Goal: Task Accomplishment & Management: Complete application form

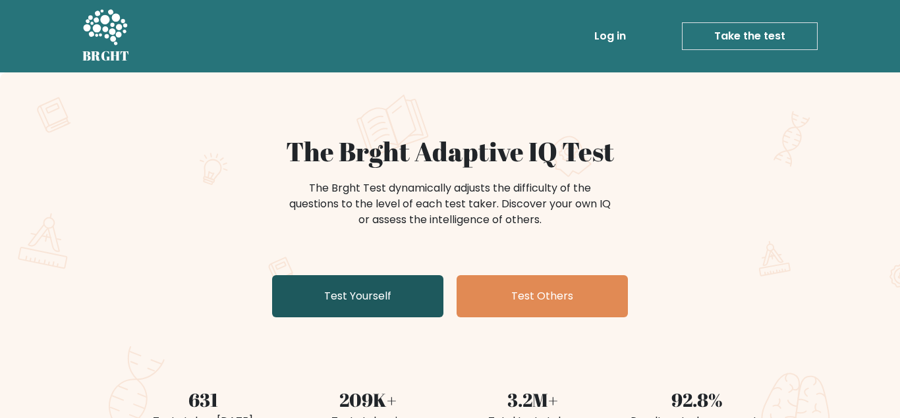
click at [381, 299] on link "Test Yourself" at bounding box center [357, 296] width 171 height 42
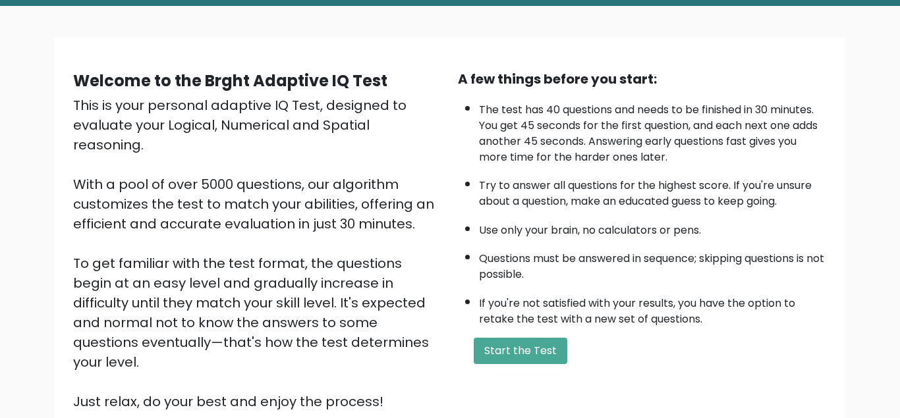
scroll to position [67, 0]
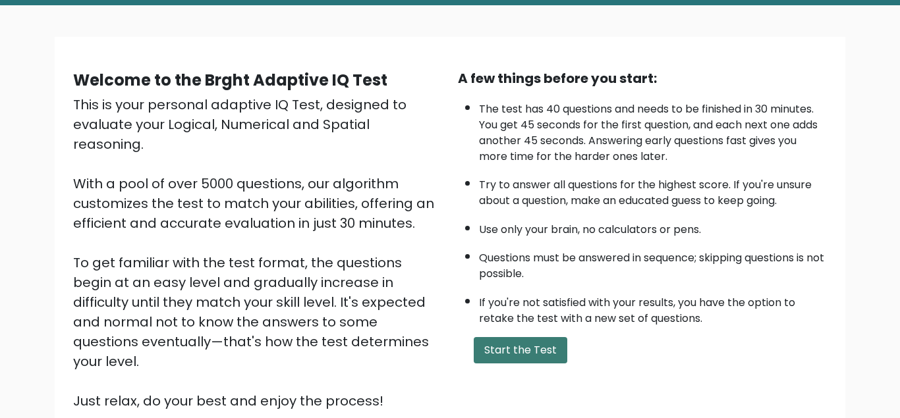
click at [519, 364] on button "Start the Test" at bounding box center [521, 350] width 94 height 26
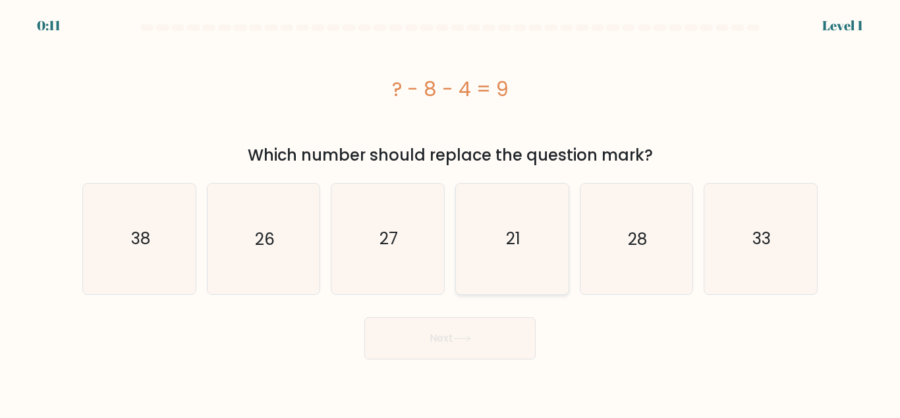
click at [542, 265] on icon "21" at bounding box center [512, 239] width 110 height 110
click at [451, 213] on input "d. 21" at bounding box center [450, 211] width 1 height 3
radio input "true"
click at [457, 342] on button "Next" at bounding box center [449, 339] width 171 height 42
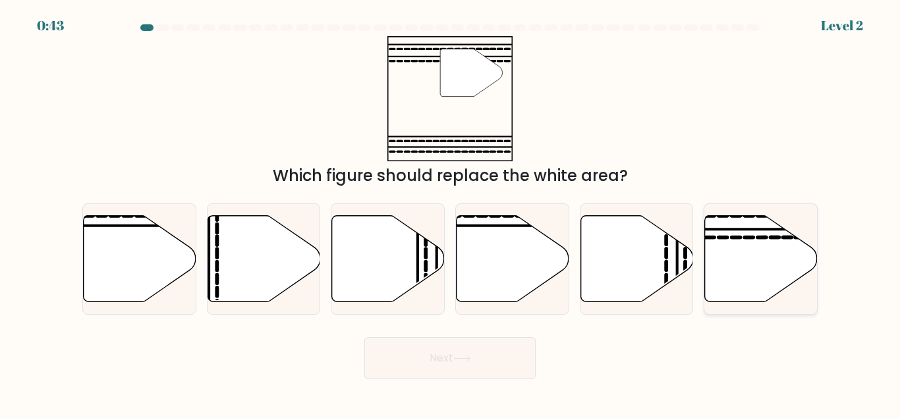
click at [788, 247] on icon at bounding box center [761, 258] width 113 height 86
click at [451, 213] on input "f." at bounding box center [450, 211] width 1 height 3
radio input "true"
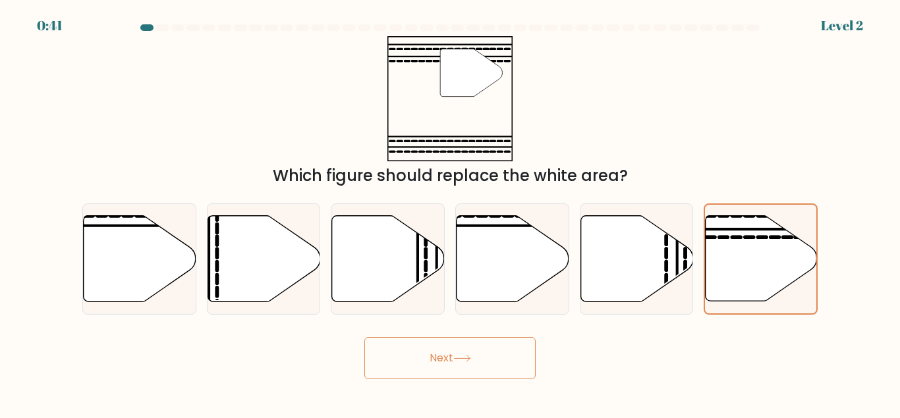
click at [486, 354] on button "Next" at bounding box center [449, 358] width 171 height 42
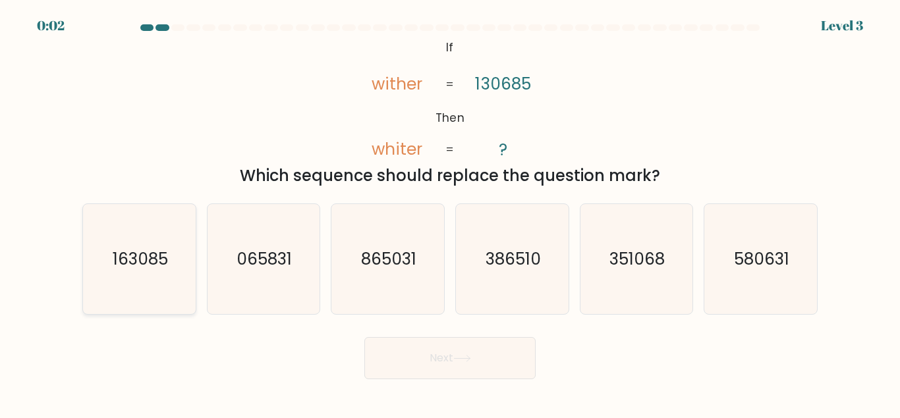
click at [136, 253] on text "163085" at bounding box center [140, 259] width 55 height 23
click at [450, 213] on input "a. 163085" at bounding box center [450, 211] width 1 height 3
radio input "true"
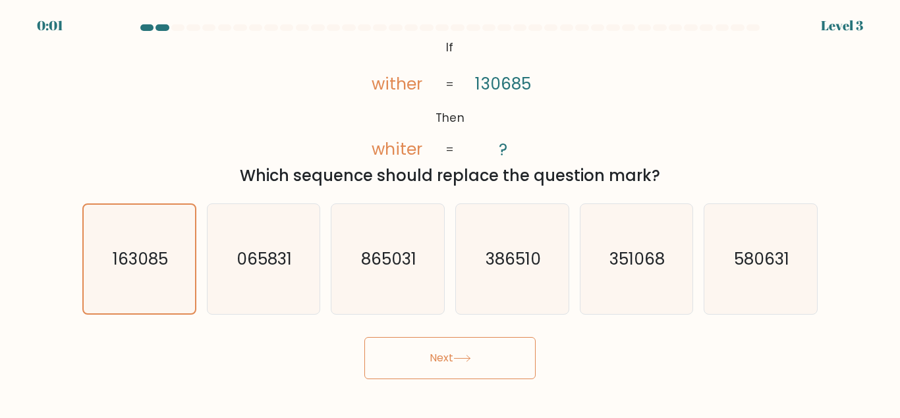
click at [495, 370] on button "Next" at bounding box center [449, 358] width 171 height 42
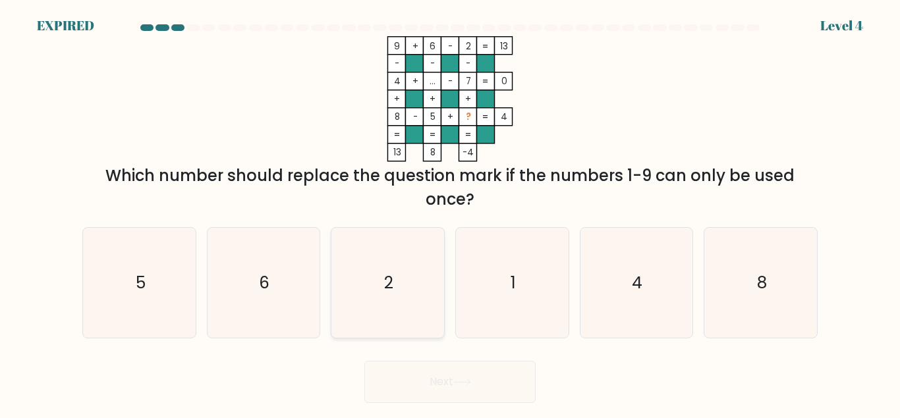
drag, startPoint x: 437, startPoint y: 268, endPoint x: 430, endPoint y: 269, distance: 7.4
click at [437, 269] on icon "2" at bounding box center [388, 283] width 110 height 110
click at [450, 213] on input "c. 2" at bounding box center [450, 211] width 1 height 3
radio input "true"
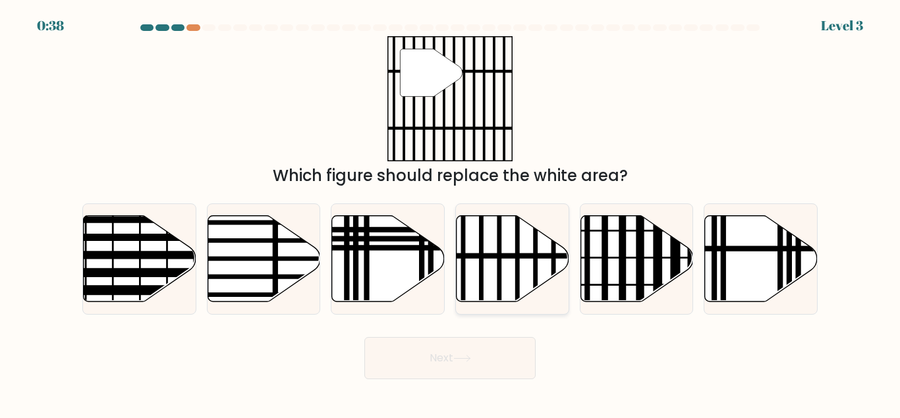
click at [499, 285] on line at bounding box center [499, 305] width 0 height 227
click at [451, 213] on input "d." at bounding box center [450, 211] width 1 height 3
radio input "true"
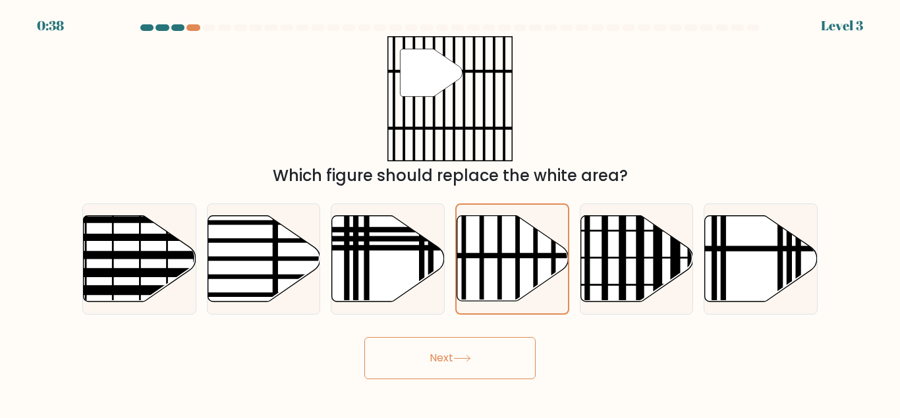
click at [466, 359] on icon at bounding box center [462, 359] width 16 height 6
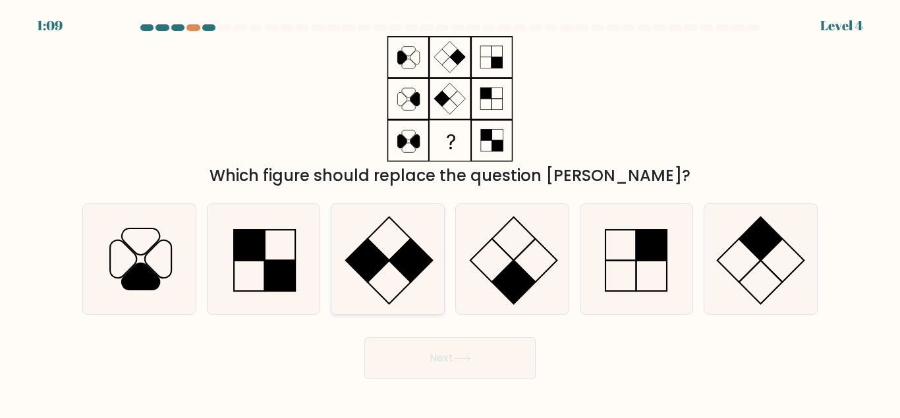
click at [343, 254] on icon at bounding box center [388, 259] width 110 height 110
click at [450, 213] on input "c." at bounding box center [450, 211] width 1 height 3
radio input "true"
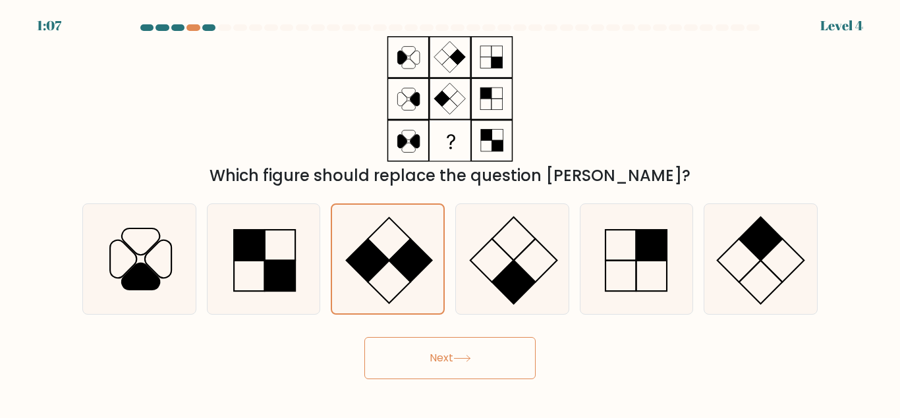
click at [405, 356] on button "Next" at bounding box center [449, 358] width 171 height 42
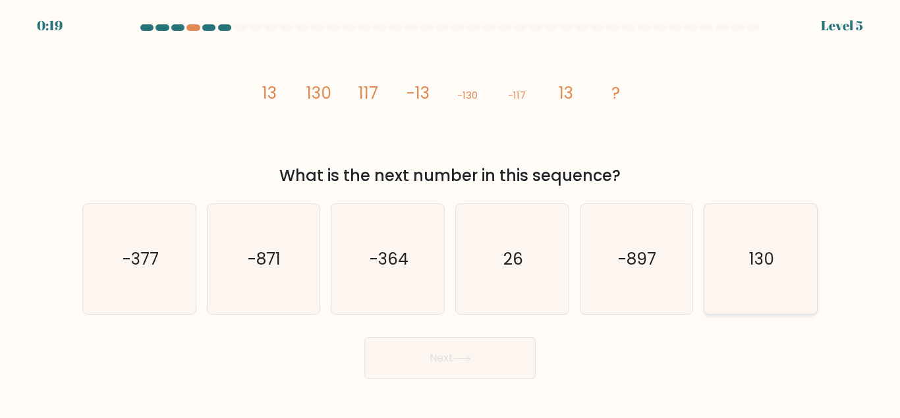
click at [725, 258] on icon "130" at bounding box center [761, 259] width 110 height 110
click at [451, 213] on input "f. 130" at bounding box center [450, 211] width 1 height 3
radio input "true"
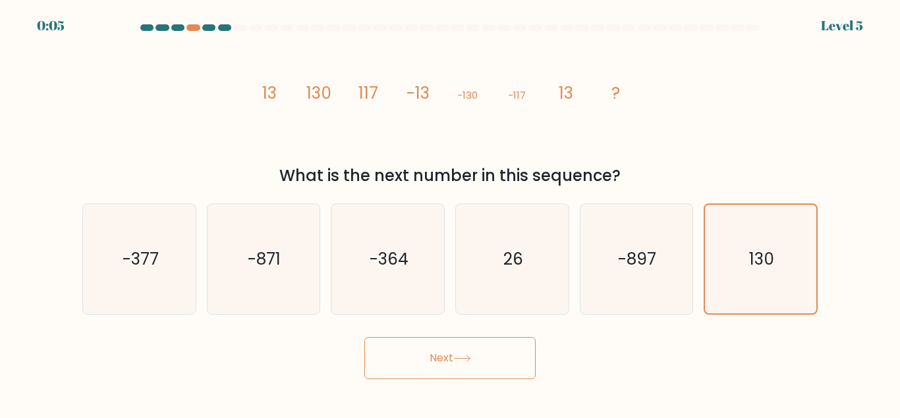
click at [465, 359] on icon at bounding box center [462, 359] width 16 height 6
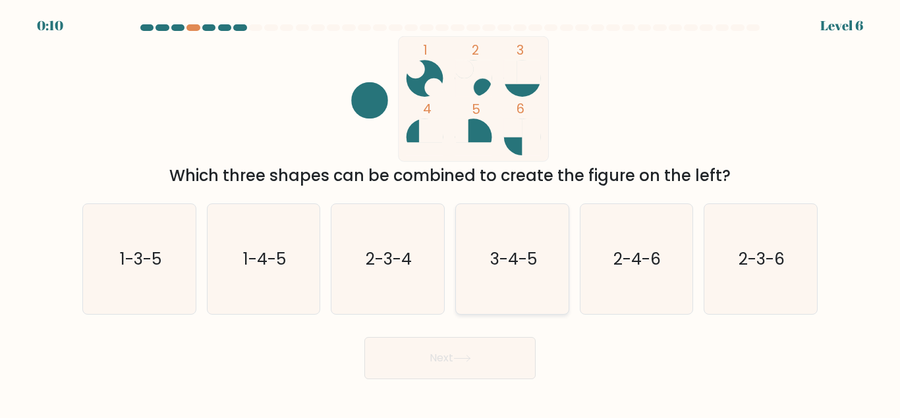
click at [523, 263] on text "3-4-5" at bounding box center [513, 259] width 47 height 23
click at [451, 213] on input "d. 3-4-5" at bounding box center [450, 211] width 1 height 3
radio input "true"
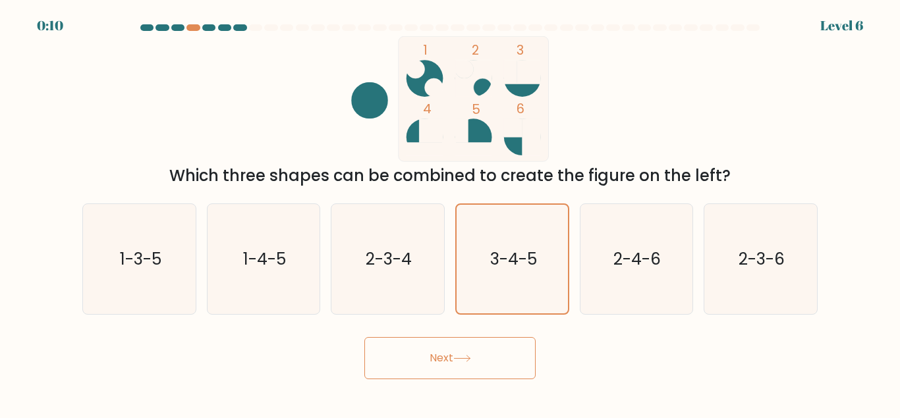
click at [472, 364] on button "Next" at bounding box center [449, 358] width 171 height 42
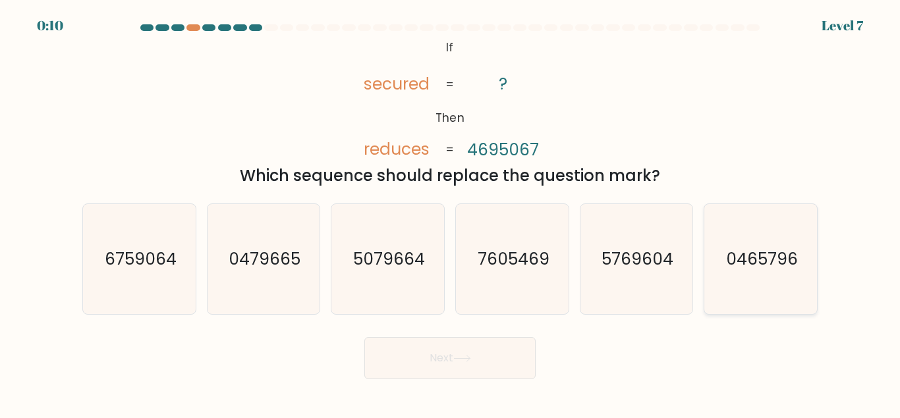
click at [751, 256] on text "0465796" at bounding box center [762, 259] width 72 height 23
click at [451, 213] on input "f. 0465796" at bounding box center [450, 211] width 1 height 3
radio input "true"
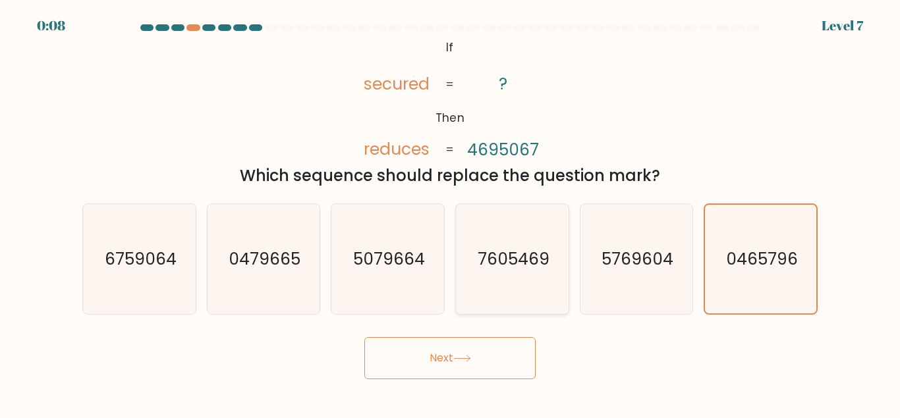
click at [517, 257] on text "7605469" at bounding box center [513, 259] width 72 height 23
click at [451, 213] on input "d. 7605469" at bounding box center [450, 211] width 1 height 3
radio input "true"
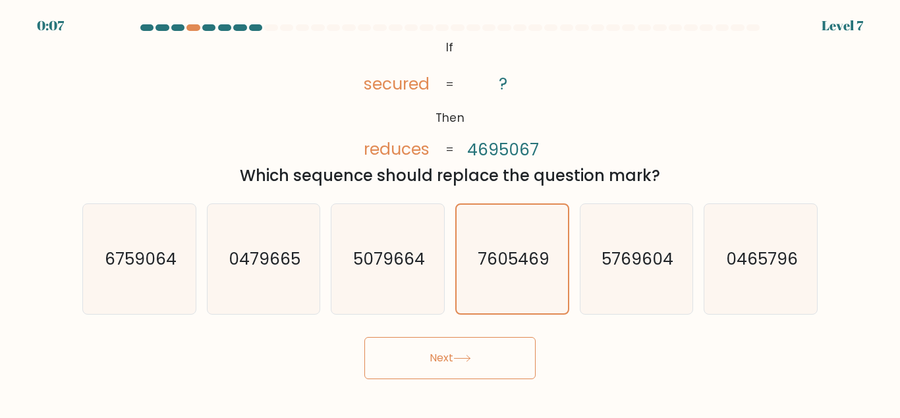
click at [468, 360] on icon at bounding box center [462, 358] width 18 height 7
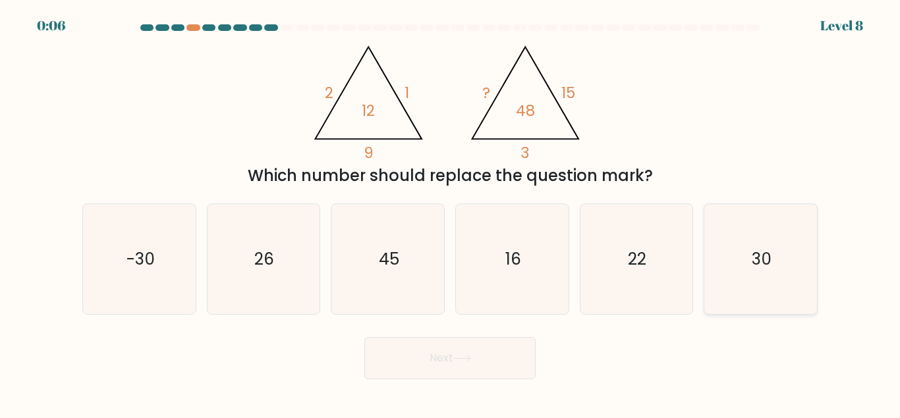
click at [770, 271] on icon "30" at bounding box center [761, 259] width 110 height 110
click at [451, 213] on input "f. 30" at bounding box center [450, 211] width 1 height 3
radio input "true"
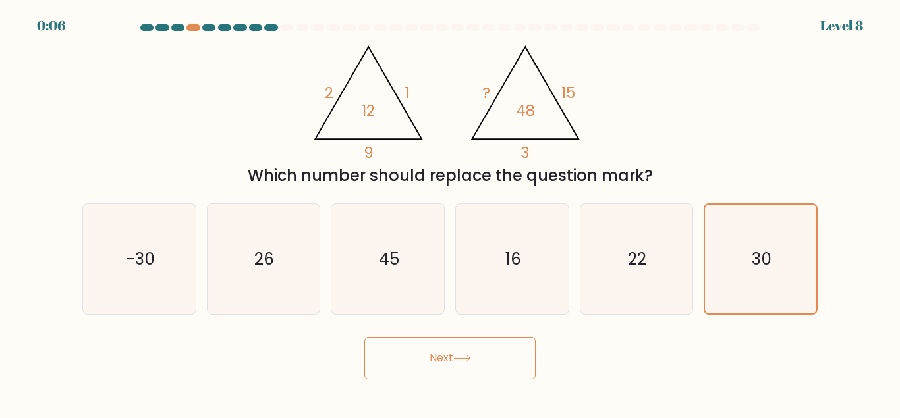
click at [492, 352] on button "Next" at bounding box center [449, 358] width 171 height 42
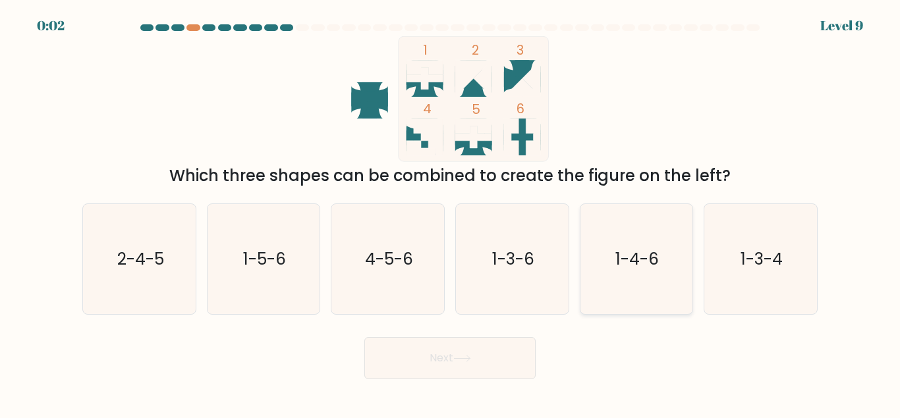
click at [609, 210] on icon "1-4-6" at bounding box center [636, 259] width 110 height 110
click at [451, 210] on input "e. 1-4-6" at bounding box center [450, 211] width 1 height 3
radio input "true"
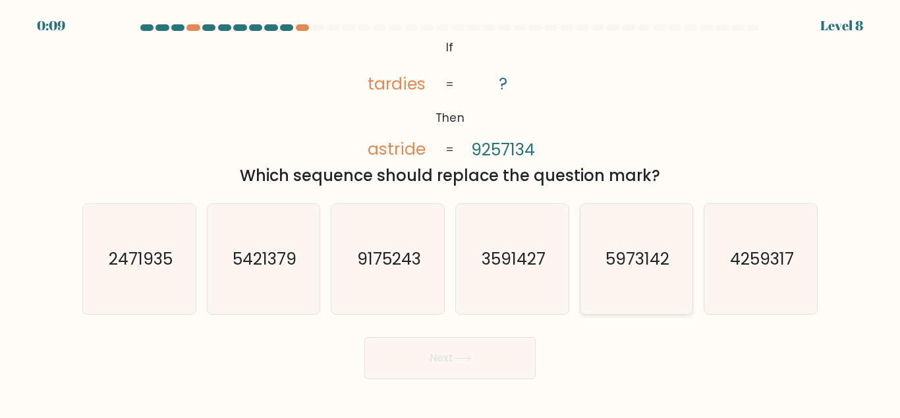
click at [636, 266] on text "5973142" at bounding box center [637, 259] width 64 height 23
click at [451, 213] on input "e. 5973142" at bounding box center [450, 211] width 1 height 3
radio input "true"
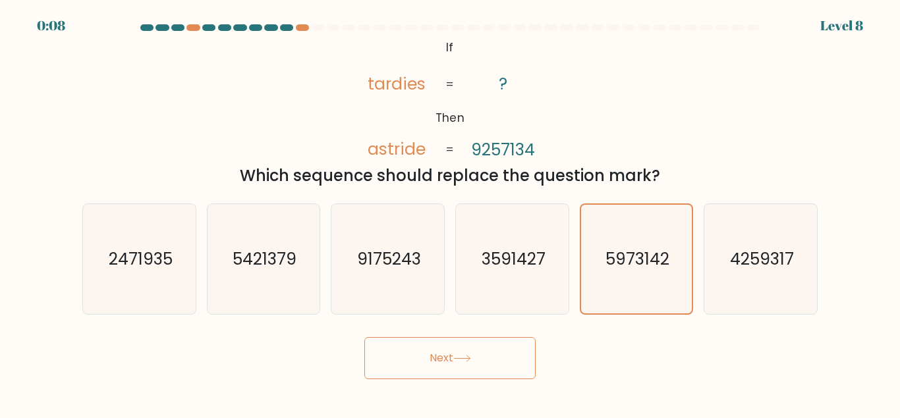
click at [459, 352] on button "Next" at bounding box center [449, 358] width 171 height 42
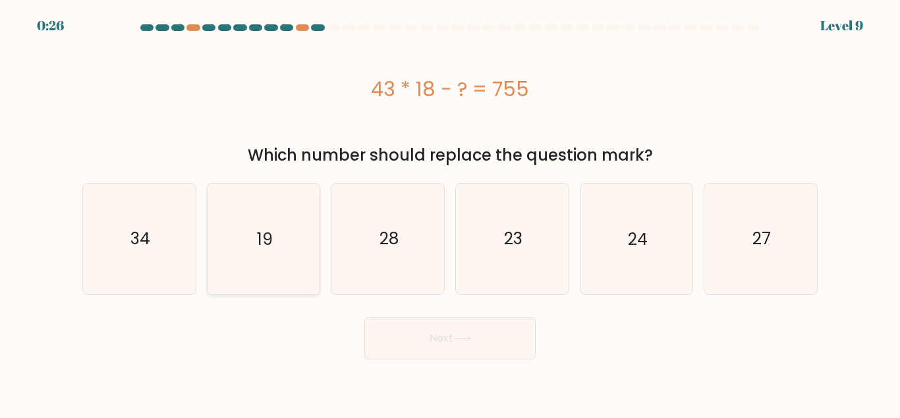
click at [283, 235] on icon "19" at bounding box center [263, 239] width 110 height 110
click at [450, 213] on input "b. 19" at bounding box center [450, 211] width 1 height 3
radio input "true"
click at [406, 348] on button "Next" at bounding box center [449, 339] width 171 height 42
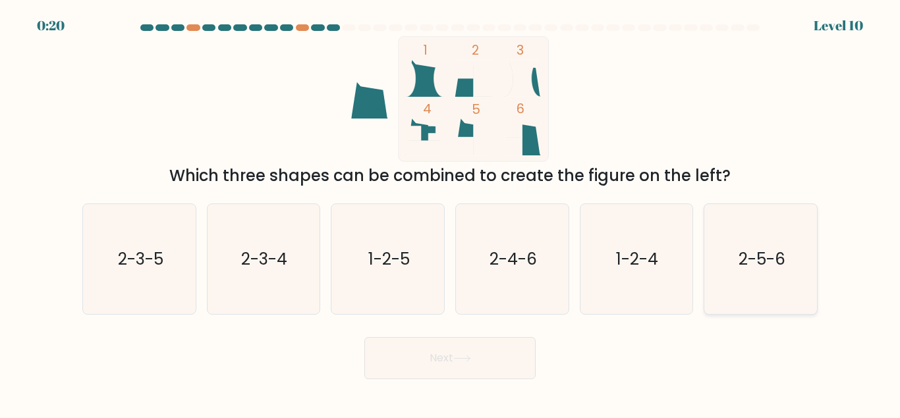
click at [811, 254] on icon "2-5-6" at bounding box center [761, 259] width 110 height 110
click at [451, 213] on input "f. 2-5-6" at bounding box center [450, 211] width 1 height 3
radio input "true"
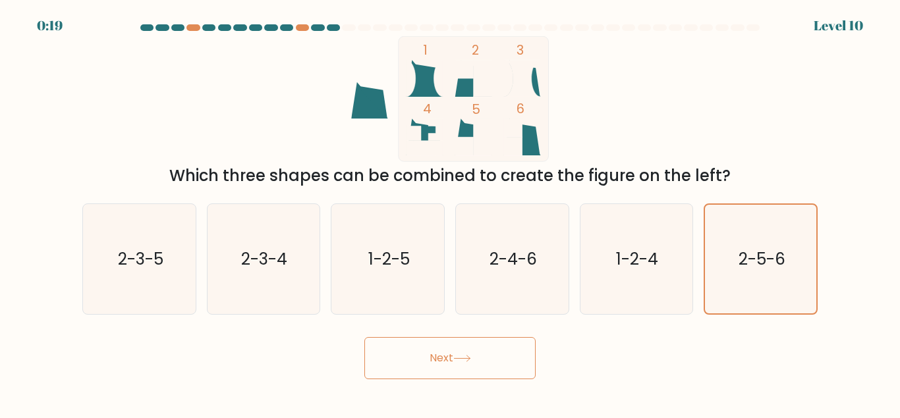
click at [432, 366] on button "Next" at bounding box center [449, 358] width 171 height 42
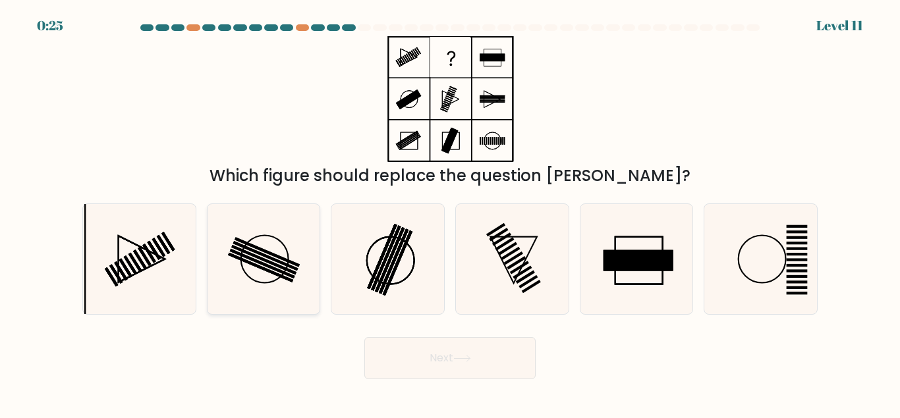
click at [295, 240] on icon at bounding box center [263, 259] width 110 height 110
click at [450, 213] on input "b." at bounding box center [450, 211] width 1 height 3
radio input "true"
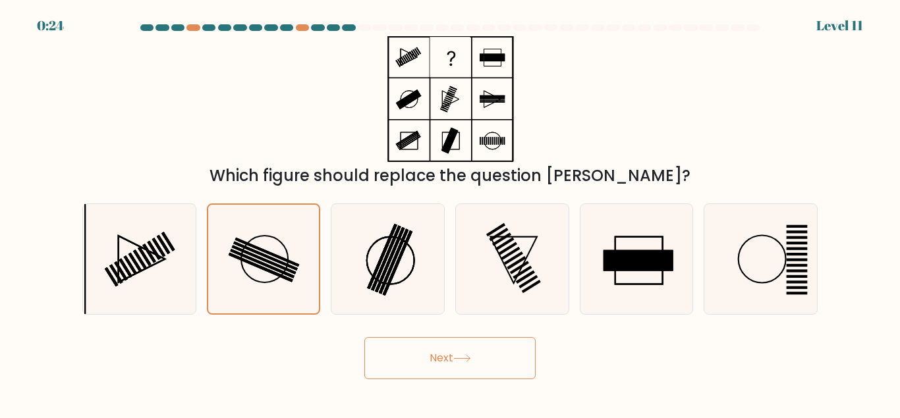
click at [429, 375] on button "Next" at bounding box center [449, 358] width 171 height 42
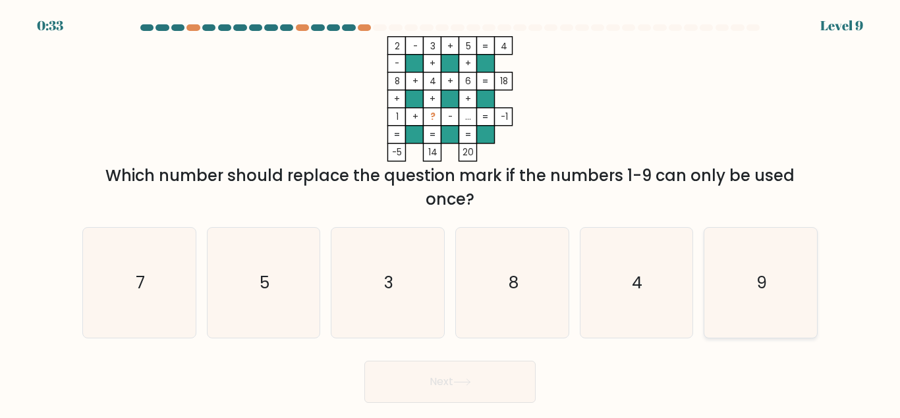
click at [760, 260] on icon "9" at bounding box center [761, 283] width 110 height 110
click at [451, 213] on input "f. 9" at bounding box center [450, 211] width 1 height 3
radio input "true"
click at [451, 379] on button "Next" at bounding box center [449, 382] width 171 height 42
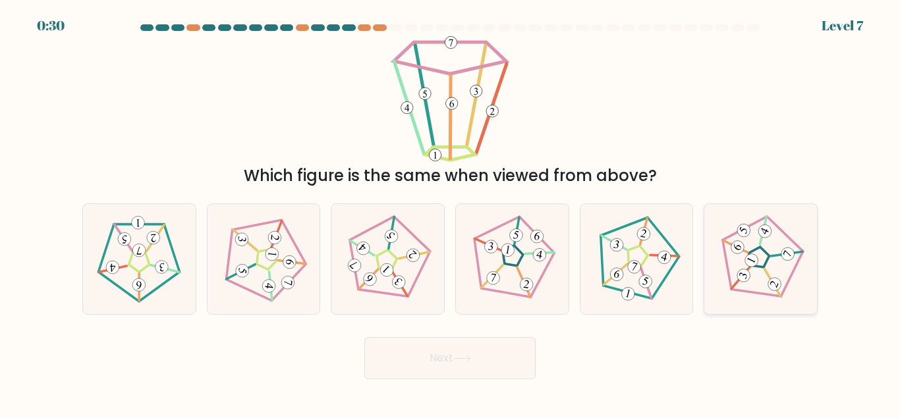
click at [747, 267] on icon at bounding box center [761, 259] width 88 height 88
click at [451, 213] on input "f." at bounding box center [450, 211] width 1 height 3
radio input "true"
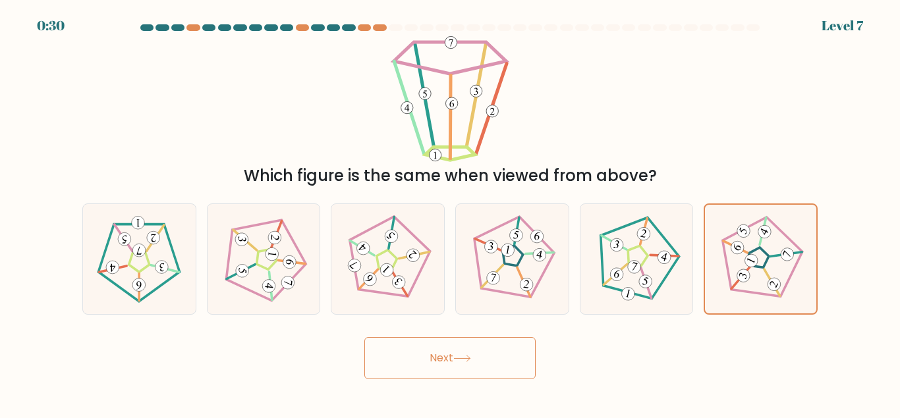
click at [467, 342] on button "Next" at bounding box center [449, 358] width 171 height 42
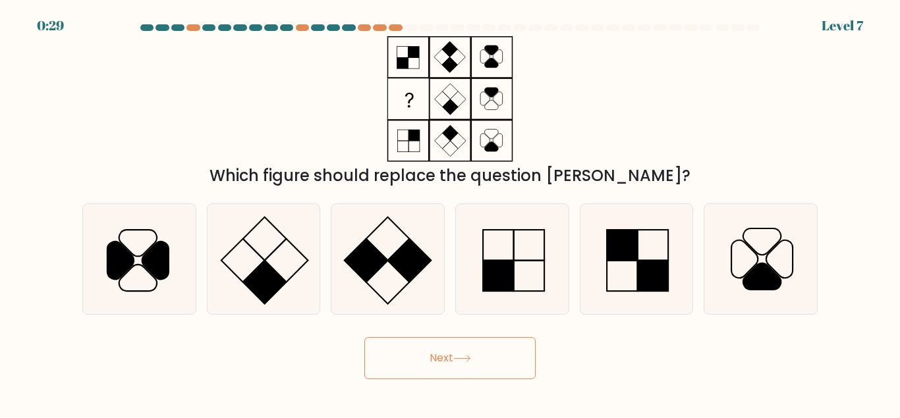
click at [457, 361] on button "Next" at bounding box center [449, 358] width 171 height 42
click at [289, 259] on icon at bounding box center [263, 259] width 110 height 110
click at [450, 213] on input "b." at bounding box center [450, 211] width 1 height 3
radio input "true"
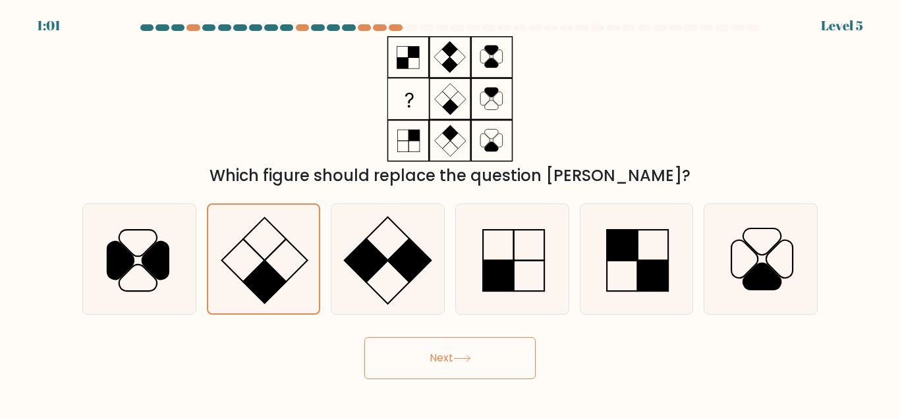
click at [443, 350] on button "Next" at bounding box center [449, 358] width 171 height 42
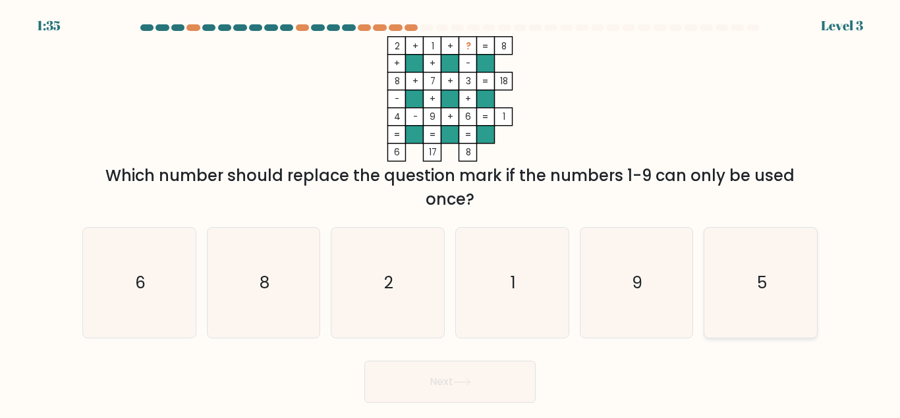
click at [763, 290] on text "5" at bounding box center [762, 282] width 10 height 23
click at [451, 213] on input "f. 5" at bounding box center [450, 211] width 1 height 3
radio input "true"
click at [476, 399] on button "Next" at bounding box center [449, 382] width 171 height 42
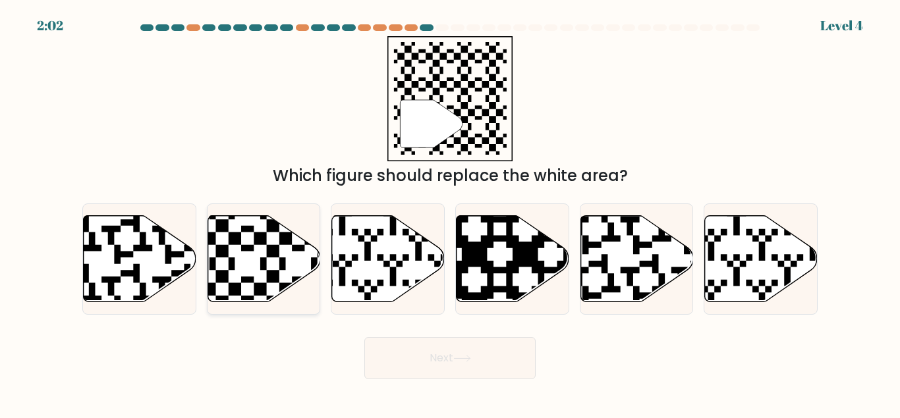
click at [285, 267] on icon at bounding box center [298, 213] width 204 height 204
click at [450, 213] on input "b." at bounding box center [450, 211] width 1 height 3
radio input "true"
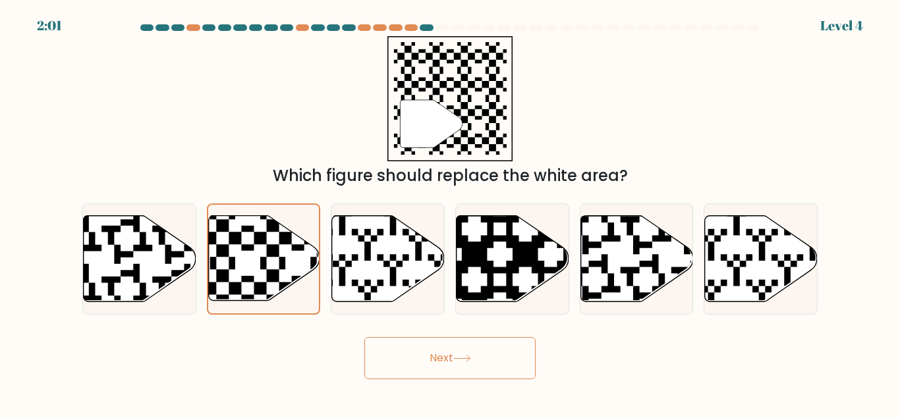
click at [439, 363] on button "Next" at bounding box center [449, 358] width 171 height 42
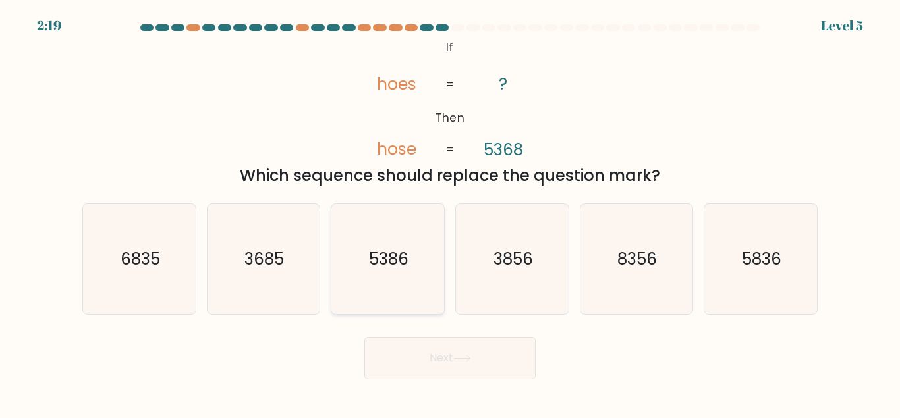
click at [392, 271] on icon "5386" at bounding box center [388, 259] width 110 height 110
click at [450, 213] on input "c. 5386" at bounding box center [450, 211] width 1 height 3
radio input "true"
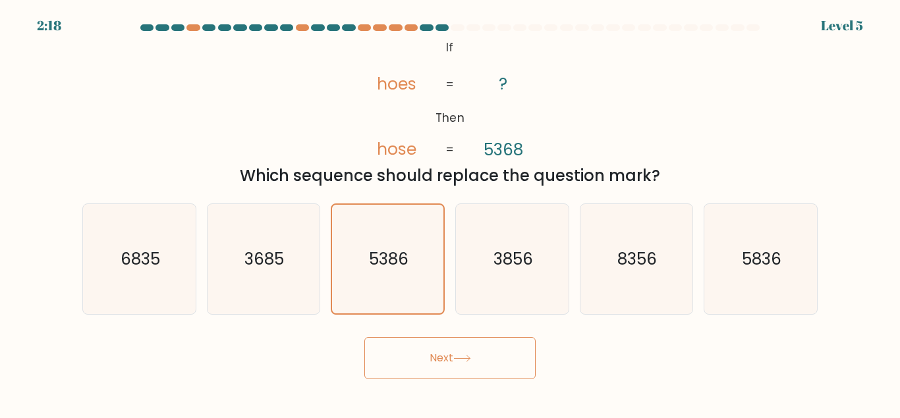
click at [437, 347] on button "Next" at bounding box center [449, 358] width 171 height 42
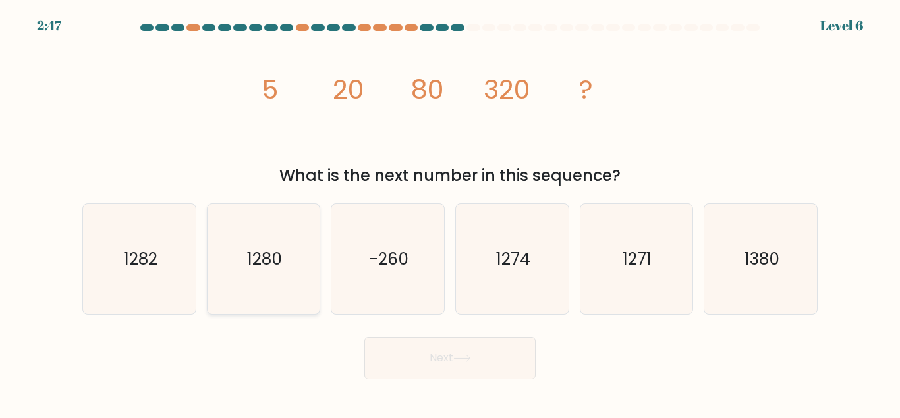
click at [279, 236] on icon "1280" at bounding box center [263, 259] width 110 height 110
click at [450, 213] on input "b. 1280" at bounding box center [450, 211] width 1 height 3
radio input "true"
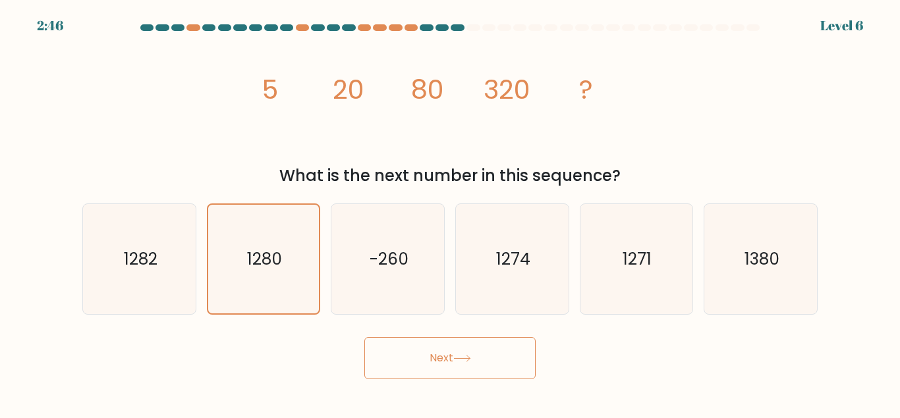
click at [391, 351] on button "Next" at bounding box center [449, 358] width 171 height 42
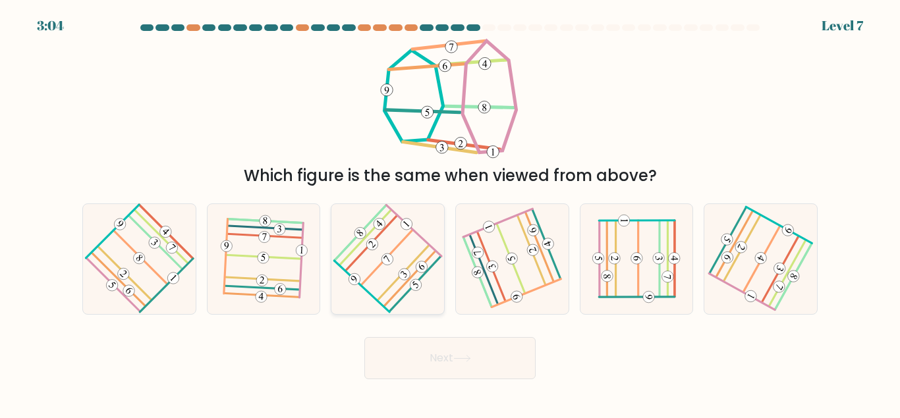
click at [378, 265] on icon at bounding box center [388, 259] width 88 height 88
click at [450, 213] on input "c." at bounding box center [450, 211] width 1 height 3
radio input "true"
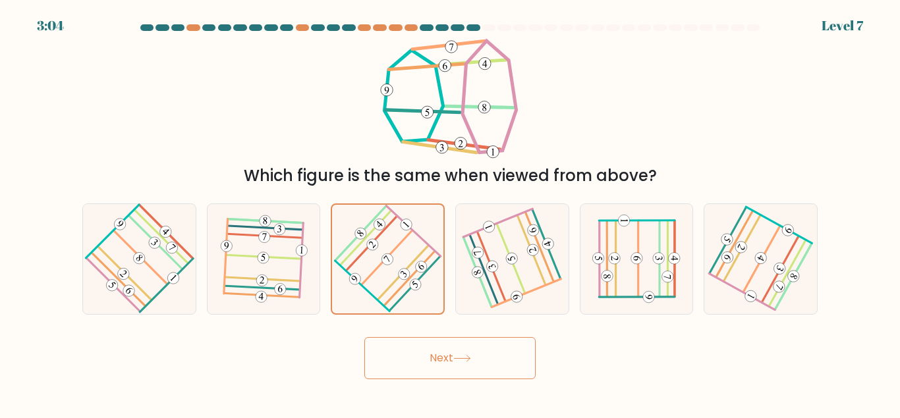
click at [377, 374] on button "Next" at bounding box center [449, 358] width 171 height 42
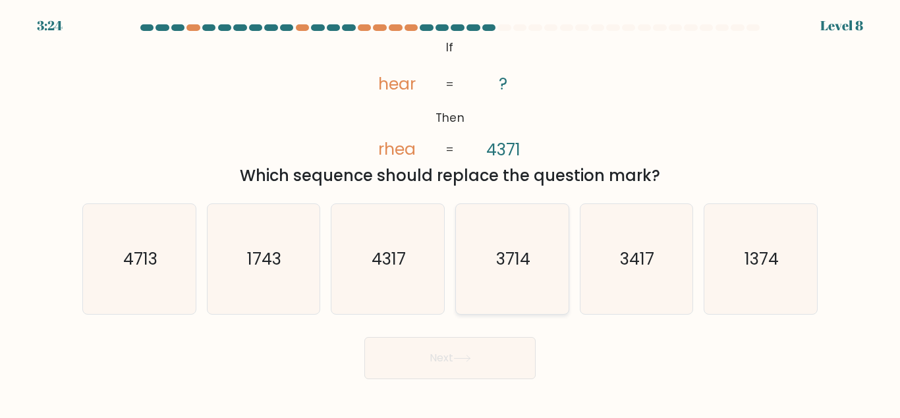
click at [523, 253] on text "3714" at bounding box center [513, 259] width 34 height 23
click at [451, 213] on input "d. 3714" at bounding box center [450, 211] width 1 height 3
radio input "true"
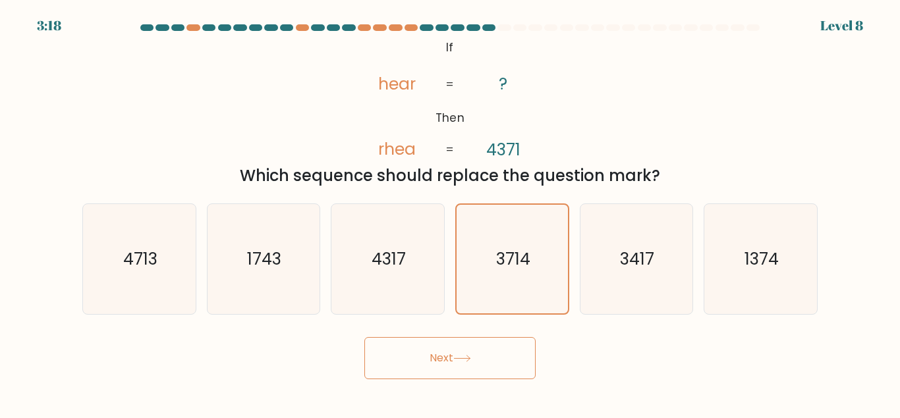
click at [426, 361] on button "Next" at bounding box center [449, 358] width 171 height 42
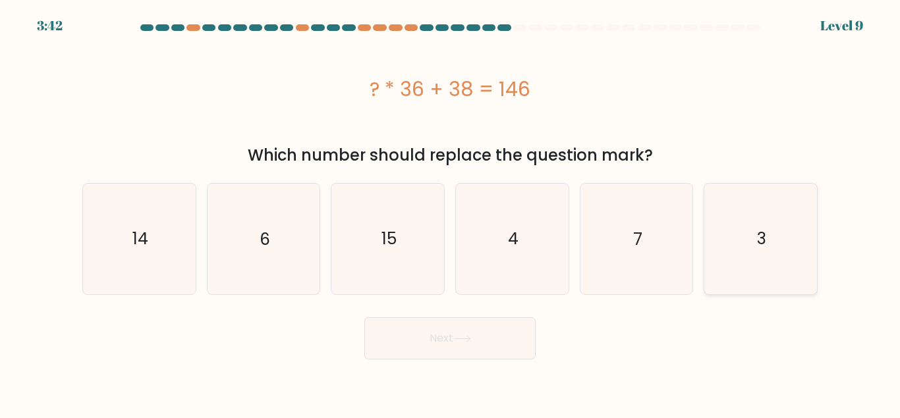
drag, startPoint x: 715, startPoint y: 249, endPoint x: 715, endPoint y: 263, distance: 13.8
click at [716, 250] on icon "3" at bounding box center [761, 239] width 110 height 110
click at [451, 213] on input "f. 3" at bounding box center [450, 211] width 1 height 3
radio input "true"
click at [502, 333] on button "Next" at bounding box center [449, 339] width 171 height 42
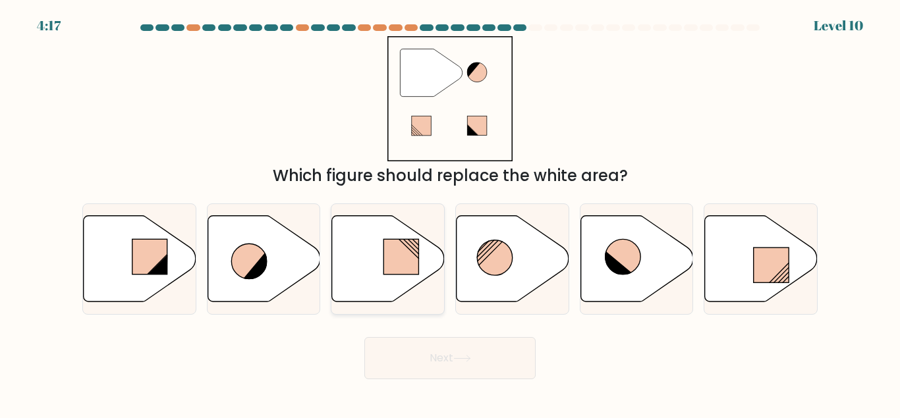
click at [357, 261] on icon at bounding box center [388, 258] width 113 height 86
click at [450, 213] on input "c." at bounding box center [450, 211] width 1 height 3
radio input "true"
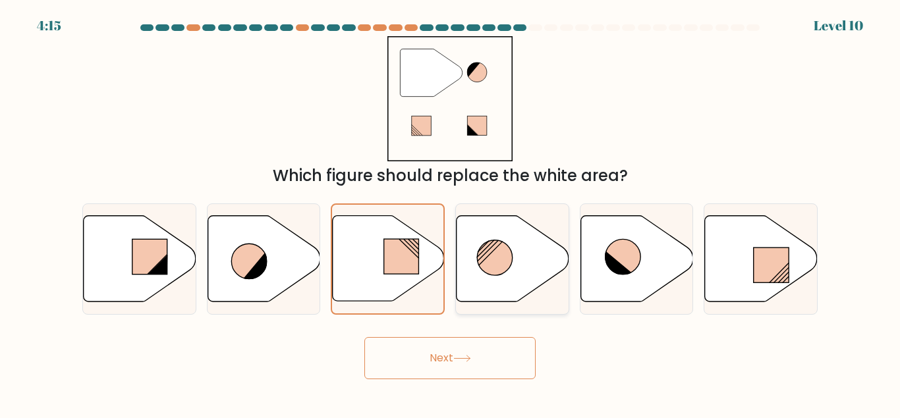
click at [524, 256] on icon at bounding box center [513, 258] width 113 height 86
click at [451, 213] on input "d." at bounding box center [450, 211] width 1 height 3
radio input "true"
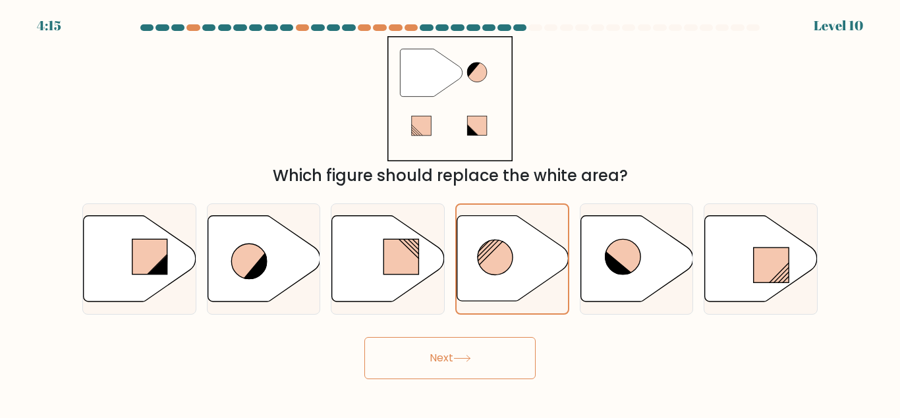
click at [452, 363] on button "Next" at bounding box center [449, 358] width 171 height 42
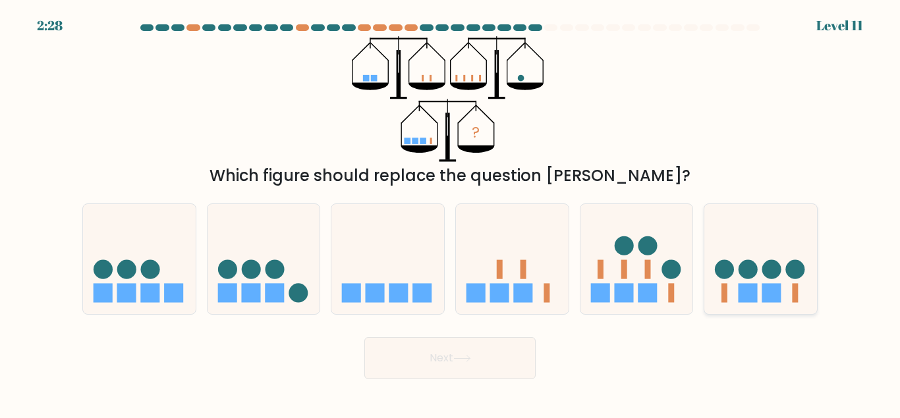
click at [758, 274] on icon at bounding box center [760, 259] width 113 height 93
click at [451, 213] on input "f." at bounding box center [450, 211] width 1 height 3
radio input "true"
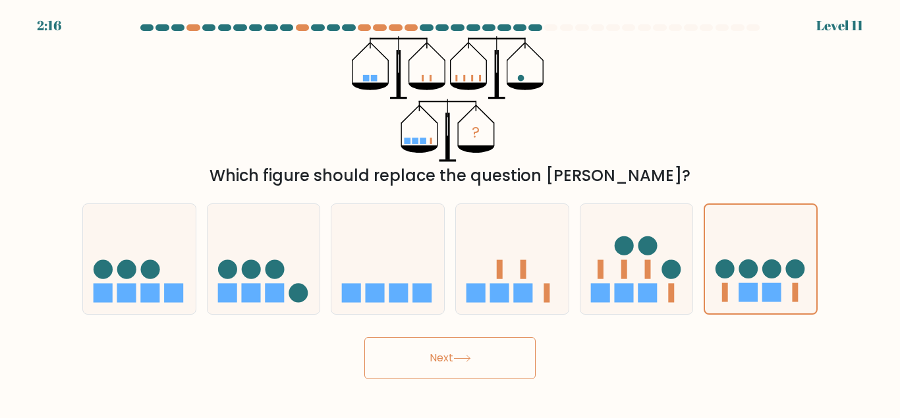
click at [432, 362] on button "Next" at bounding box center [449, 358] width 171 height 42
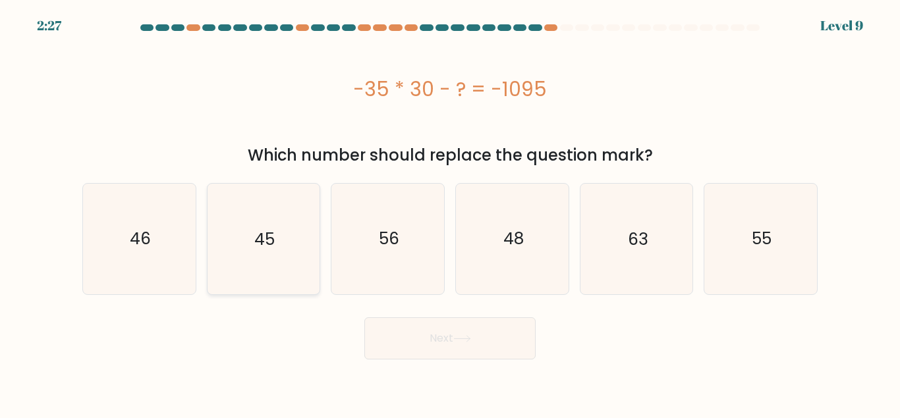
click at [245, 232] on icon "45" at bounding box center [263, 239] width 110 height 110
click at [450, 213] on input "b. 45" at bounding box center [450, 211] width 1 height 3
radio input "true"
click at [426, 366] on body "2:27 Level 9 a." at bounding box center [450, 209] width 900 height 418
click at [407, 349] on button "Next" at bounding box center [449, 339] width 171 height 42
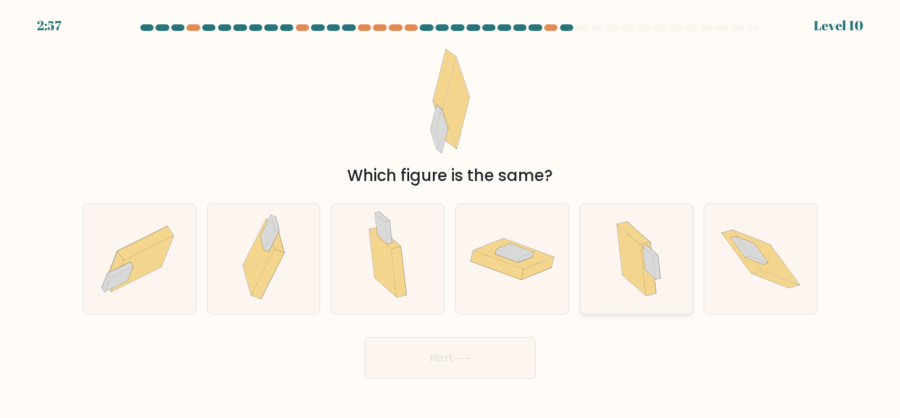
click at [629, 239] on icon at bounding box center [631, 260] width 29 height 71
click at [451, 213] on input "e." at bounding box center [450, 211] width 1 height 3
radio input "true"
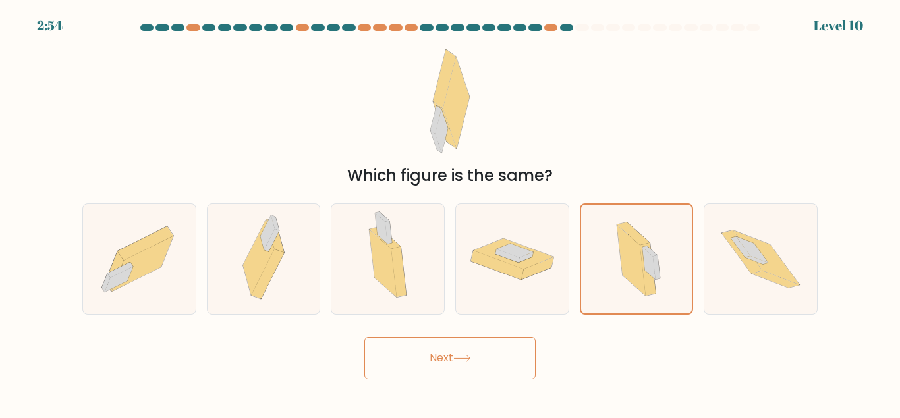
click at [468, 354] on button "Next" at bounding box center [449, 358] width 171 height 42
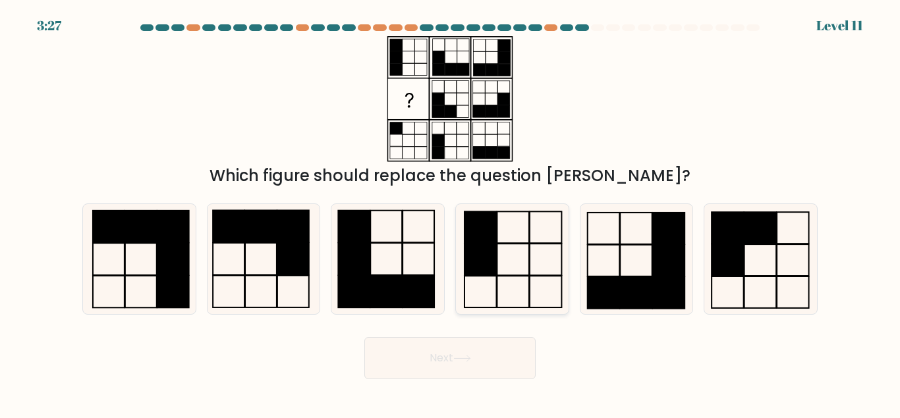
click at [478, 253] on rect at bounding box center [480, 260] width 32 height 32
click at [451, 213] on input "d." at bounding box center [450, 211] width 1 height 3
radio input "true"
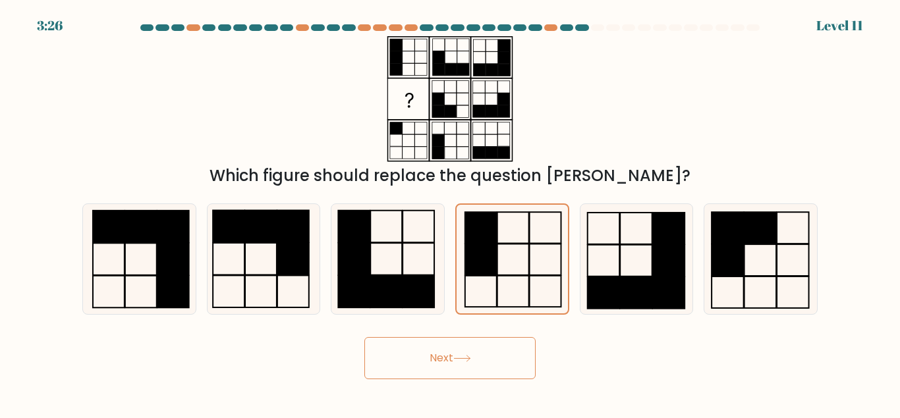
click at [456, 364] on button "Next" at bounding box center [449, 358] width 171 height 42
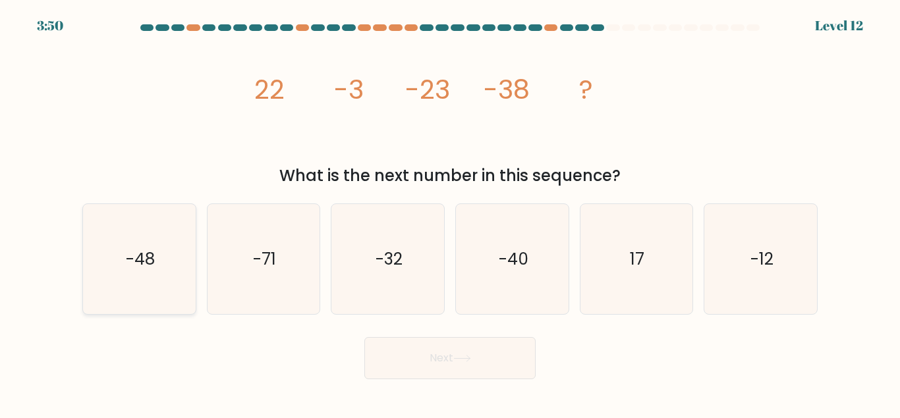
click at [161, 255] on icon "-48" at bounding box center [139, 259] width 110 height 110
click at [434, 376] on button "Next" at bounding box center [449, 358] width 171 height 42
click at [406, 361] on button "Next" at bounding box center [449, 358] width 171 height 42
click at [154, 275] on icon "-48" at bounding box center [139, 259] width 110 height 110
click at [450, 213] on input "a. -48" at bounding box center [450, 211] width 1 height 3
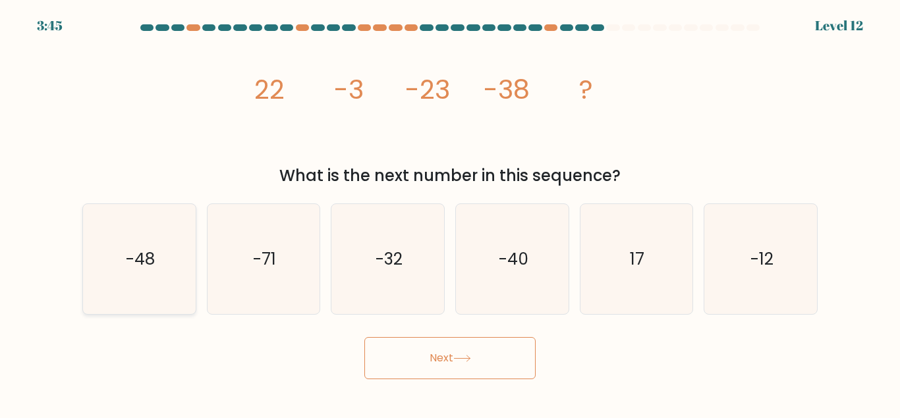
radio input "true"
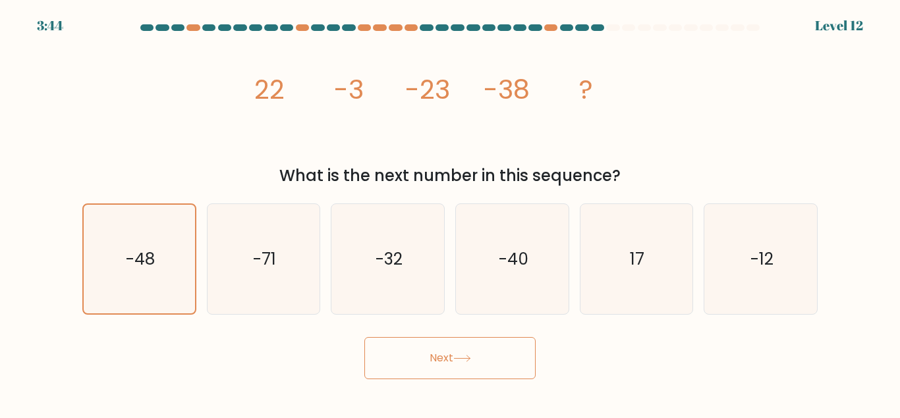
click at [427, 352] on button "Next" at bounding box center [449, 358] width 171 height 42
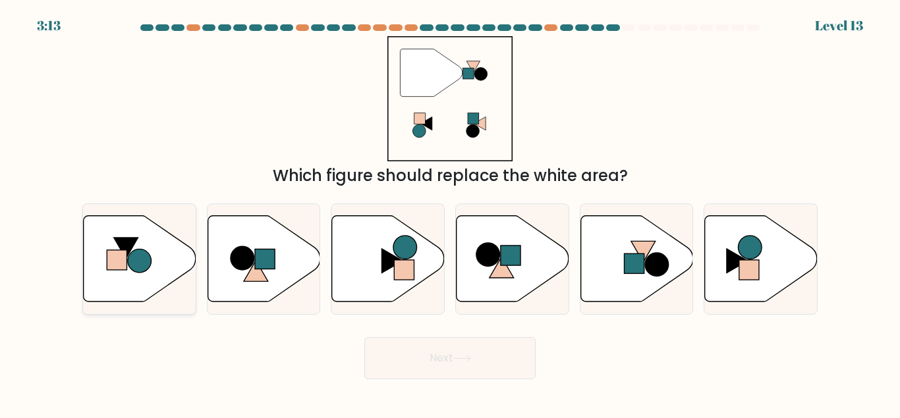
click at [154, 229] on icon at bounding box center [140, 258] width 113 height 86
click at [450, 213] on input "a." at bounding box center [450, 211] width 1 height 3
radio input "true"
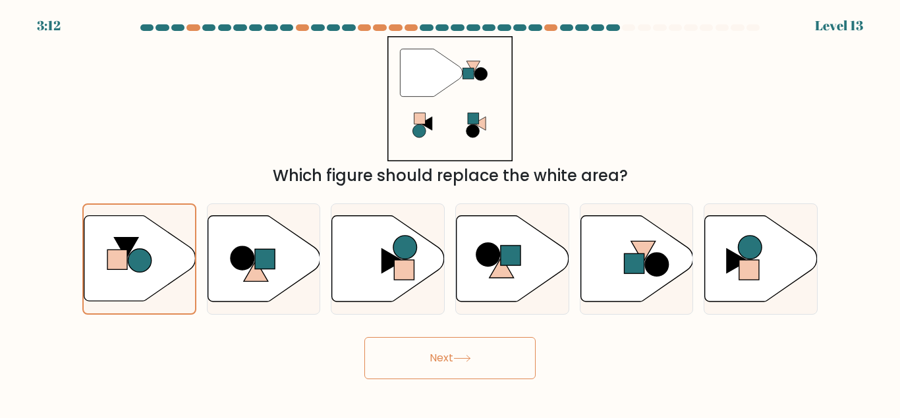
click at [482, 348] on button "Next" at bounding box center [449, 358] width 171 height 42
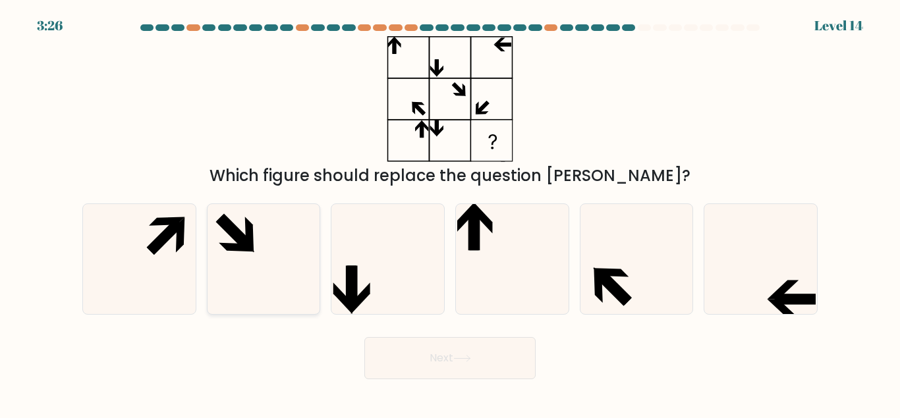
click at [256, 262] on icon at bounding box center [263, 259] width 110 height 110
click at [450, 213] on input "b." at bounding box center [450, 211] width 1 height 3
radio input "true"
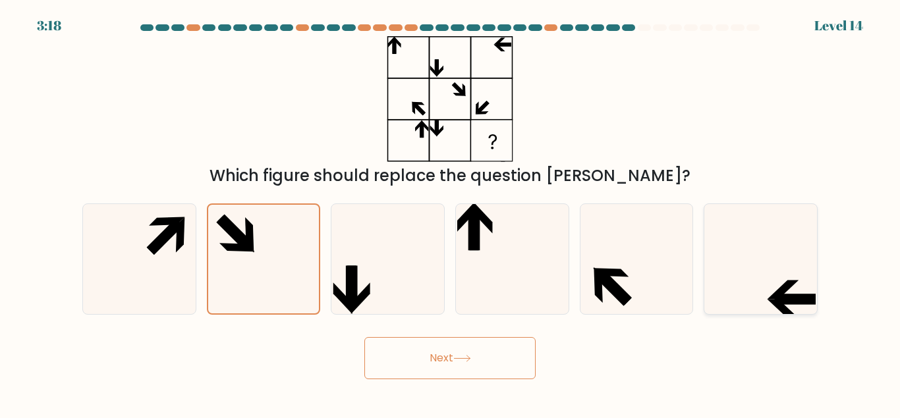
click at [809, 287] on icon at bounding box center [761, 259] width 110 height 110
click at [451, 213] on input "f." at bounding box center [450, 211] width 1 height 3
radio input "true"
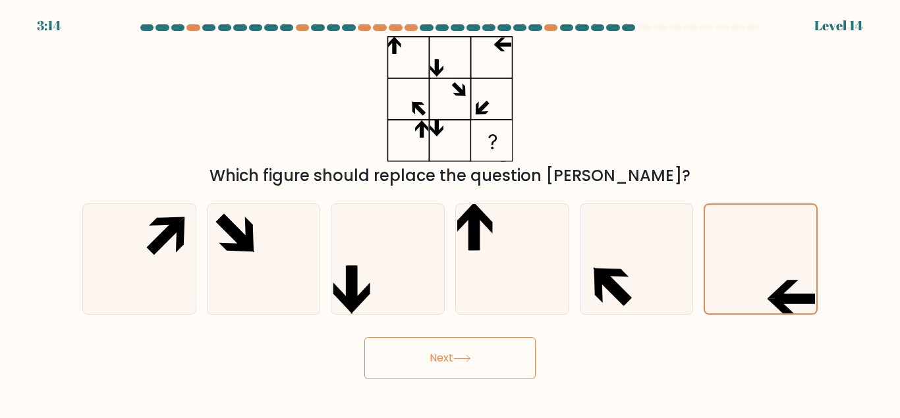
click at [446, 359] on button "Next" at bounding box center [449, 358] width 171 height 42
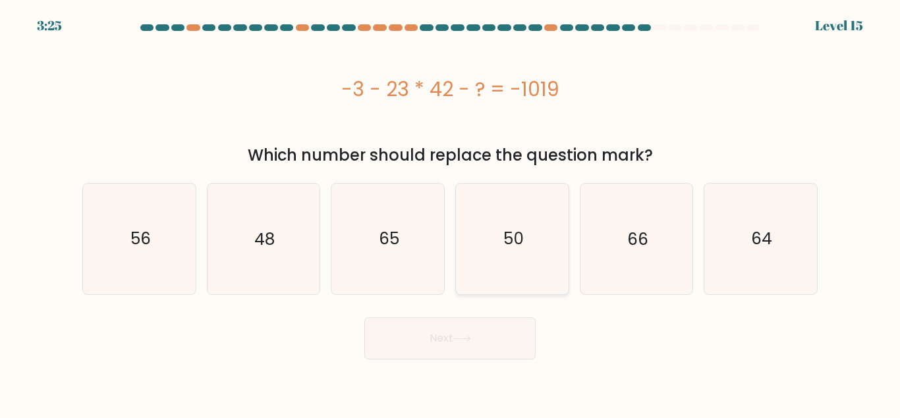
click at [526, 250] on icon "50" at bounding box center [512, 239] width 110 height 110
click at [451, 213] on input "d. 50" at bounding box center [450, 211] width 1 height 3
radio input "true"
click at [445, 329] on button "Next" at bounding box center [449, 339] width 171 height 42
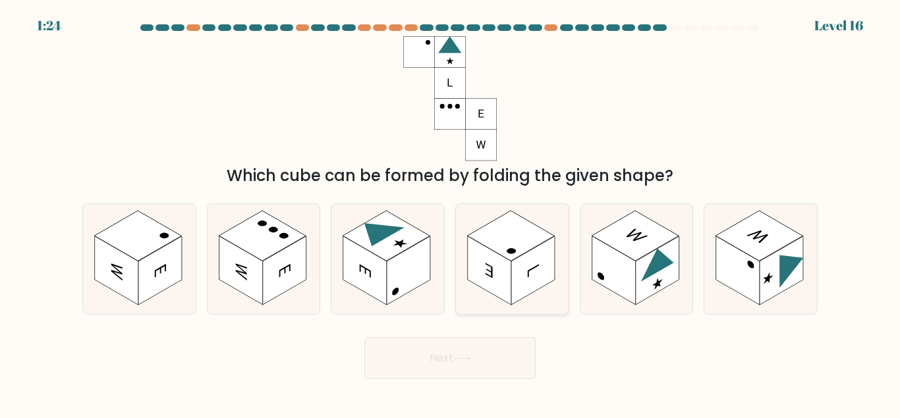
click at [489, 262] on rect at bounding box center [489, 270] width 43 height 69
click at [451, 213] on input "d." at bounding box center [450, 211] width 1 height 3
radio input "true"
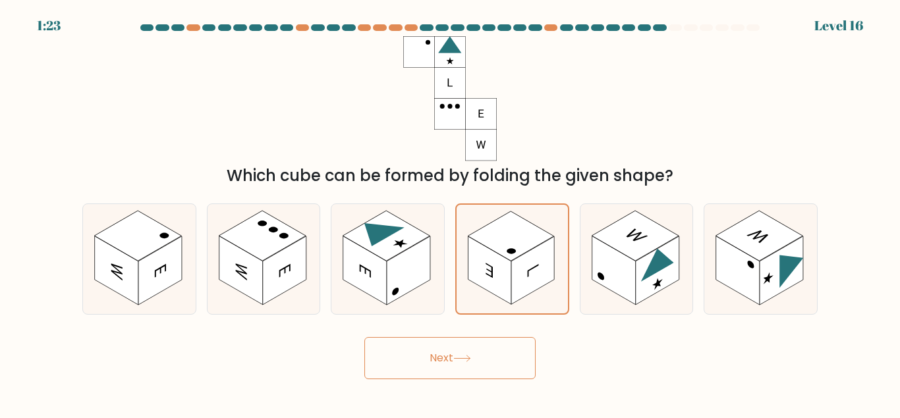
click at [461, 343] on button "Next" at bounding box center [449, 358] width 171 height 42
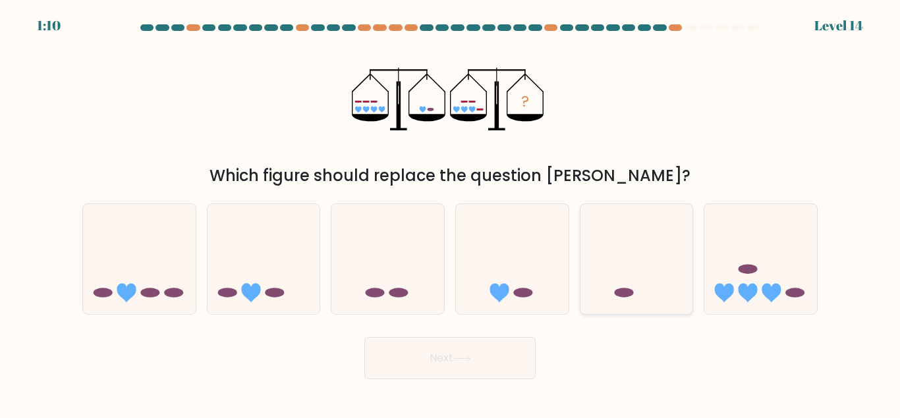
click at [644, 270] on icon at bounding box center [636, 259] width 113 height 93
click at [451, 213] on input "e." at bounding box center [450, 211] width 1 height 3
radio input "true"
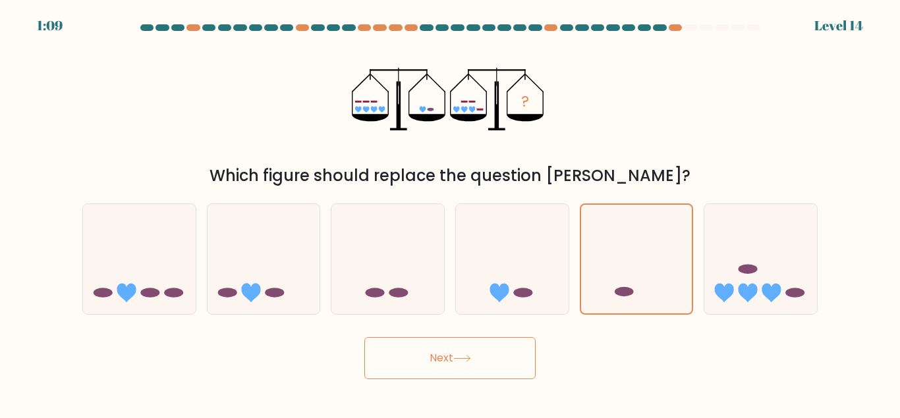
click at [461, 365] on button "Next" at bounding box center [449, 358] width 171 height 42
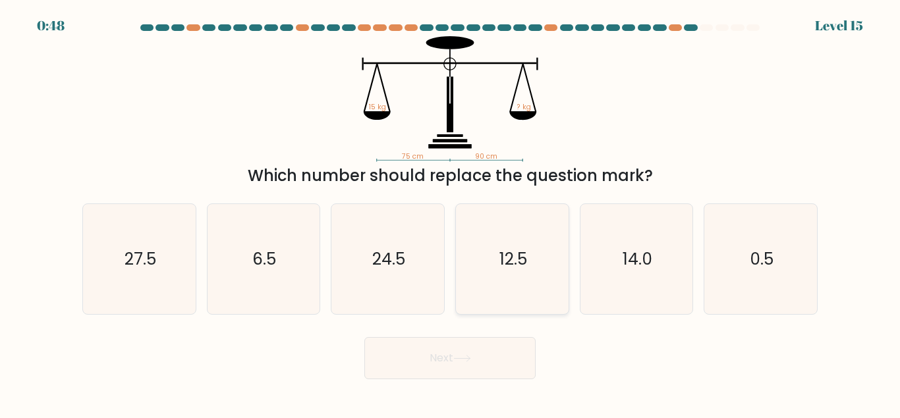
click at [482, 271] on icon "12.5" at bounding box center [512, 259] width 110 height 110
click at [451, 213] on input "d. 12.5" at bounding box center [450, 211] width 1 height 3
radio input "true"
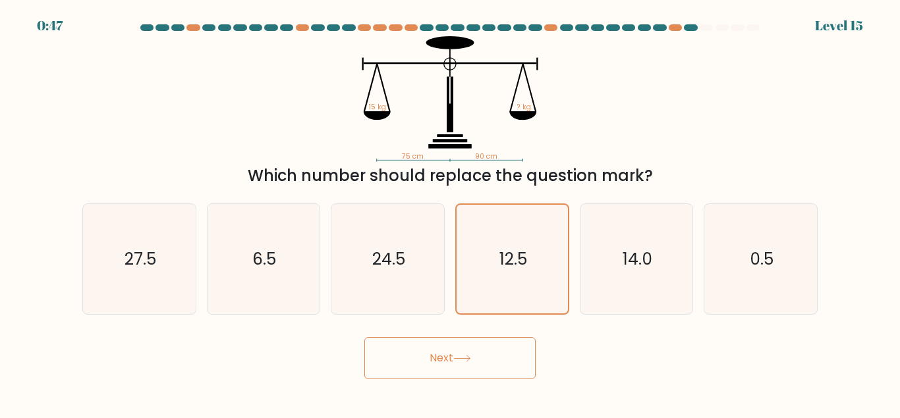
click at [468, 341] on button "Next" at bounding box center [449, 358] width 171 height 42
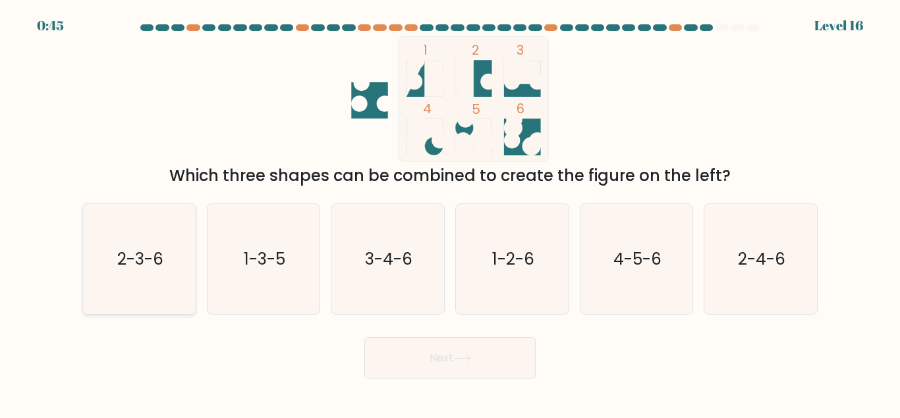
click at [108, 240] on icon "2-3-6" at bounding box center [139, 259] width 110 height 110
click at [450, 213] on input "a. 2-3-6" at bounding box center [450, 211] width 1 height 3
radio input "true"
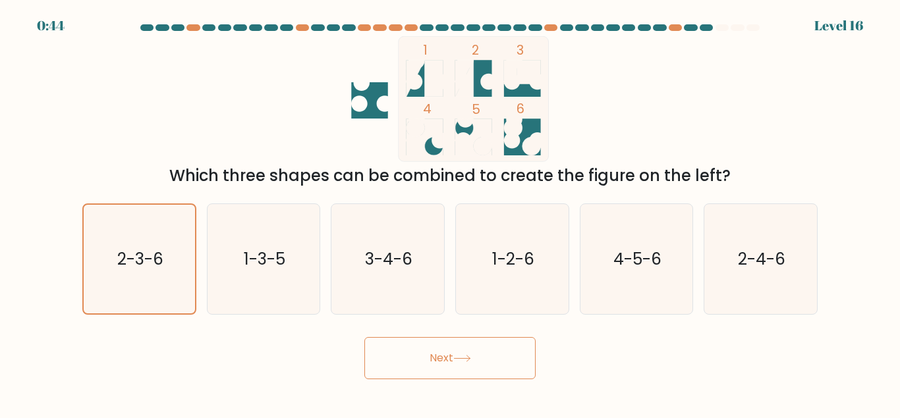
click at [492, 363] on button "Next" at bounding box center [449, 358] width 171 height 42
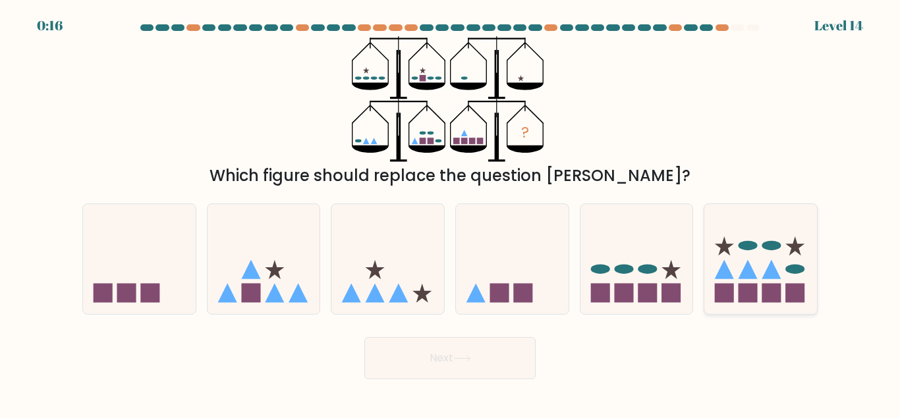
click at [733, 264] on icon at bounding box center [760, 259] width 113 height 93
click at [451, 213] on input "f." at bounding box center [450, 211] width 1 height 3
radio input "true"
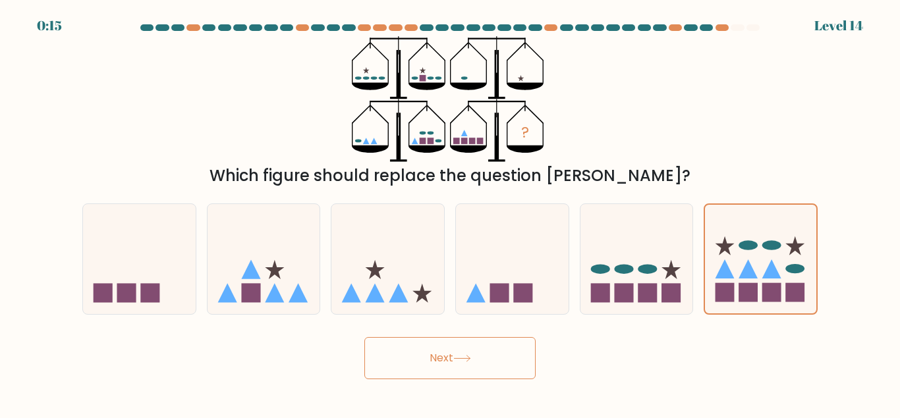
click at [472, 352] on button "Next" at bounding box center [449, 358] width 171 height 42
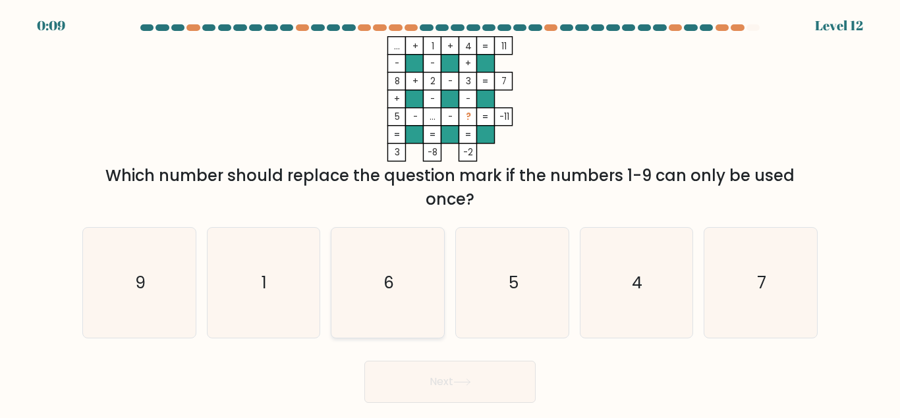
click at [407, 272] on icon "6" at bounding box center [388, 283] width 110 height 110
click at [450, 213] on input "c. 6" at bounding box center [450, 211] width 1 height 3
radio input "true"
click at [462, 395] on button "Next" at bounding box center [449, 382] width 171 height 42
click at [448, 376] on button "Next" at bounding box center [449, 382] width 171 height 42
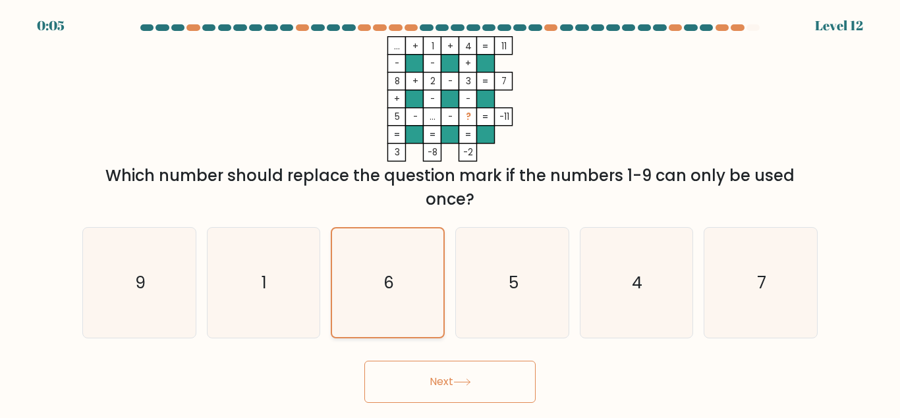
click at [391, 295] on icon "6" at bounding box center [387, 283] width 109 height 109
click at [450, 213] on input "c. 6" at bounding box center [450, 211] width 1 height 3
click at [415, 381] on button "Next" at bounding box center [449, 382] width 171 height 42
click at [516, 271] on text "5" at bounding box center [513, 282] width 10 height 23
click at [451, 213] on input "d. 5" at bounding box center [450, 211] width 1 height 3
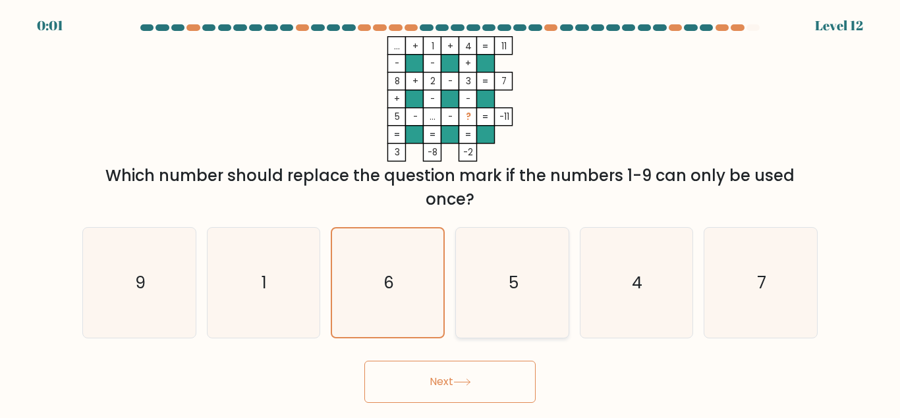
radio input "true"
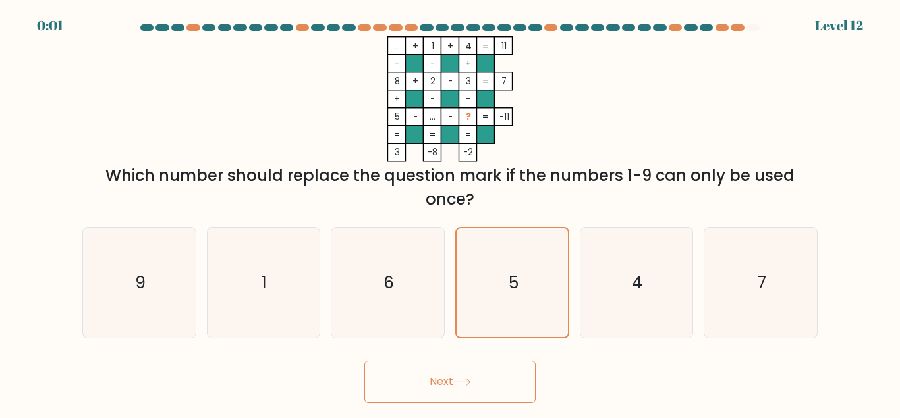
drag, startPoint x: 473, startPoint y: 359, endPoint x: 463, endPoint y: 382, distance: 25.1
click at [472, 359] on div "Next" at bounding box center [449, 378] width 751 height 49
click at [461, 387] on button "Next" at bounding box center [449, 382] width 171 height 42
click at [460, 387] on button "Next" at bounding box center [449, 382] width 171 height 42
drag, startPoint x: 673, startPoint y: 279, endPoint x: 575, endPoint y: 333, distance: 111.8
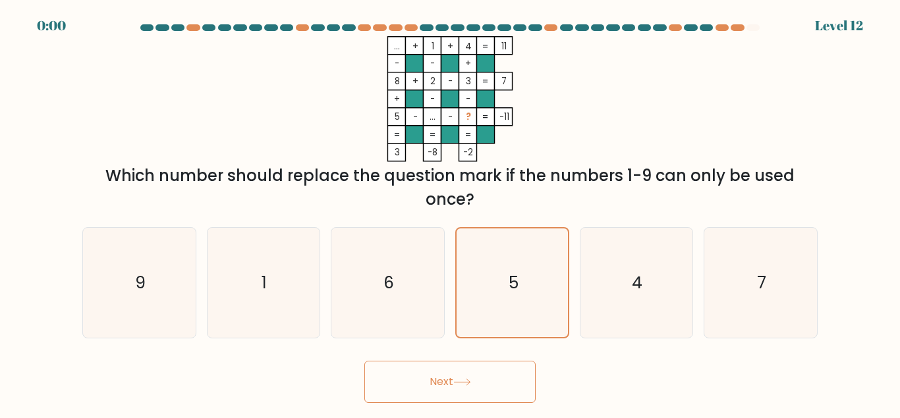
click at [670, 279] on icon "4" at bounding box center [636, 283] width 110 height 110
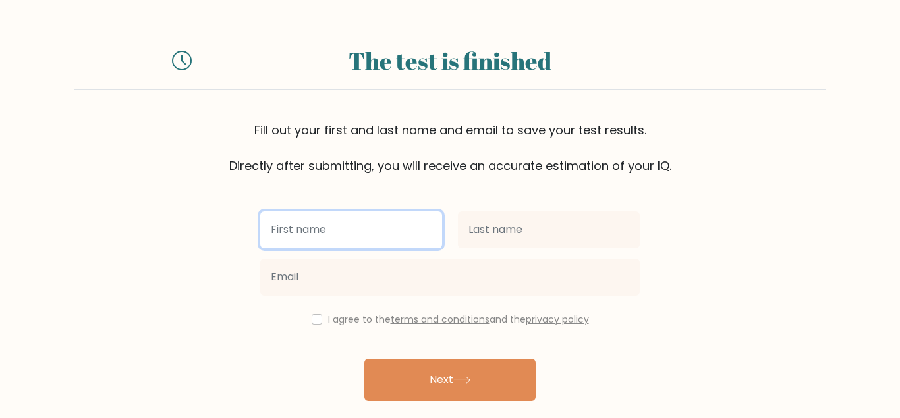
click at [369, 229] on input "text" at bounding box center [351, 229] width 182 height 37
type input "Alyssa Vae"
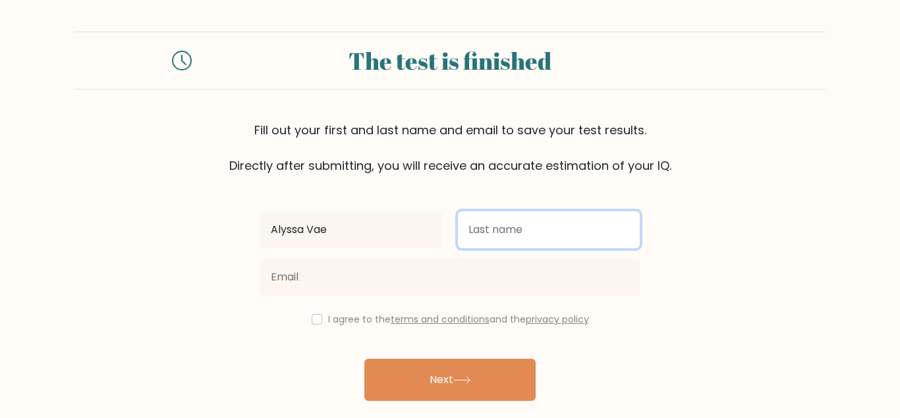
click at [522, 246] on input "text" at bounding box center [549, 229] width 182 height 37
type input "[PERSON_NAME]"
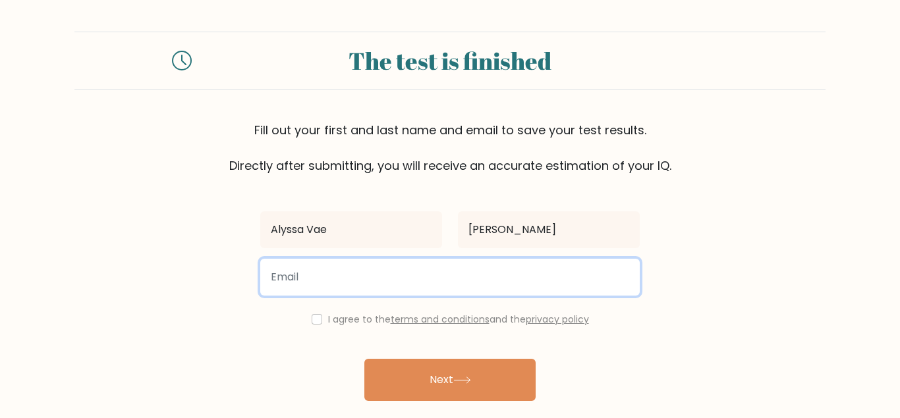
click at [310, 287] on input "email" at bounding box center [449, 277] width 379 height 37
type input "alyssavaesilva@gmail.com"
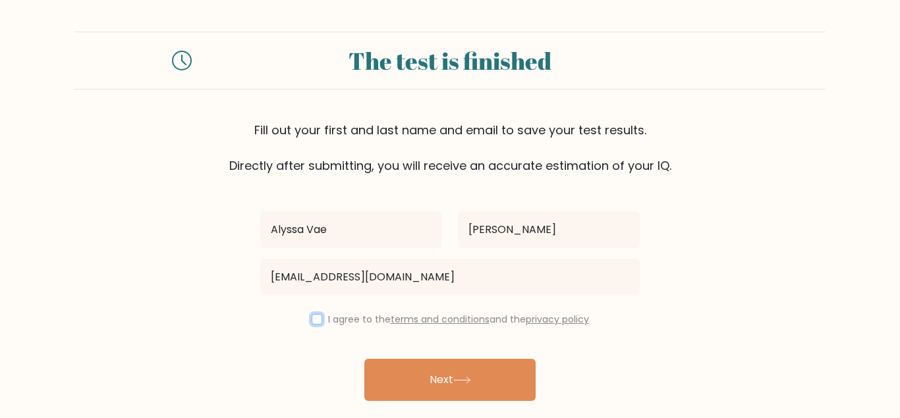
click at [314, 324] on input "checkbox" at bounding box center [317, 319] width 11 height 11
checkbox input "true"
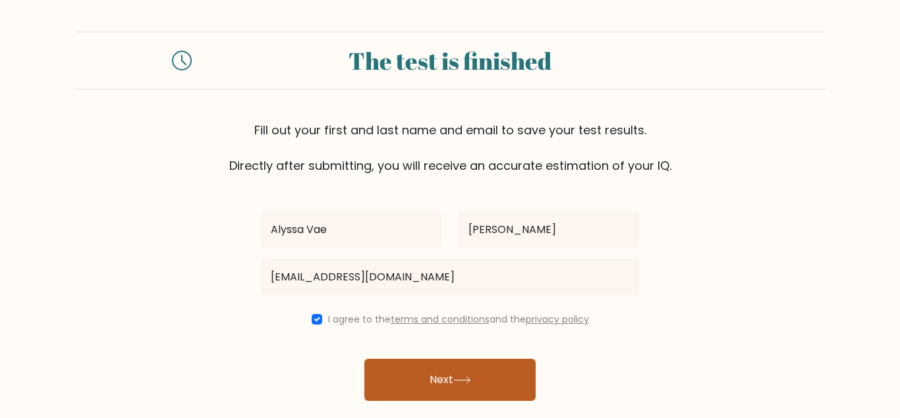
click at [382, 376] on button "Next" at bounding box center [449, 380] width 171 height 42
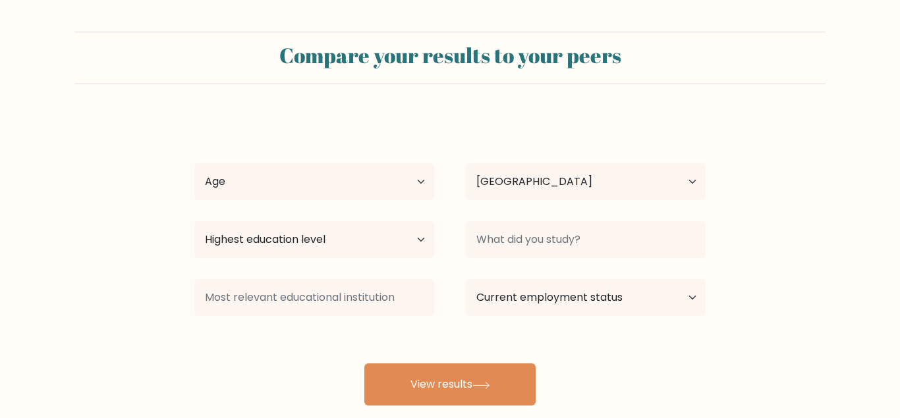
select select "PH"
select select "18_24"
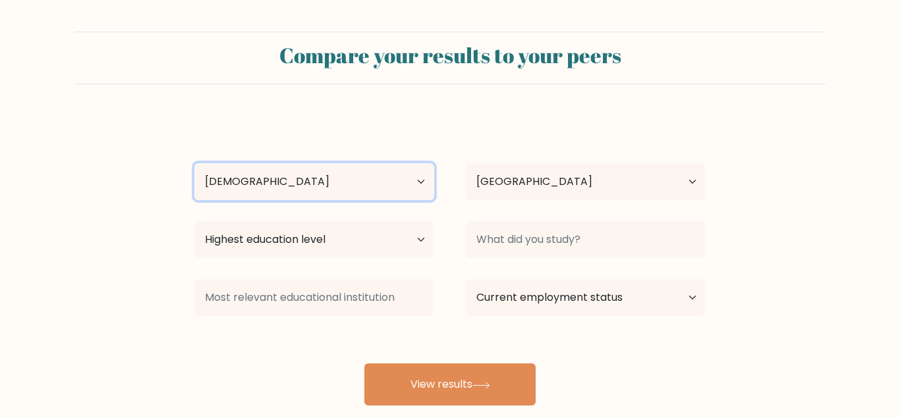
click option "[DEMOGRAPHIC_DATA]" at bounding box center [0, 0] width 0 height 0
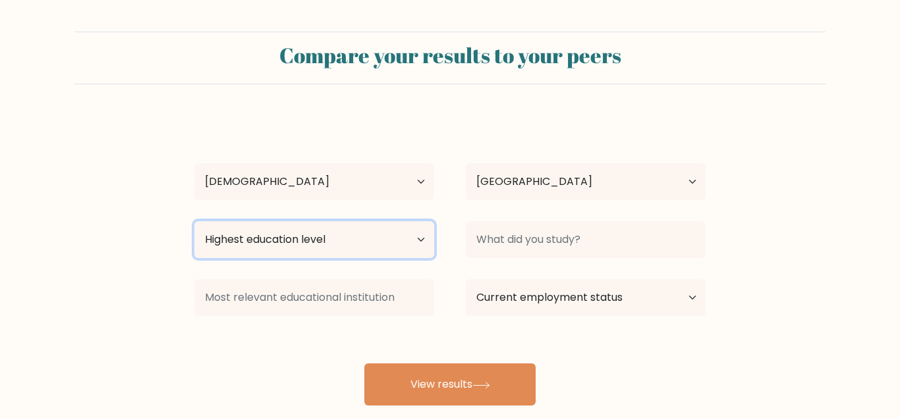
click at [194, 221] on select "Highest education level No schooling Primary Lower Secondary Upper Secondary Oc…" at bounding box center [314, 239] width 240 height 37
select select "bachelors_degree"
click option "Bachelor's degree" at bounding box center [0, 0] width 0 height 0
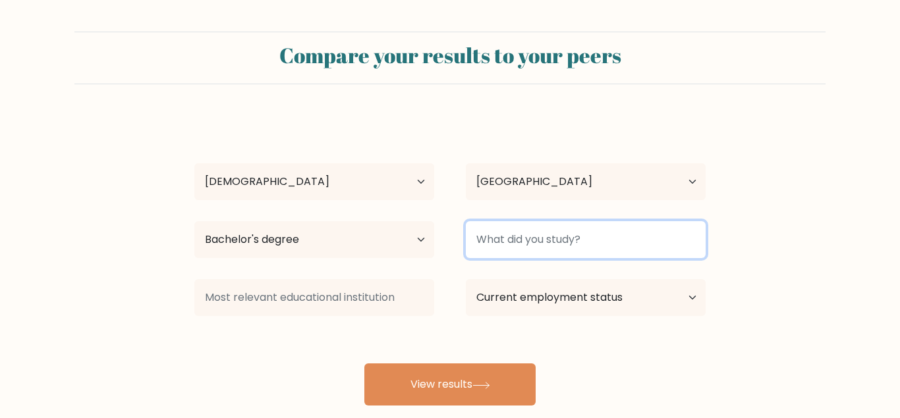
click at [601, 227] on input at bounding box center [586, 239] width 240 height 37
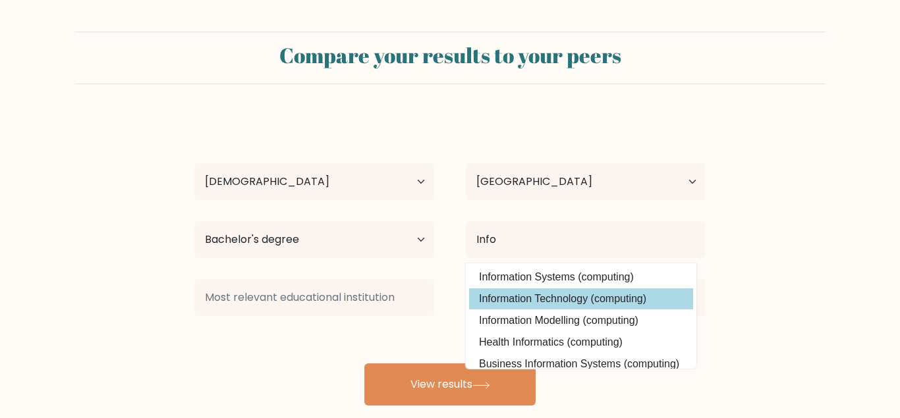
click at [582, 300] on option "Information Technology (computing)" at bounding box center [581, 299] width 224 height 21
type input "Information Technology"
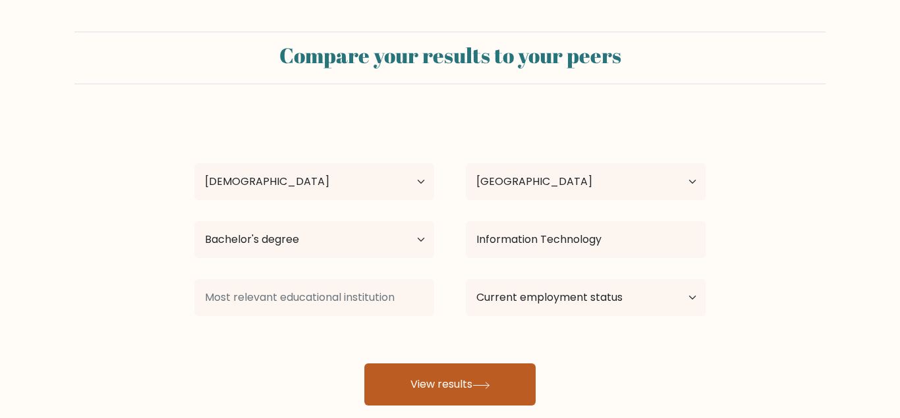
click at [430, 379] on button "View results" at bounding box center [449, 385] width 171 height 42
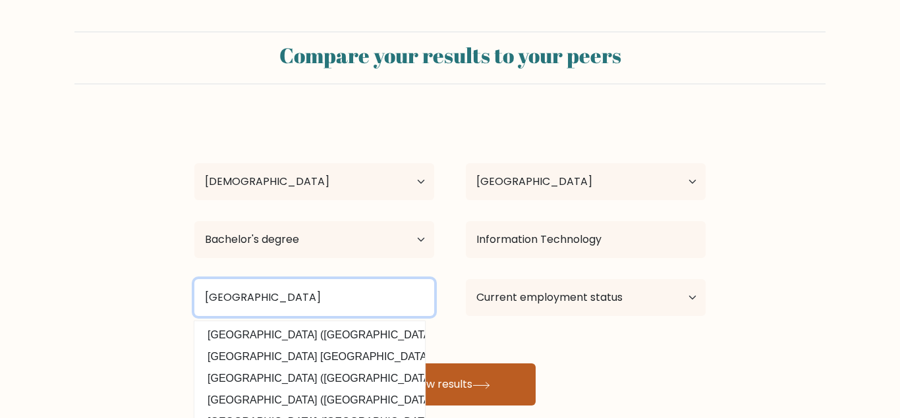
type input "Polytechnic Institute of Tabaco"
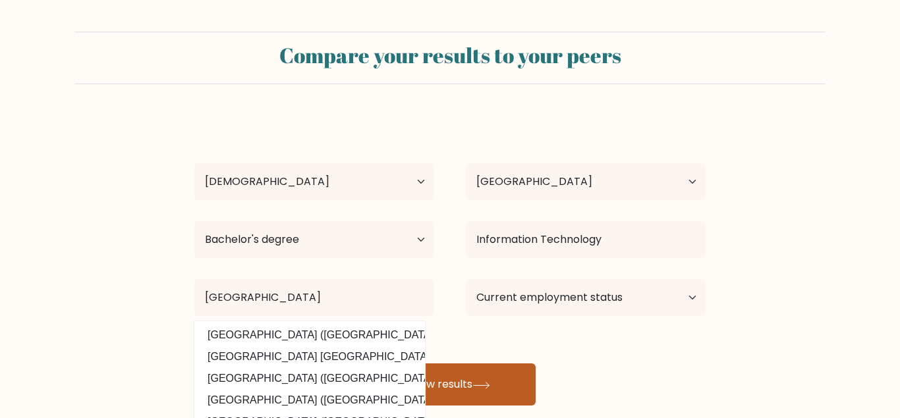
click at [478, 382] on button "View results" at bounding box center [449, 385] width 171 height 42
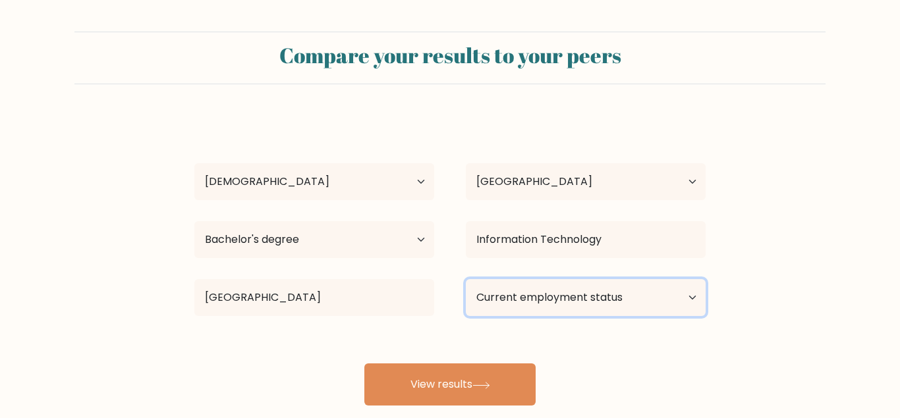
click at [466, 279] on select "Current employment status Employed Student Retired Other / prefer not to answer" at bounding box center [586, 297] width 240 height 37
select select "other"
click option "Other / prefer not to answer" at bounding box center [0, 0] width 0 height 0
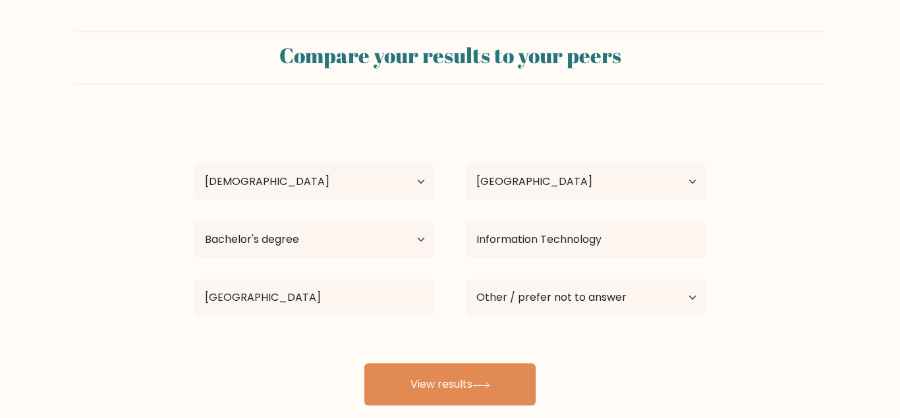
click at [489, 409] on div "Compare your results to your peers Alyssa Vae Silva Age Under 18 years old 18-2…" at bounding box center [450, 249] width 900 height 499
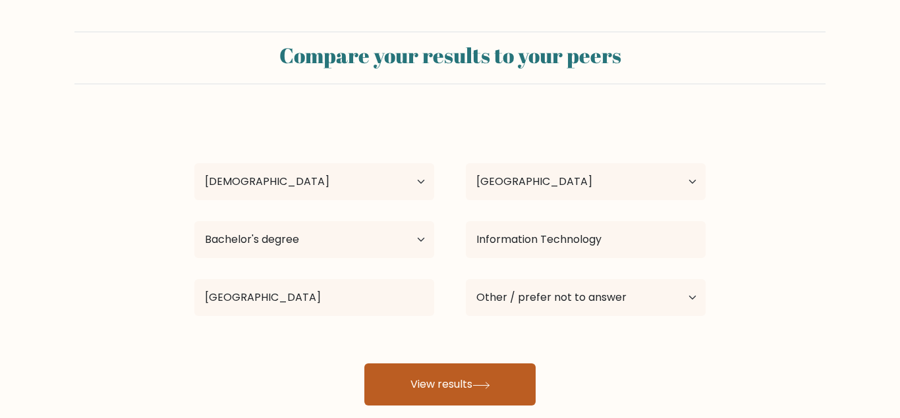
click at [480, 389] on icon at bounding box center [481, 385] width 18 height 7
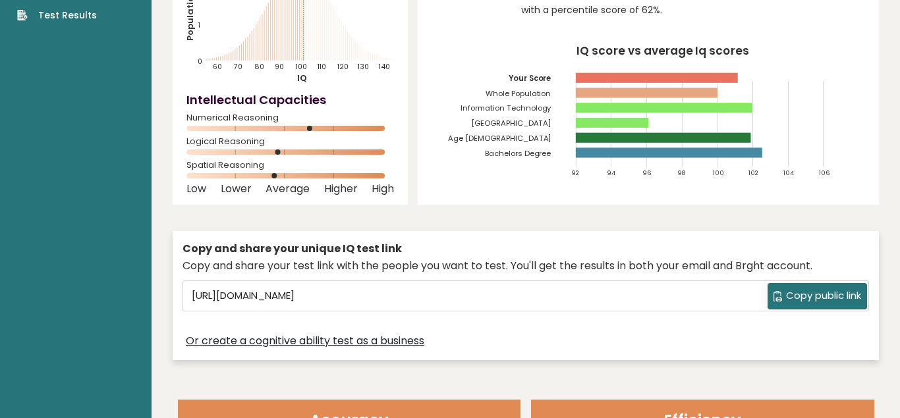
scroll to position [202, 0]
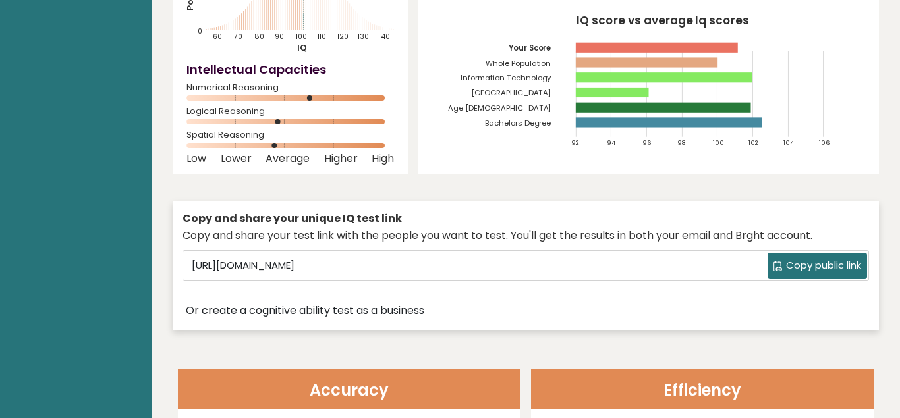
click at [821, 269] on span "Copy public link" at bounding box center [823, 265] width 75 height 15
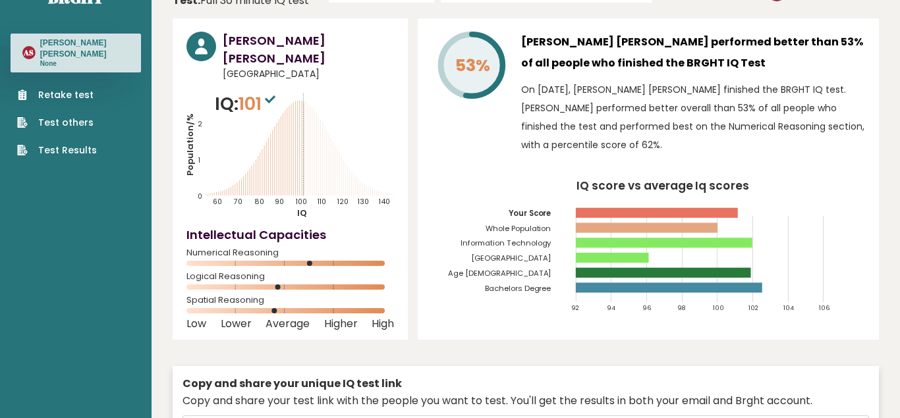
scroll to position [0, 0]
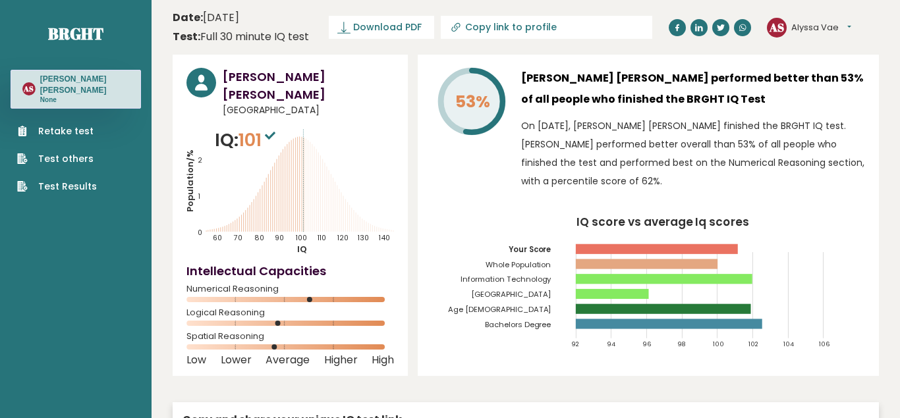
click at [623, 7] on header "Date: October 14, 2025 Test: Full 30 minute IQ test Download PDF Downloading...…" at bounding box center [526, 28] width 706 height 42
click at [389, 28] on span "Download PDF" at bounding box center [387, 27] width 69 height 14
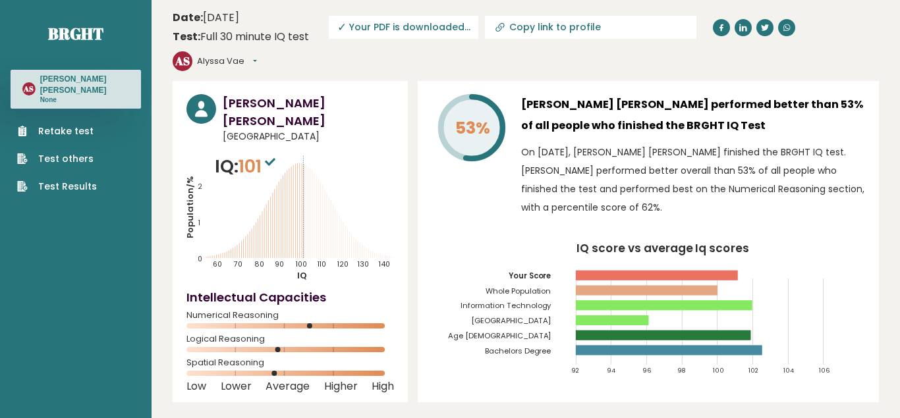
click at [61, 125] on link "Retake test" at bounding box center [57, 132] width 80 height 14
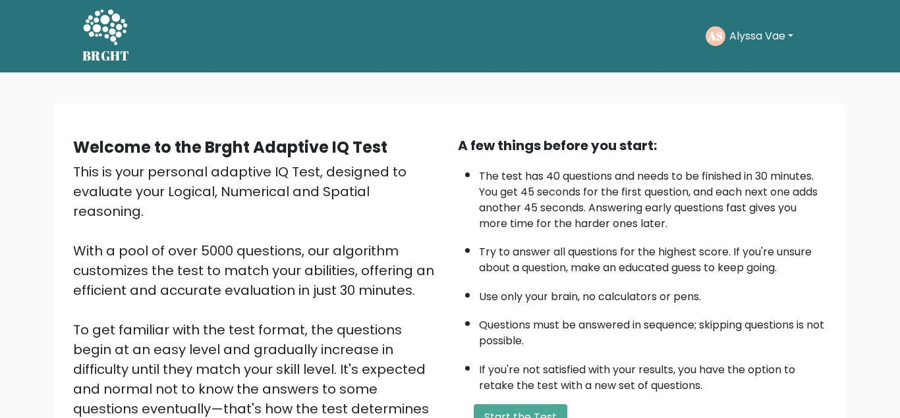
scroll to position [197, 0]
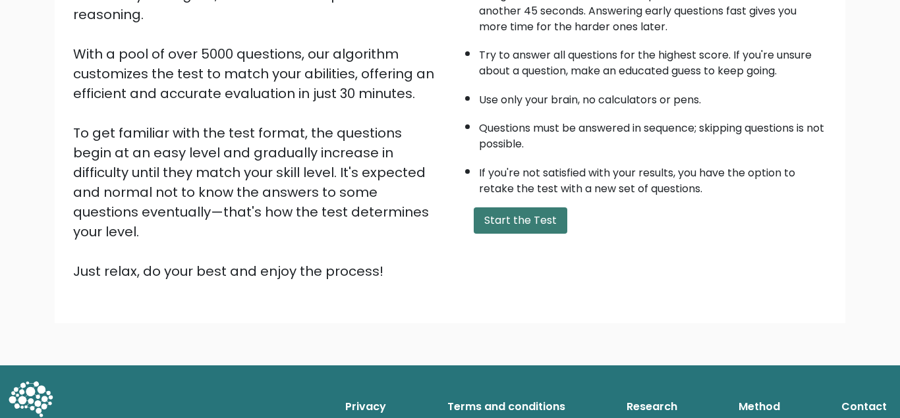
drag, startPoint x: 513, startPoint y: 227, endPoint x: 513, endPoint y: 235, distance: 7.2
click at [513, 229] on button "Start the Test" at bounding box center [521, 221] width 94 height 26
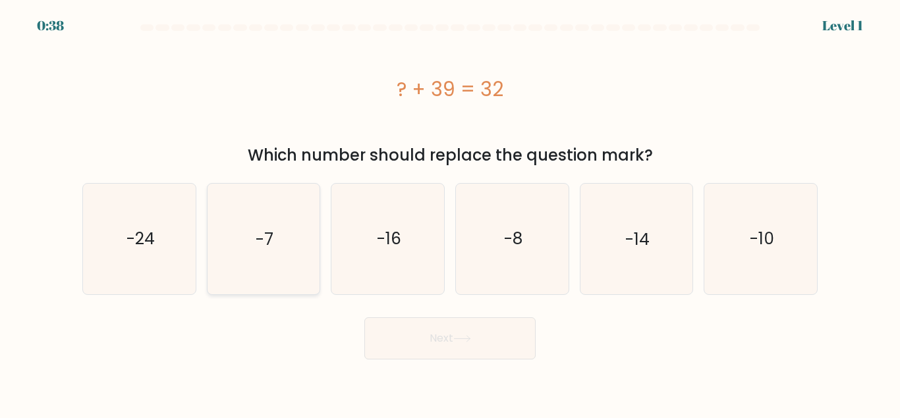
click at [258, 227] on text "-7" at bounding box center [265, 238] width 18 height 23
click at [450, 213] on input "b. -7" at bounding box center [450, 211] width 1 height 3
radio input "true"
click at [389, 346] on button "Next" at bounding box center [449, 339] width 171 height 42
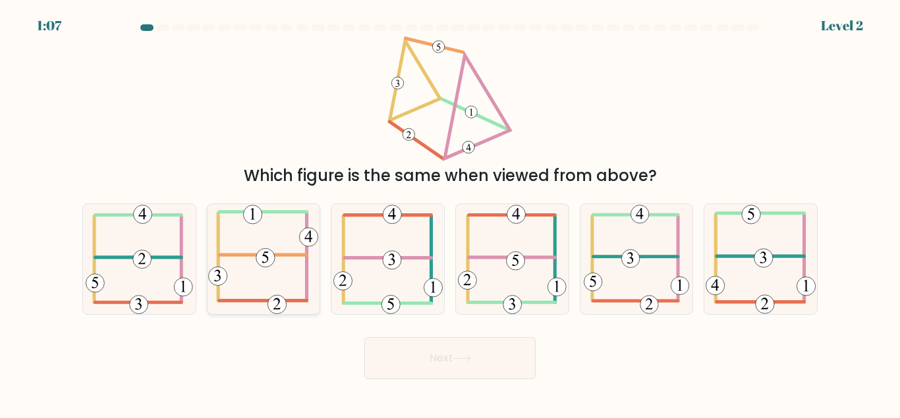
click at [269, 291] on icon at bounding box center [263, 259] width 110 height 110
click at [450, 213] on input "b." at bounding box center [450, 211] width 1 height 3
radio input "true"
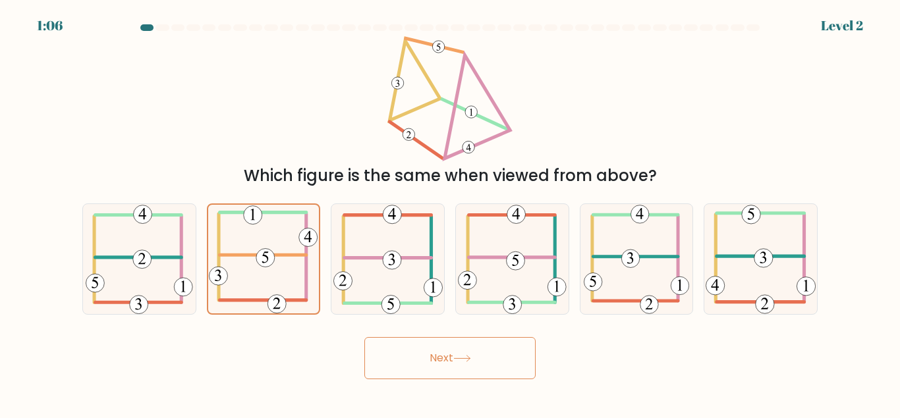
click at [437, 364] on button "Next" at bounding box center [449, 358] width 171 height 42
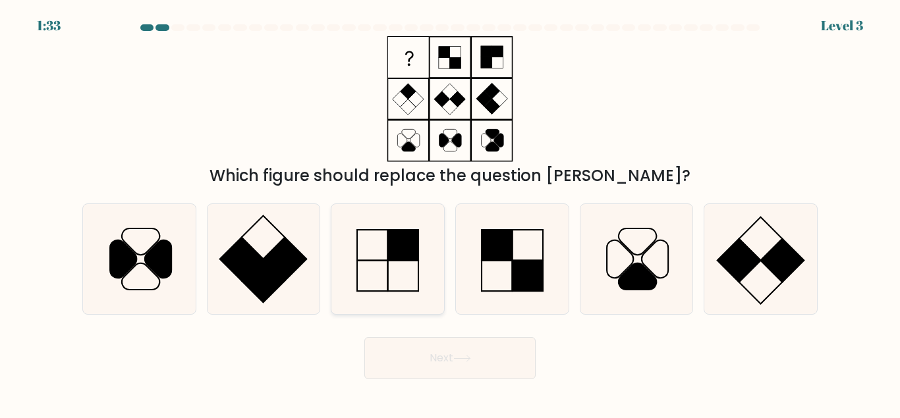
click at [402, 265] on icon at bounding box center [388, 259] width 110 height 110
click at [450, 213] on input "c." at bounding box center [450, 211] width 1 height 3
radio input "true"
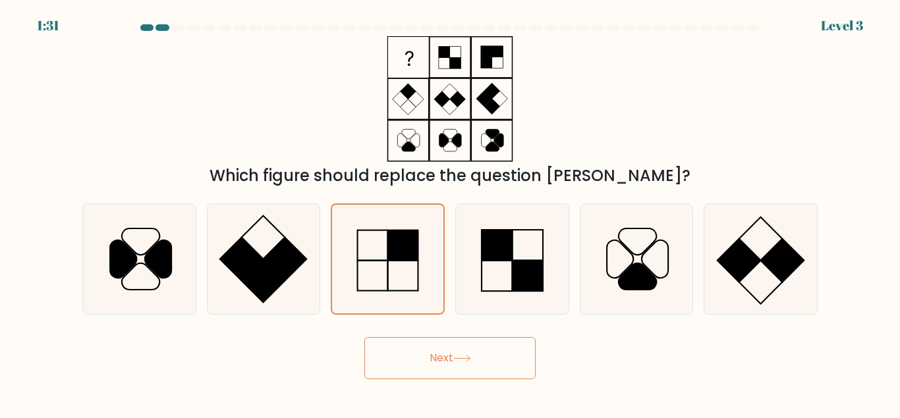
click at [419, 364] on button "Next" at bounding box center [449, 358] width 171 height 42
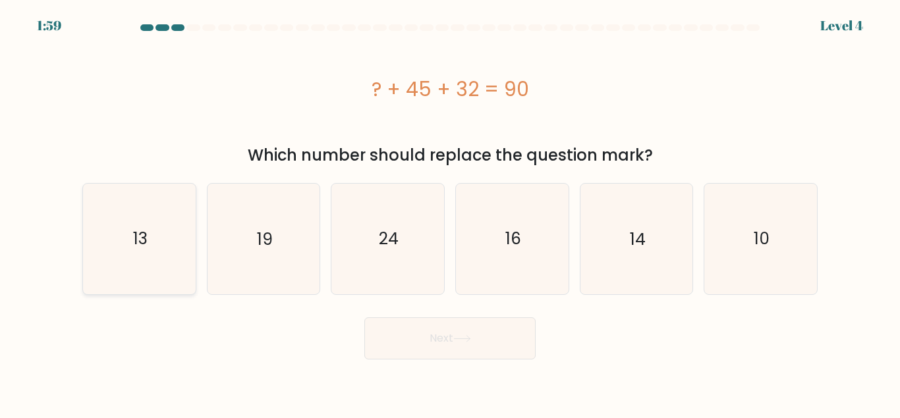
click at [152, 237] on icon "13" at bounding box center [139, 239] width 110 height 110
click at [450, 213] on input "a. 13" at bounding box center [450, 211] width 1 height 3
radio input "true"
click at [442, 349] on button "Next" at bounding box center [449, 339] width 171 height 42
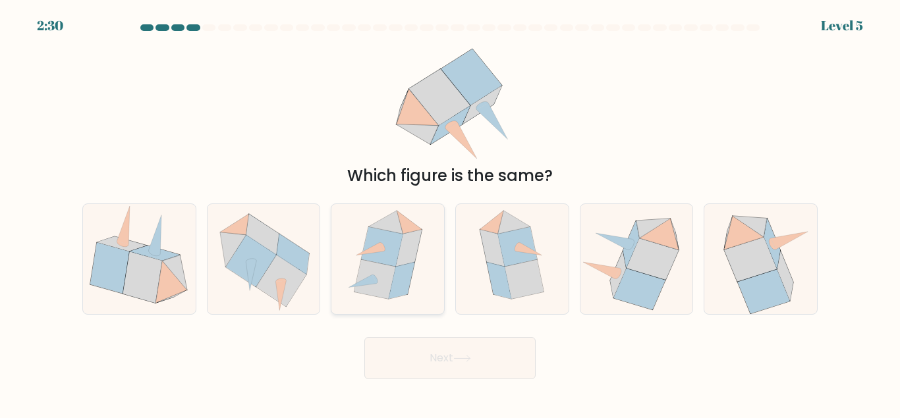
click at [400, 285] on icon at bounding box center [402, 280] width 26 height 37
click at [450, 213] on input "c." at bounding box center [450, 211] width 1 height 3
radio input "true"
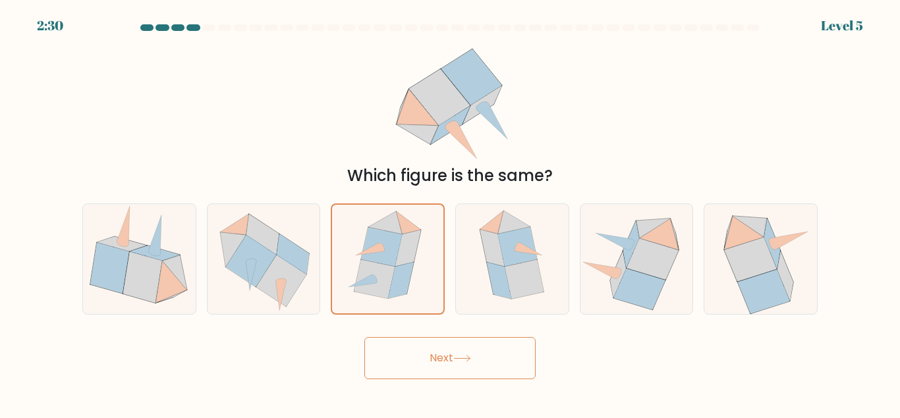
click at [416, 360] on button "Next" at bounding box center [449, 358] width 171 height 42
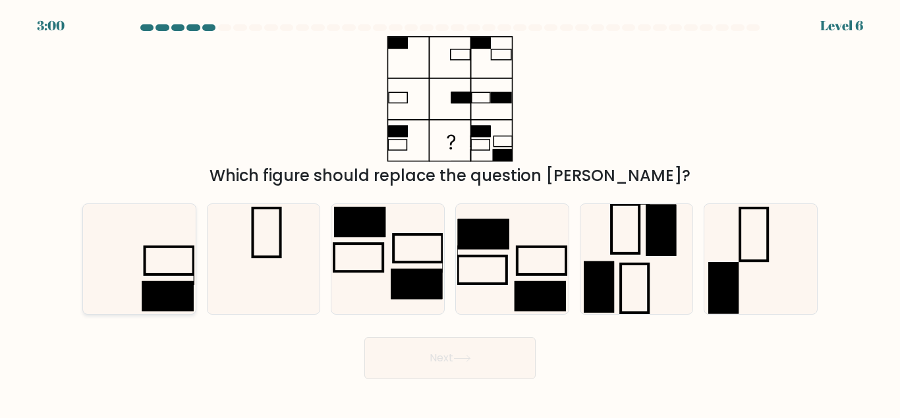
click at [158, 281] on icon at bounding box center [139, 259] width 110 height 110
click at [450, 213] on input "a." at bounding box center [450, 211] width 1 height 3
radio input "true"
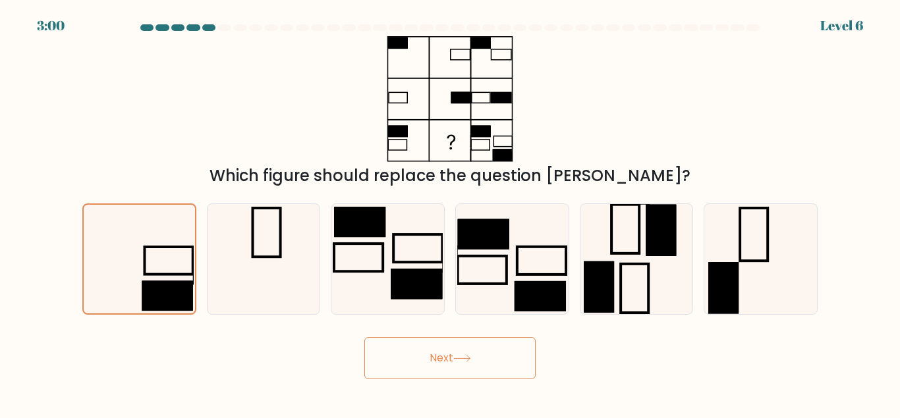
click at [430, 365] on button "Next" at bounding box center [449, 358] width 171 height 42
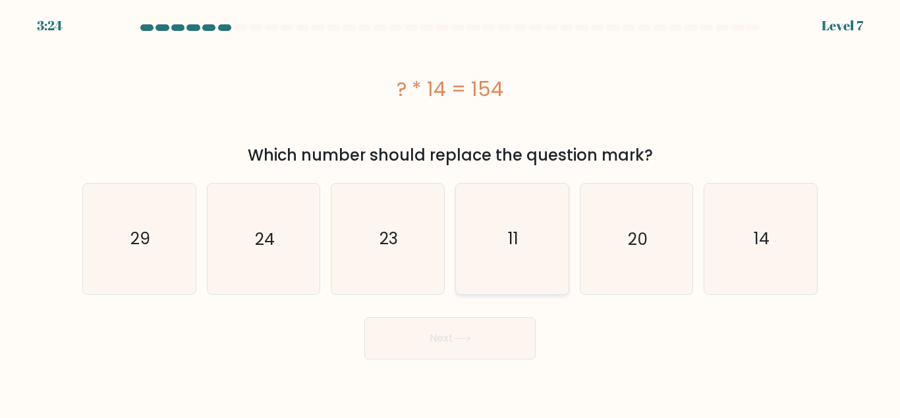
drag, startPoint x: 518, startPoint y: 238, endPoint x: 499, endPoint y: 260, distance: 29.0
click at [517, 238] on text "11" at bounding box center [513, 238] width 11 height 23
click at [451, 213] on input "d. 11" at bounding box center [450, 211] width 1 height 3
radio input "true"
click at [438, 344] on button "Next" at bounding box center [449, 339] width 171 height 42
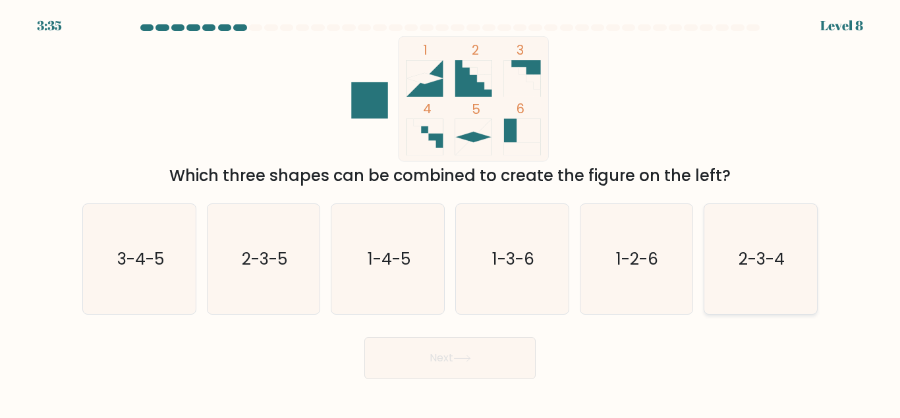
click at [752, 267] on icon "2-3-4" at bounding box center [761, 259] width 110 height 110
click at [451, 213] on input "f. 2-3-4" at bounding box center [450, 211] width 1 height 3
radio input "true"
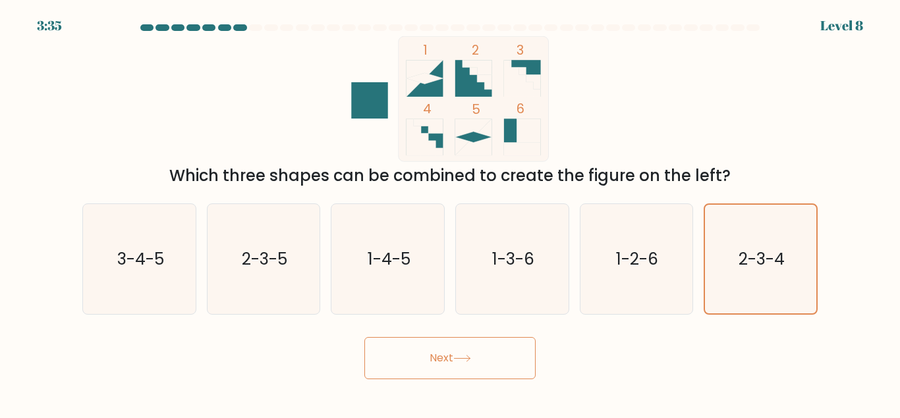
click at [453, 355] on button "Next" at bounding box center [449, 358] width 171 height 42
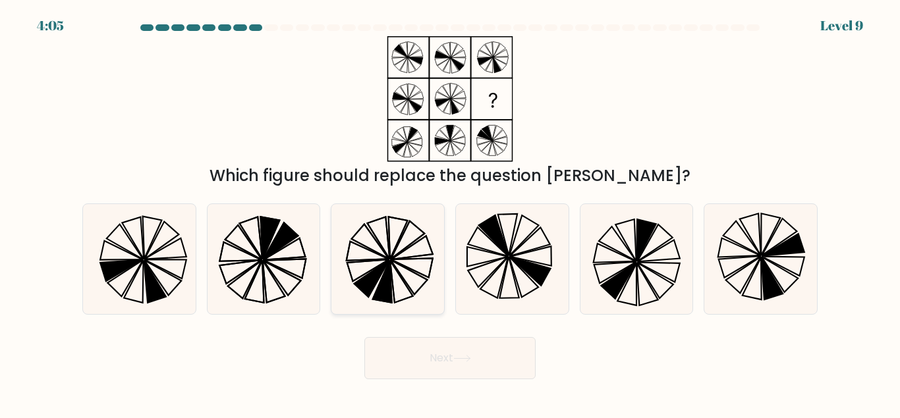
click at [372, 284] on icon at bounding box center [371, 278] width 35 height 37
click at [450, 213] on input "c." at bounding box center [450, 211] width 1 height 3
radio input "true"
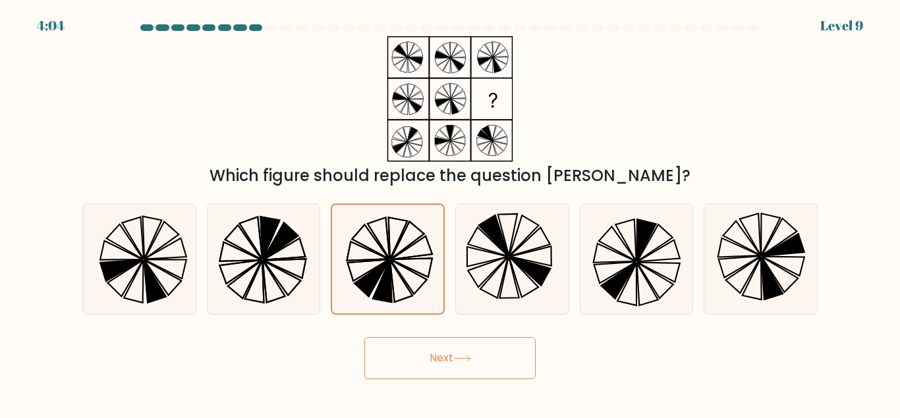
click at [428, 362] on button "Next" at bounding box center [449, 358] width 171 height 42
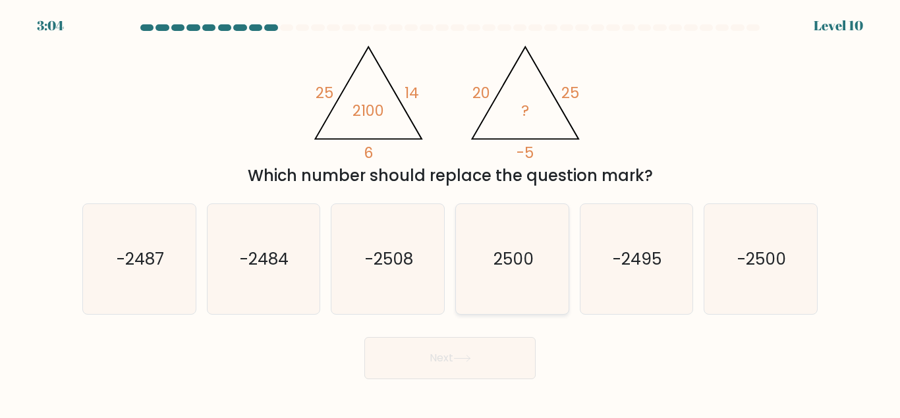
click at [513, 274] on icon "2500" at bounding box center [512, 259] width 110 height 110
click at [451, 213] on input "d. 2500" at bounding box center [450, 211] width 1 height 3
radio input "true"
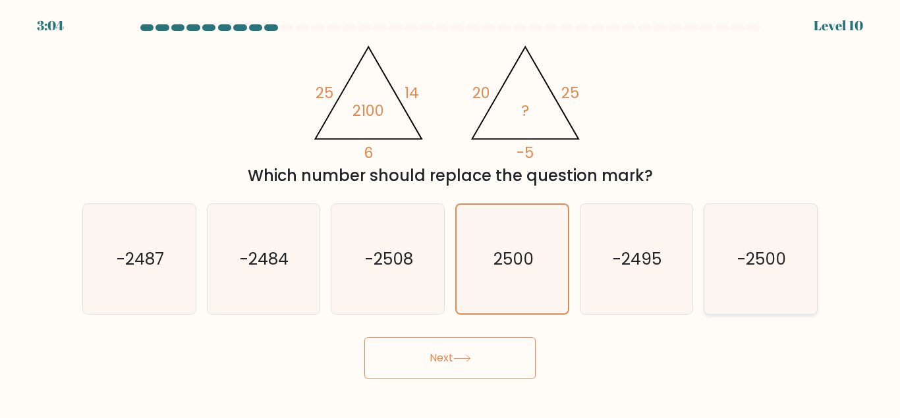
click at [745, 265] on text "-2500" at bounding box center [761, 259] width 49 height 23
click at [451, 213] on input "f. -2500" at bounding box center [450, 211] width 1 height 3
radio input "true"
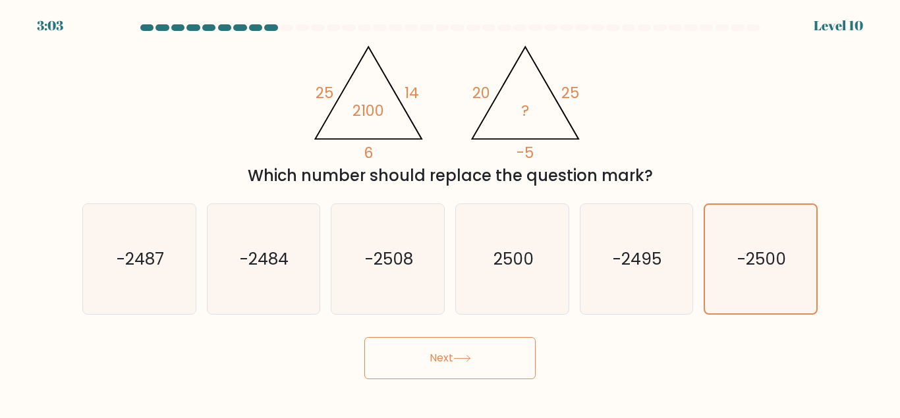
click at [486, 357] on button "Next" at bounding box center [449, 358] width 171 height 42
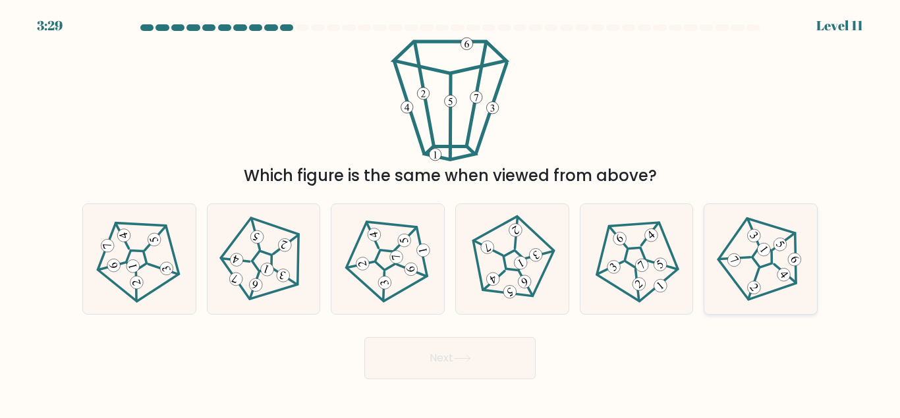
drag, startPoint x: 795, startPoint y: 277, endPoint x: 725, endPoint y: 300, distance: 74.0
click at [795, 277] on icon at bounding box center [761, 259] width 88 height 88
click at [451, 213] on input "f." at bounding box center [450, 211] width 1 height 3
radio input "true"
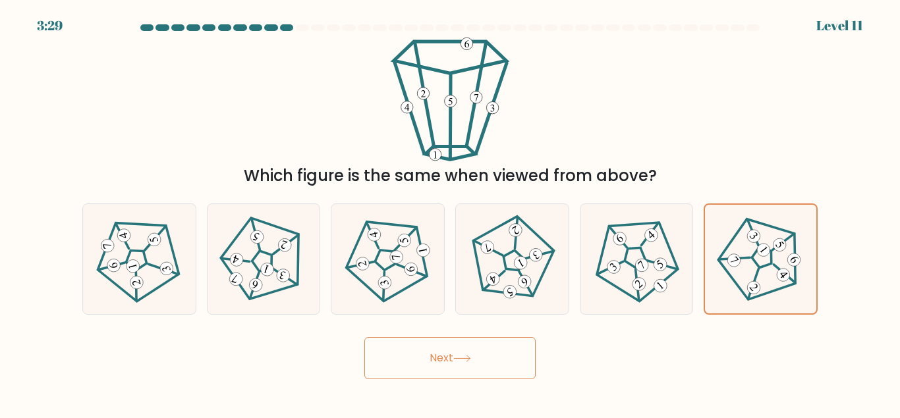
click at [442, 369] on button "Next" at bounding box center [449, 358] width 171 height 42
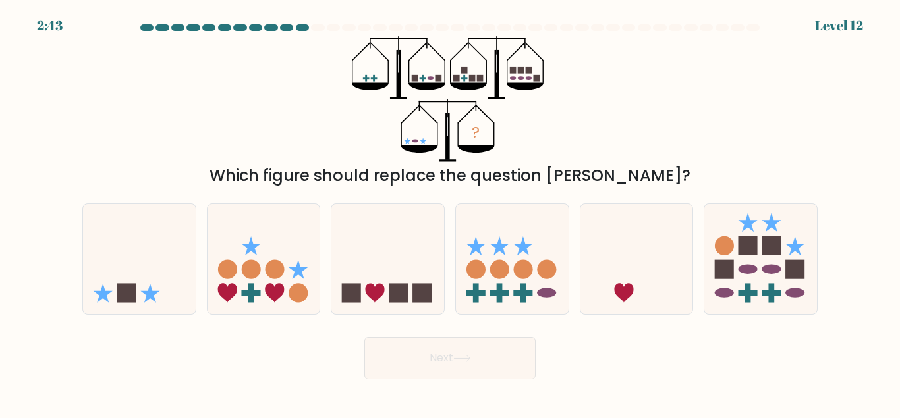
click at [638, 206] on div at bounding box center [637, 259] width 114 height 111
click at [451, 210] on input "e." at bounding box center [450, 211] width 1 height 3
radio input "true"
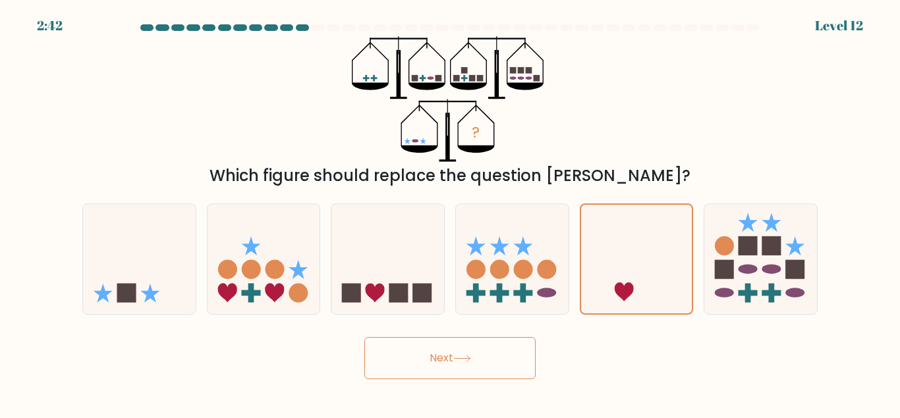
click at [431, 367] on button "Next" at bounding box center [449, 358] width 171 height 42
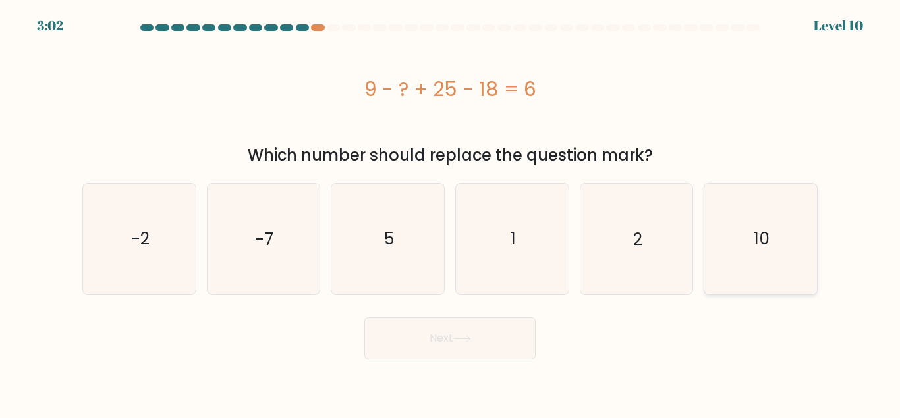
click at [766, 242] on text "10" at bounding box center [762, 238] width 16 height 23
click at [451, 213] on input "f. 10" at bounding box center [450, 211] width 1 height 3
radio input "true"
click at [470, 345] on button "Next" at bounding box center [449, 339] width 171 height 42
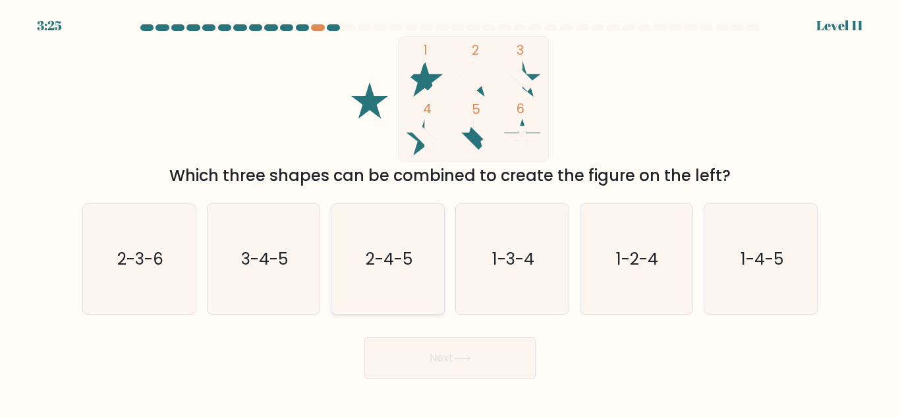
click at [374, 252] on text "2-4-5" at bounding box center [389, 259] width 47 height 23
click at [450, 213] on input "c. 2-4-5" at bounding box center [450, 211] width 1 height 3
radio input "true"
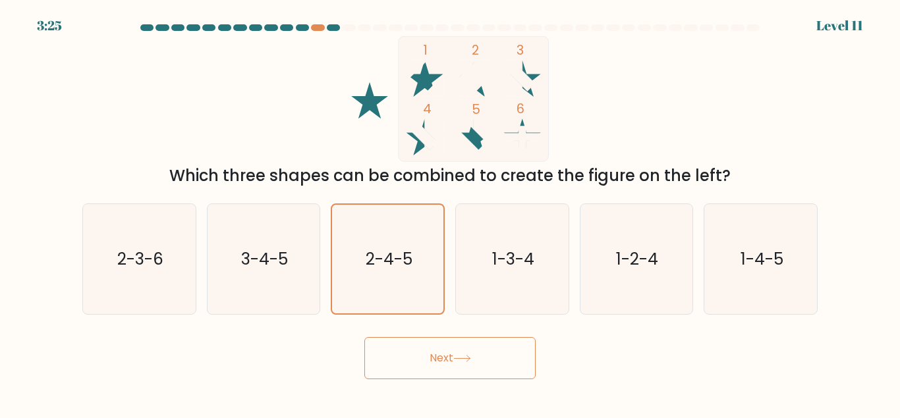
click at [420, 347] on button "Next" at bounding box center [449, 358] width 171 height 42
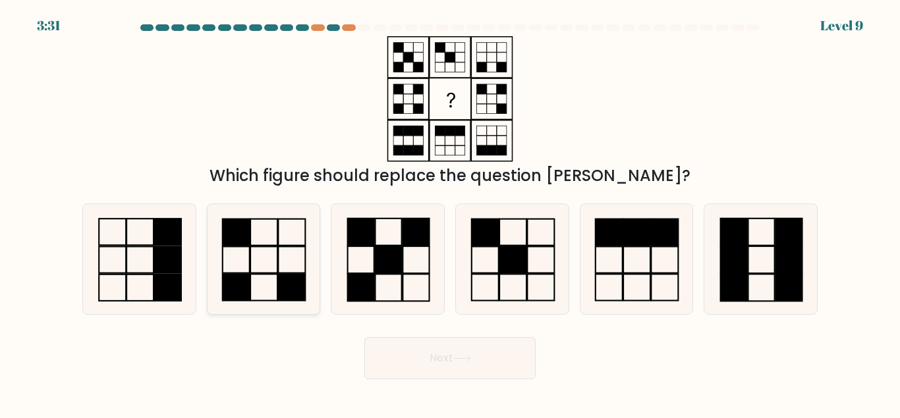
click at [247, 265] on icon at bounding box center [263, 259] width 110 height 110
click at [450, 213] on input "b." at bounding box center [450, 211] width 1 height 3
radio input "true"
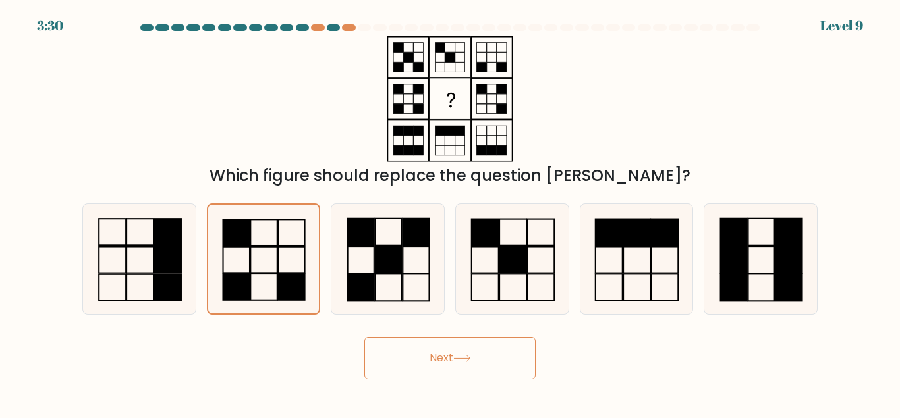
click at [441, 360] on button "Next" at bounding box center [449, 358] width 171 height 42
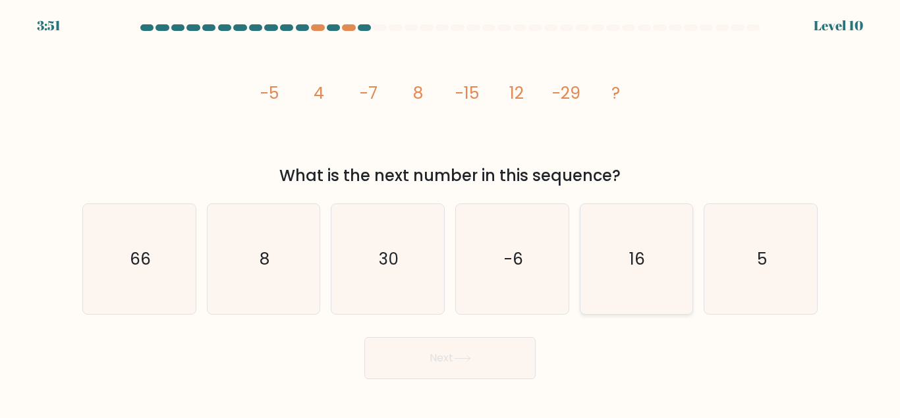
click at [652, 221] on icon "16" at bounding box center [636, 259] width 110 height 110
click at [451, 213] on input "e. 16" at bounding box center [450, 211] width 1 height 3
radio input "true"
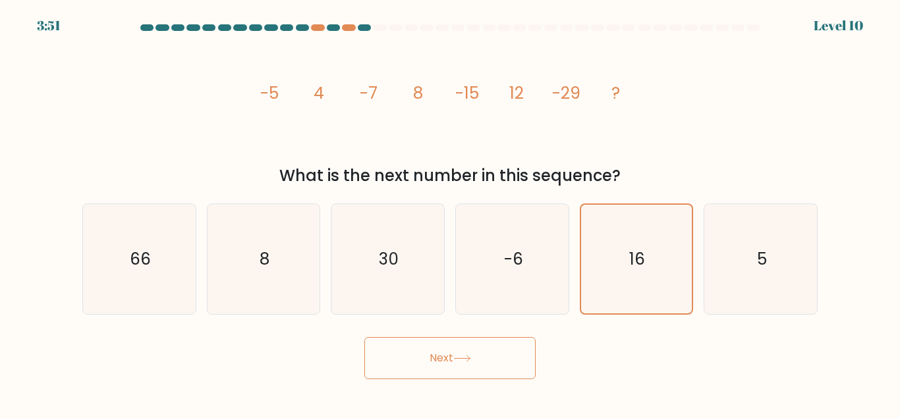
click at [481, 360] on button "Next" at bounding box center [449, 358] width 171 height 42
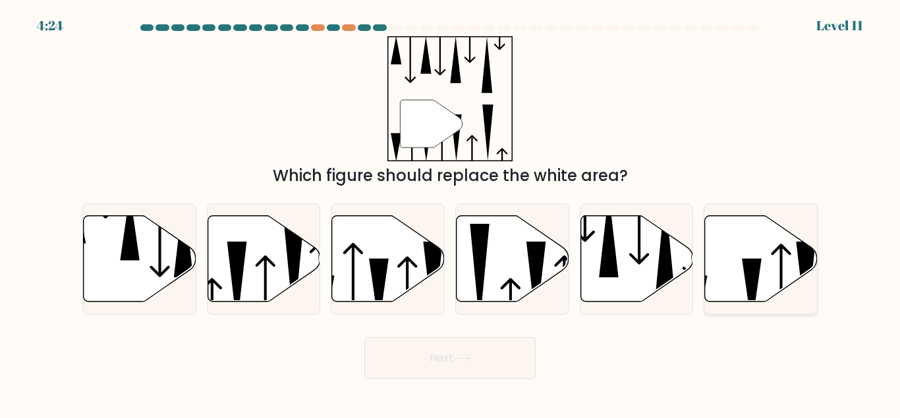
click at [782, 279] on icon at bounding box center [782, 285] width 20 height 83
click at [451, 213] on input "f." at bounding box center [450, 211] width 1 height 3
radio input "true"
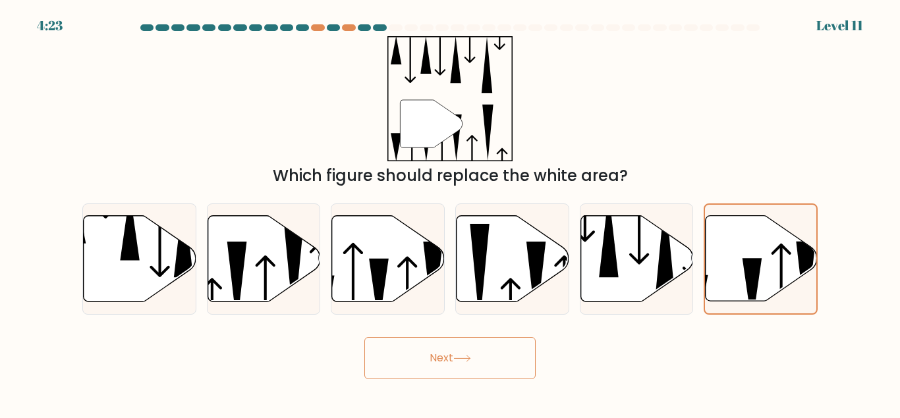
click at [474, 369] on button "Next" at bounding box center [449, 358] width 171 height 42
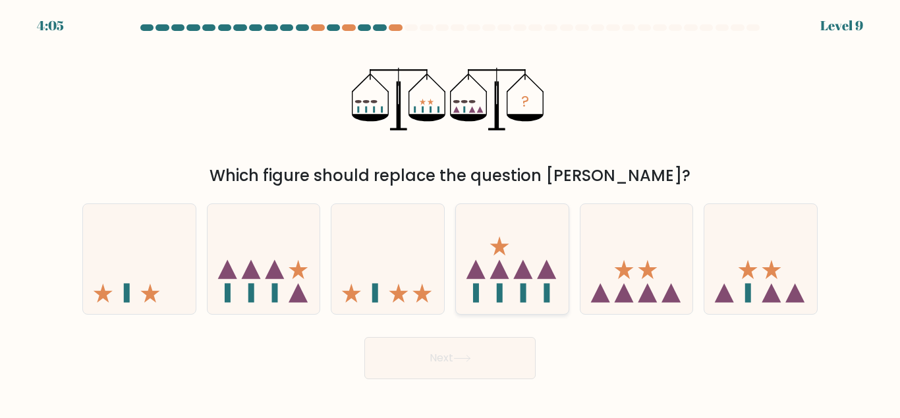
click at [536, 240] on icon at bounding box center [512, 259] width 113 height 93
click at [451, 213] on input "d." at bounding box center [450, 211] width 1 height 3
radio input "true"
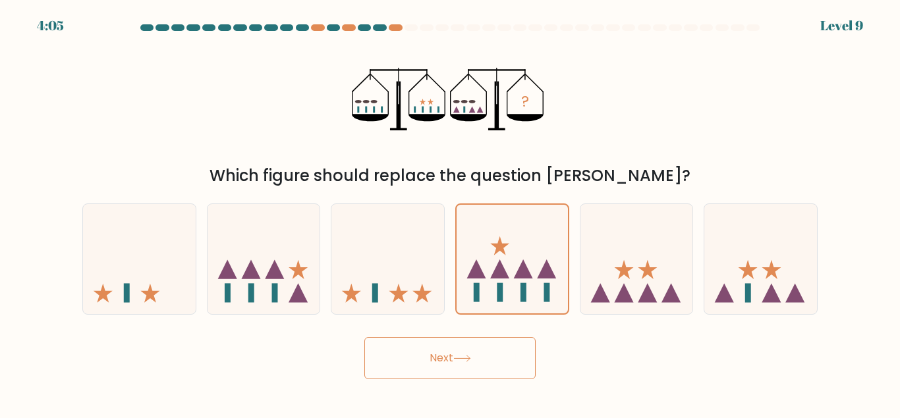
click at [492, 362] on button "Next" at bounding box center [449, 358] width 171 height 42
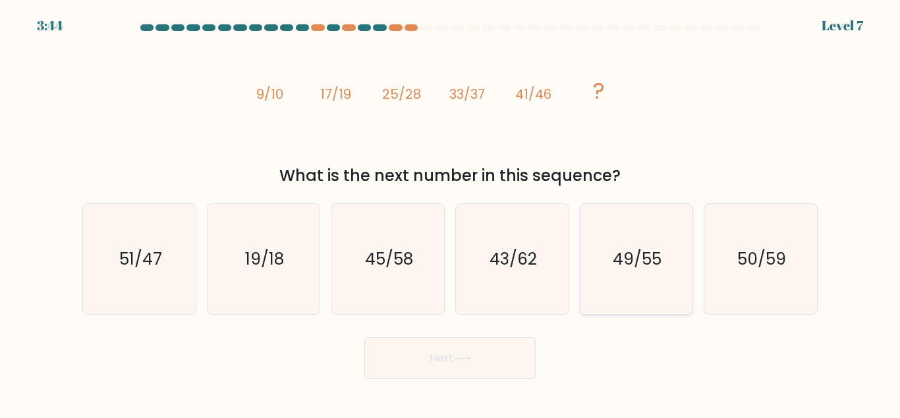
click at [654, 279] on icon "49/55" at bounding box center [636, 259] width 110 height 110
click at [451, 213] on input "e. 49/55" at bounding box center [450, 211] width 1 height 3
radio input "true"
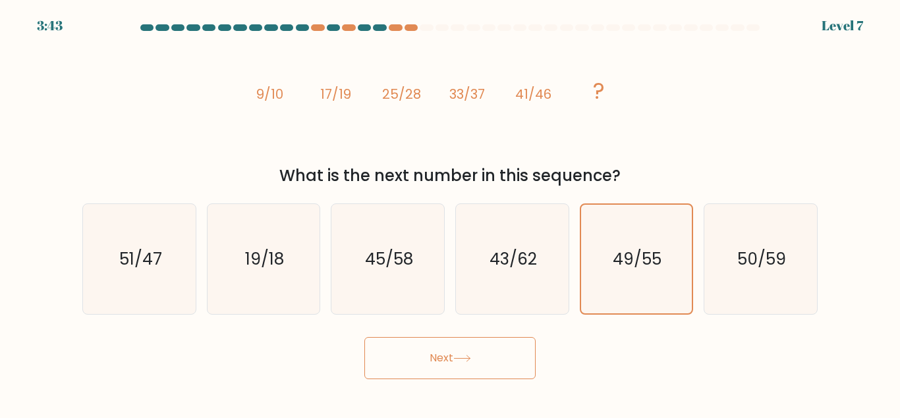
click at [455, 352] on button "Next" at bounding box center [449, 358] width 171 height 42
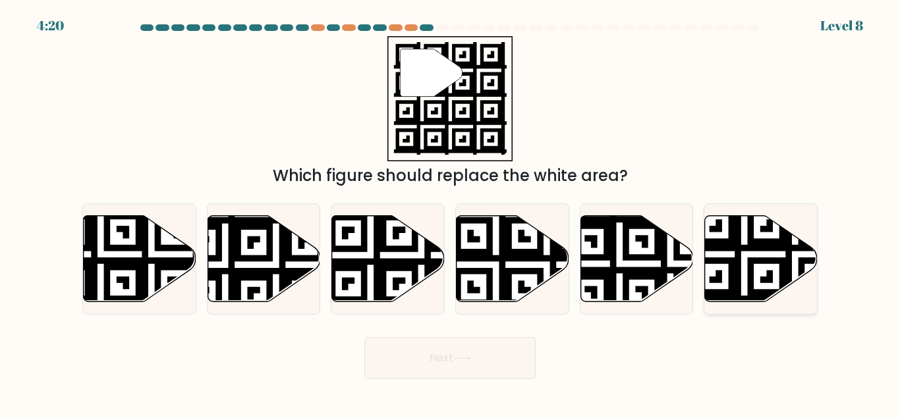
click at [730, 285] on icon at bounding box center [796, 306] width 204 height 204
click at [451, 213] on input "f." at bounding box center [450, 211] width 1 height 3
radio input "true"
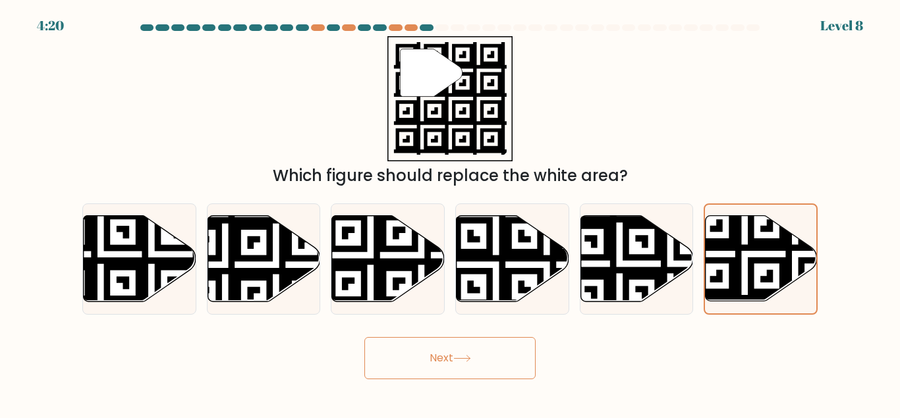
click at [484, 367] on button "Next" at bounding box center [449, 358] width 171 height 42
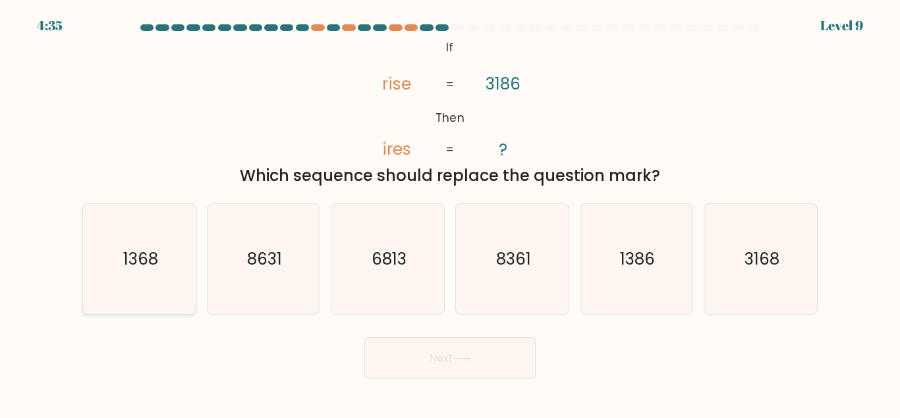
click at [164, 266] on icon "1368" at bounding box center [139, 259] width 110 height 110
click at [450, 213] on input "a. 1368" at bounding box center [450, 211] width 1 height 3
radio input "true"
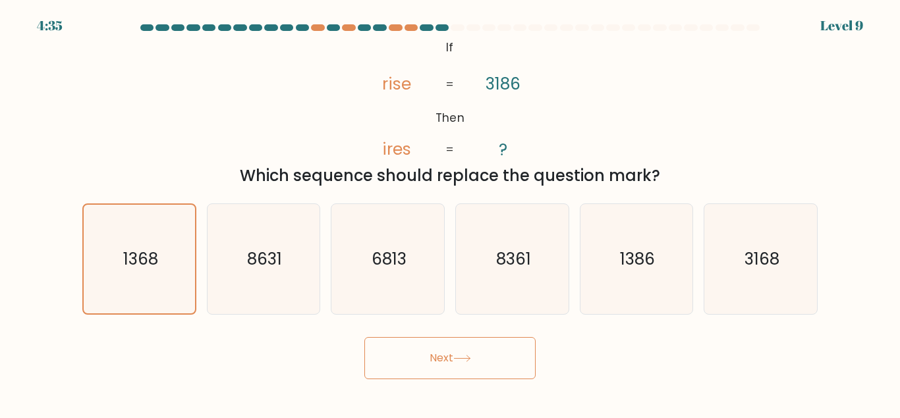
click at [447, 342] on button "Next" at bounding box center [449, 358] width 171 height 42
click at [446, 360] on body "4:34 Level 9 If" at bounding box center [450, 209] width 900 height 418
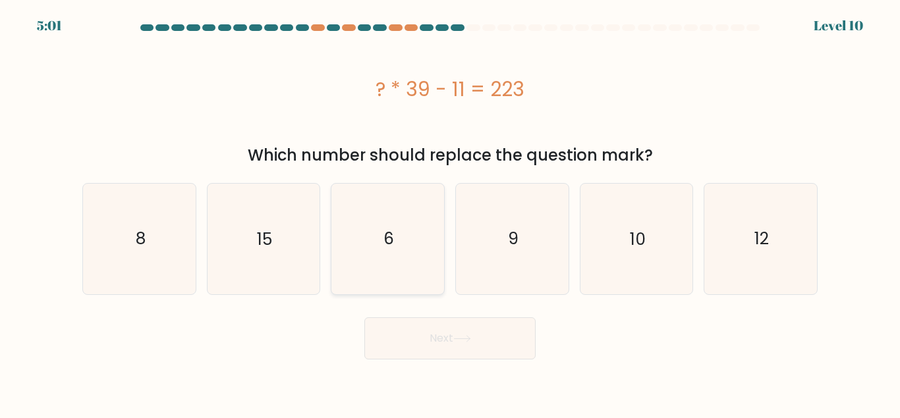
click at [376, 239] on icon "6" at bounding box center [388, 239] width 110 height 110
click at [409, 332] on button "Next" at bounding box center [449, 339] width 171 height 42
click at [389, 257] on icon "6" at bounding box center [388, 239] width 110 height 110
click at [450, 213] on input "c. 6" at bounding box center [450, 211] width 1 height 3
radio input "true"
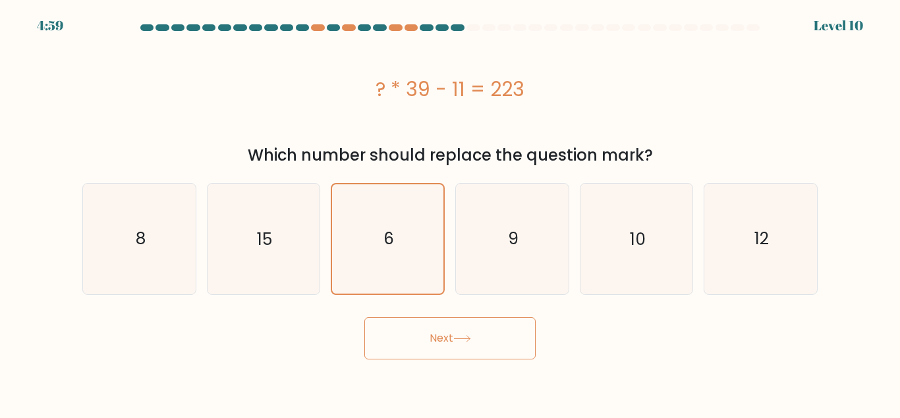
click at [407, 331] on button "Next" at bounding box center [449, 339] width 171 height 42
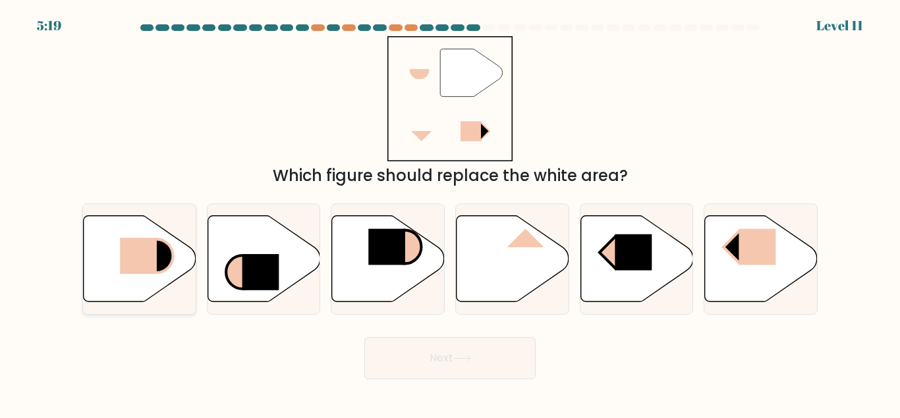
click at [137, 266] on rect at bounding box center [138, 256] width 37 height 36
click at [450, 213] on input "a." at bounding box center [450, 211] width 1 height 3
radio input "true"
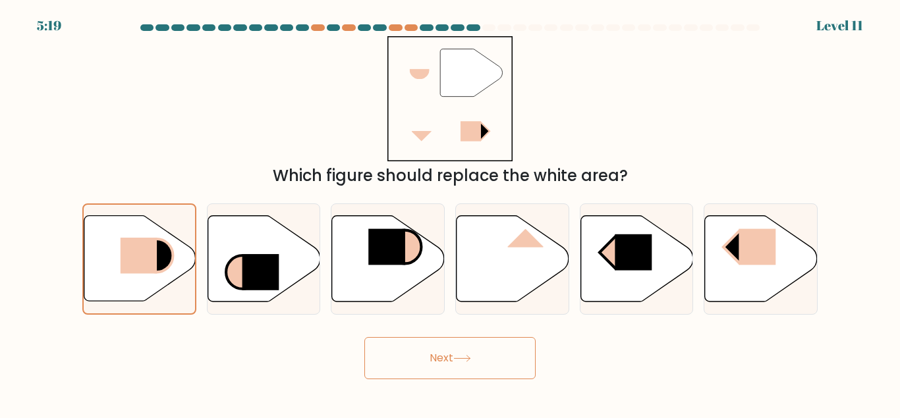
click at [408, 357] on button "Next" at bounding box center [449, 358] width 171 height 42
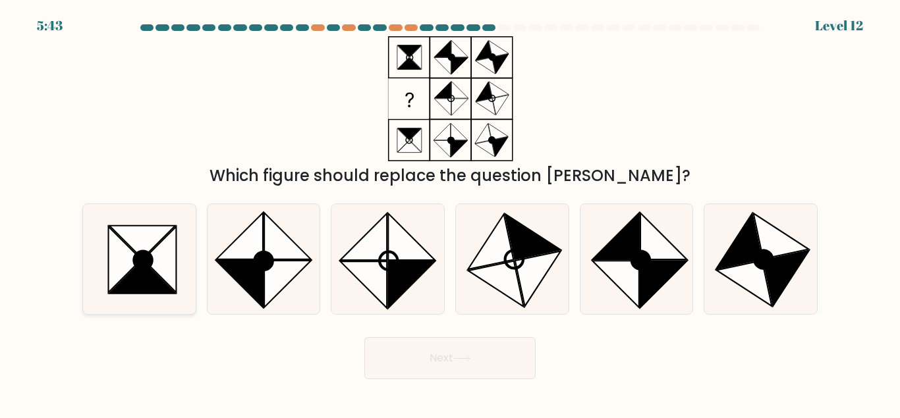
click at [172, 279] on icon at bounding box center [159, 260] width 33 height 66
click at [450, 213] on input "a." at bounding box center [450, 211] width 1 height 3
radio input "true"
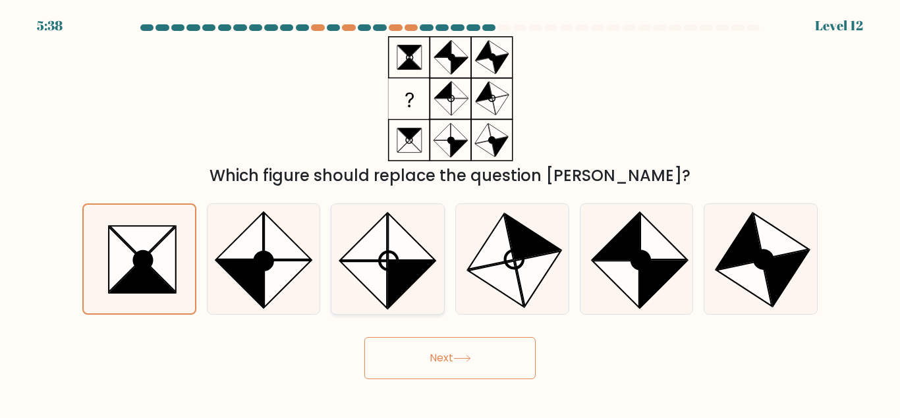
click at [404, 289] on icon at bounding box center [411, 285] width 47 height 47
click at [450, 213] on input "c." at bounding box center [450, 211] width 1 height 3
radio input "true"
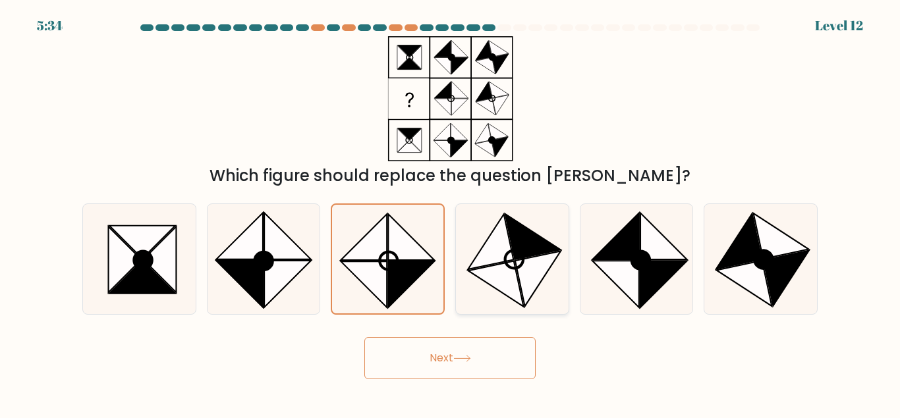
click at [528, 295] on icon at bounding box center [537, 278] width 45 height 55
click at [451, 213] on input "d." at bounding box center [450, 211] width 1 height 3
radio input "true"
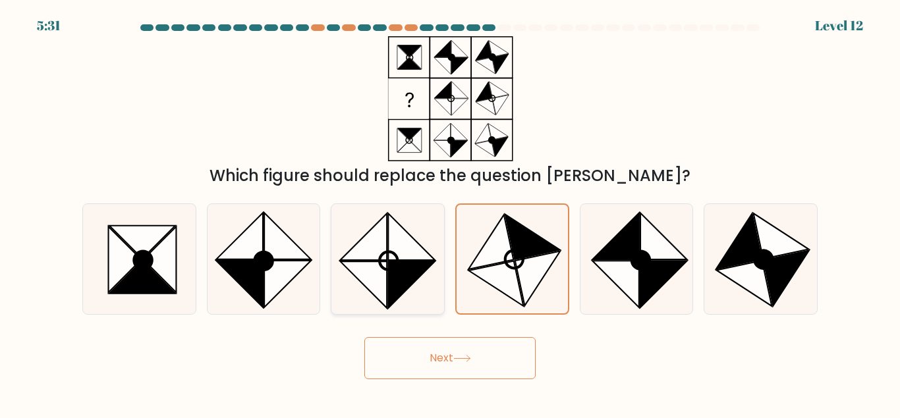
click at [399, 278] on icon at bounding box center [411, 285] width 47 height 47
click at [450, 213] on input "c." at bounding box center [450, 211] width 1 height 3
radio input "true"
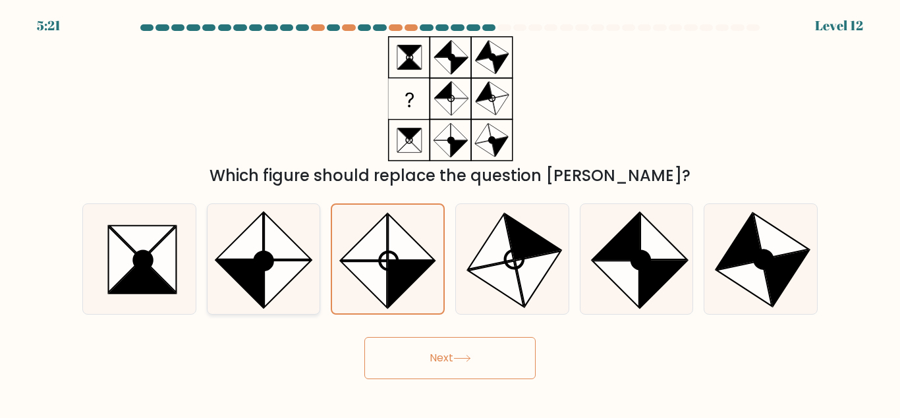
drag, startPoint x: 249, startPoint y: 254, endPoint x: 282, endPoint y: 271, distance: 37.1
click at [251, 254] on icon at bounding box center [240, 236] width 47 height 47
click at [514, 254] on icon at bounding box center [532, 236] width 55 height 45
click at [451, 213] on input "d." at bounding box center [450, 211] width 1 height 3
radio input "true"
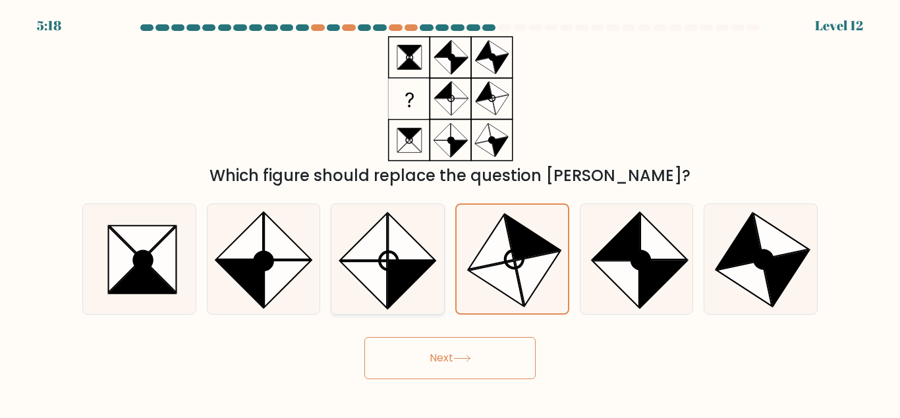
click at [399, 261] on circle at bounding box center [389, 261] width 26 height 26
click at [450, 213] on input "c." at bounding box center [450, 211] width 1 height 3
radio input "true"
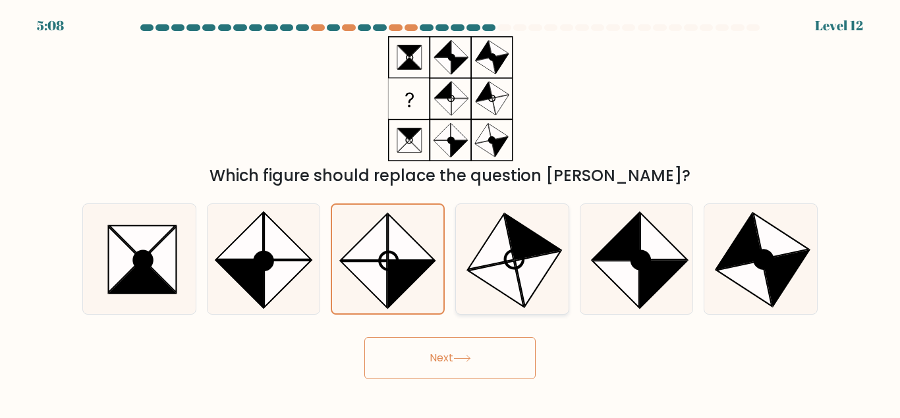
click at [503, 217] on icon at bounding box center [490, 241] width 45 height 55
click at [451, 213] on input "d." at bounding box center [450, 211] width 1 height 3
radio input "true"
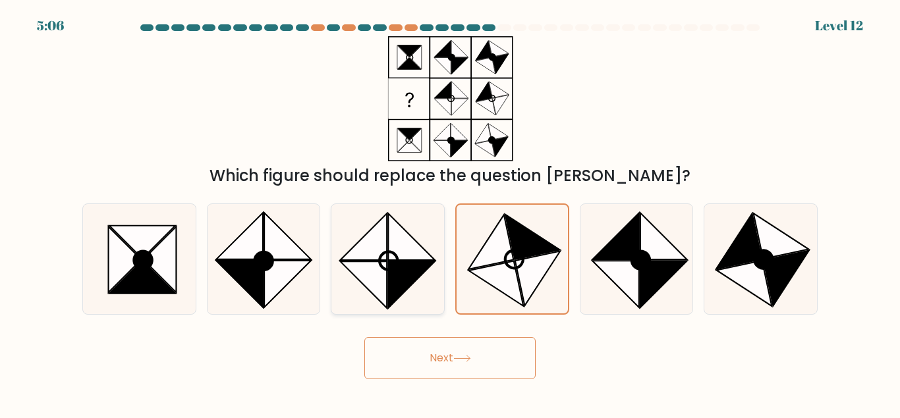
click at [409, 254] on icon at bounding box center [411, 236] width 47 height 47
click at [450, 213] on input "c." at bounding box center [450, 211] width 1 height 3
radio input "true"
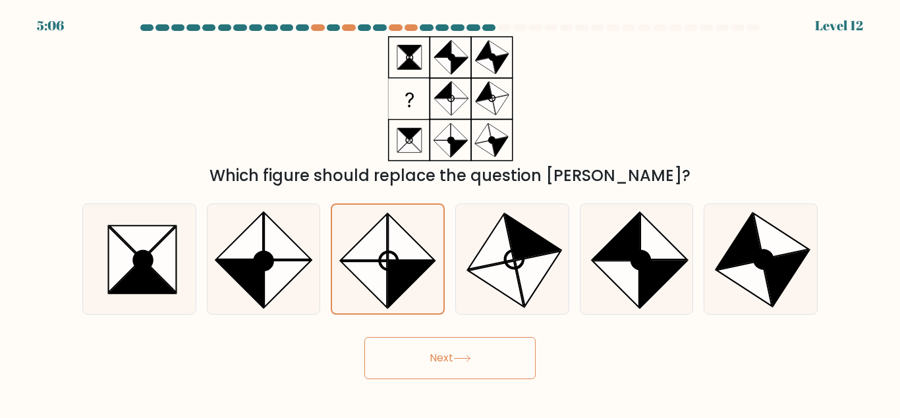
click at [432, 352] on button "Next" at bounding box center [449, 358] width 171 height 42
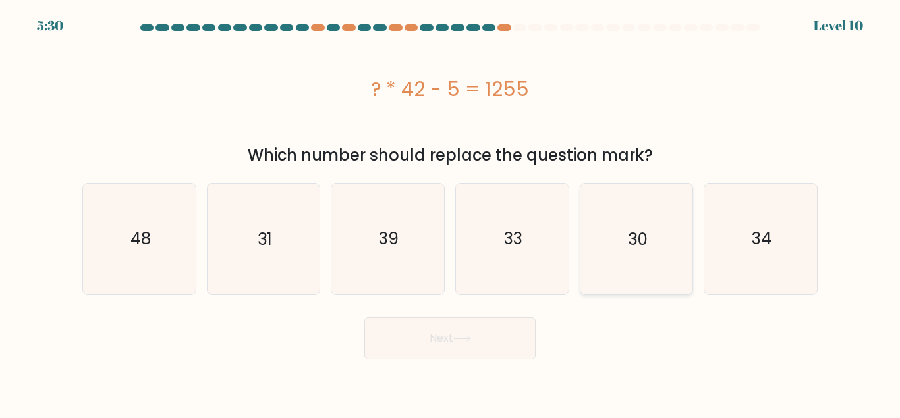
click at [605, 254] on icon "30" at bounding box center [636, 239] width 110 height 110
click at [451, 213] on input "e. 30" at bounding box center [450, 211] width 1 height 3
radio input "true"
click at [501, 333] on button "Next" at bounding box center [449, 339] width 171 height 42
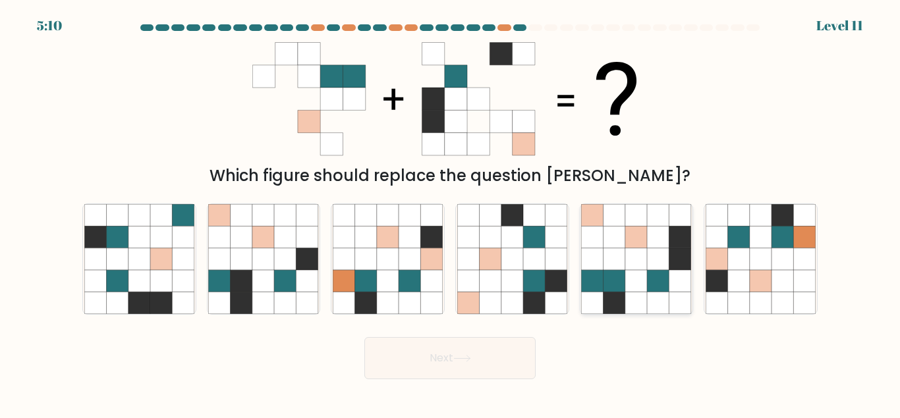
click at [648, 241] on icon at bounding box center [659, 237] width 22 height 22
click at [451, 213] on input "e." at bounding box center [450, 211] width 1 height 3
radio input "true"
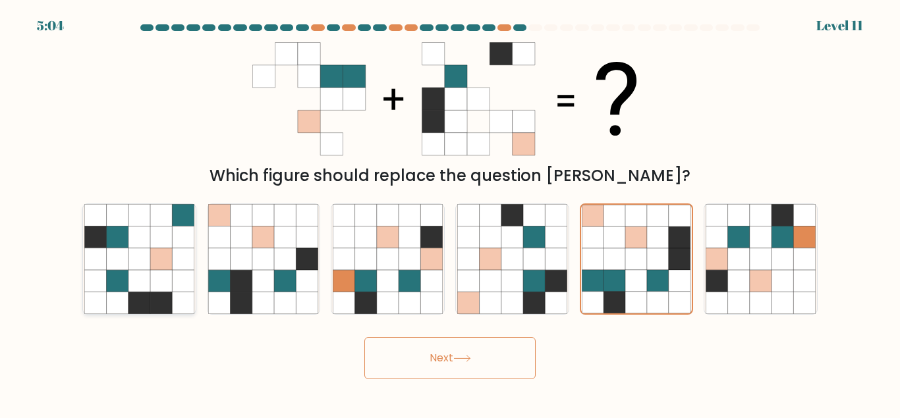
click at [150, 272] on icon at bounding box center [139, 281] width 22 height 22
click at [450, 213] on input "a." at bounding box center [450, 211] width 1 height 3
radio input "true"
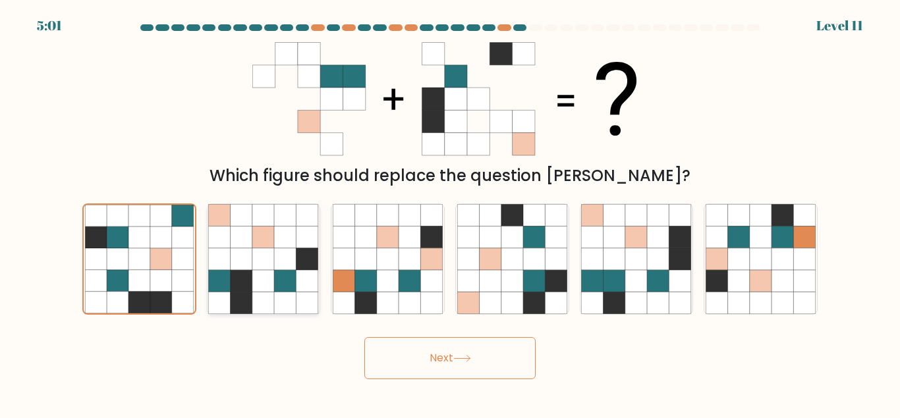
click at [261, 272] on icon at bounding box center [263, 281] width 22 height 22
click at [450, 213] on input "b." at bounding box center [450, 211] width 1 height 3
radio input "true"
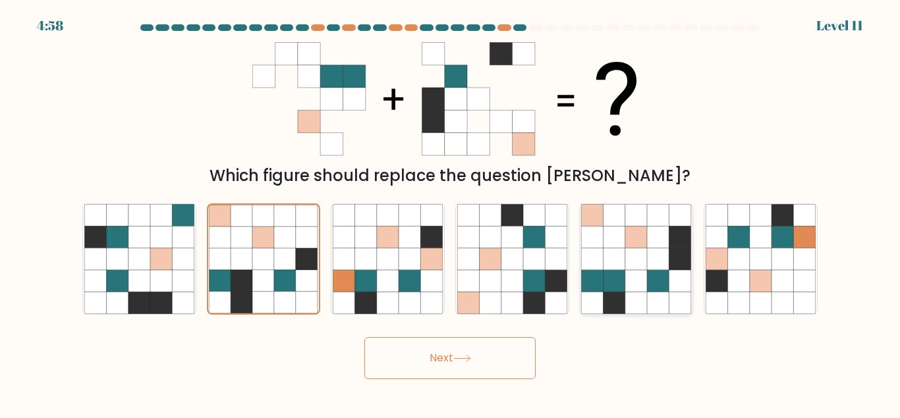
click at [629, 264] on icon at bounding box center [636, 259] width 22 height 22
click at [451, 213] on input "e." at bounding box center [450, 211] width 1 height 3
radio input "true"
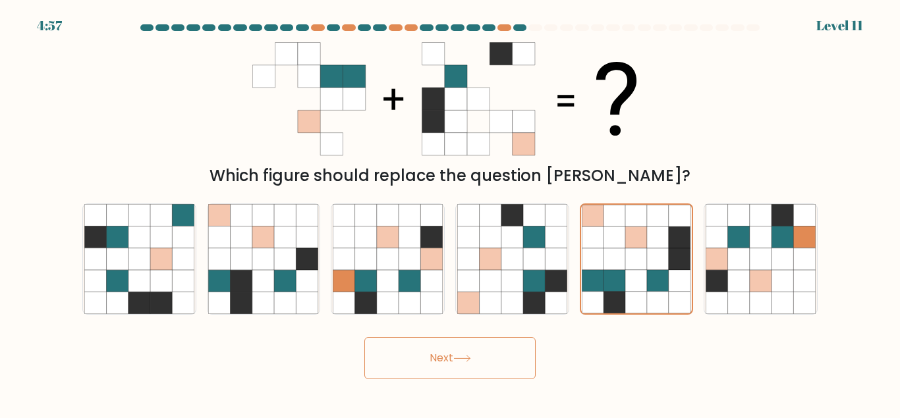
click at [482, 358] on button "Next" at bounding box center [449, 358] width 171 height 42
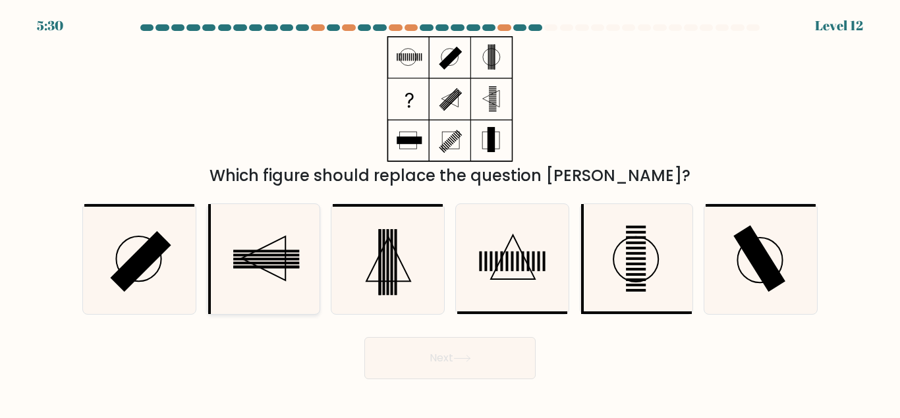
click at [275, 273] on icon at bounding box center [263, 259] width 110 height 110
click at [450, 213] on input "b." at bounding box center [450, 211] width 1 height 3
radio input "true"
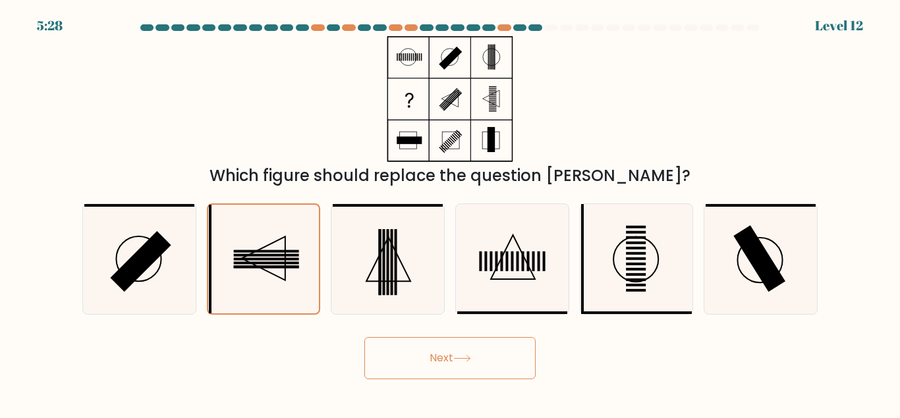
click at [413, 364] on button "Next" at bounding box center [449, 358] width 171 height 42
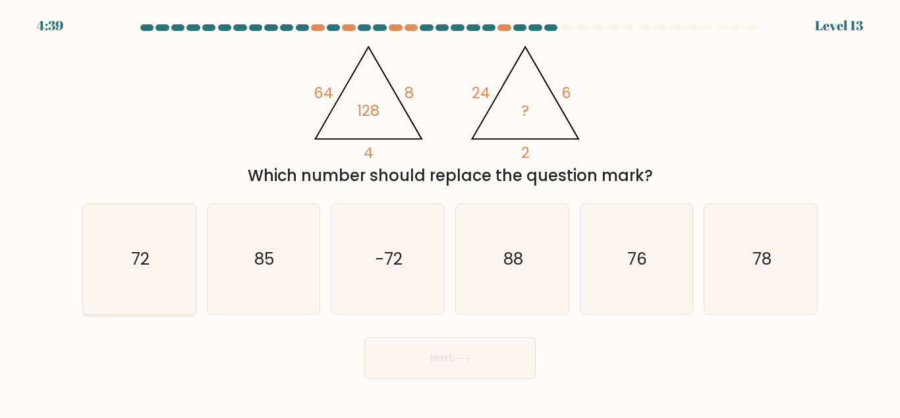
click at [89, 250] on icon "72" at bounding box center [139, 259] width 110 height 110
click at [450, 213] on input "a. 72" at bounding box center [450, 211] width 1 height 3
radio input "true"
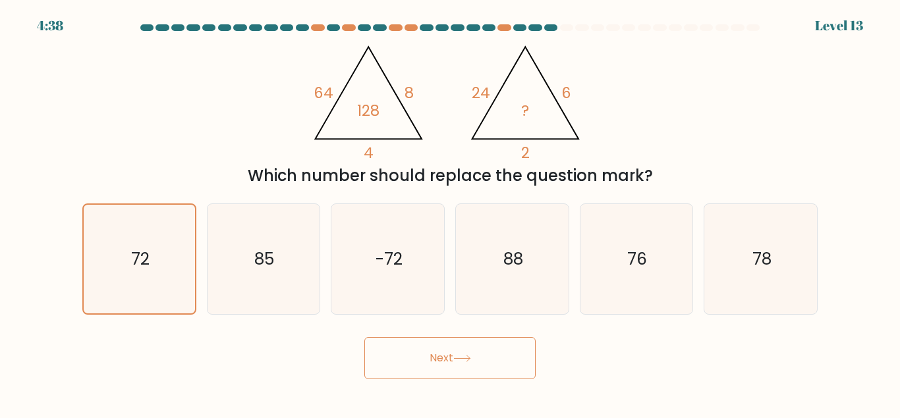
click at [459, 357] on icon at bounding box center [462, 358] width 18 height 7
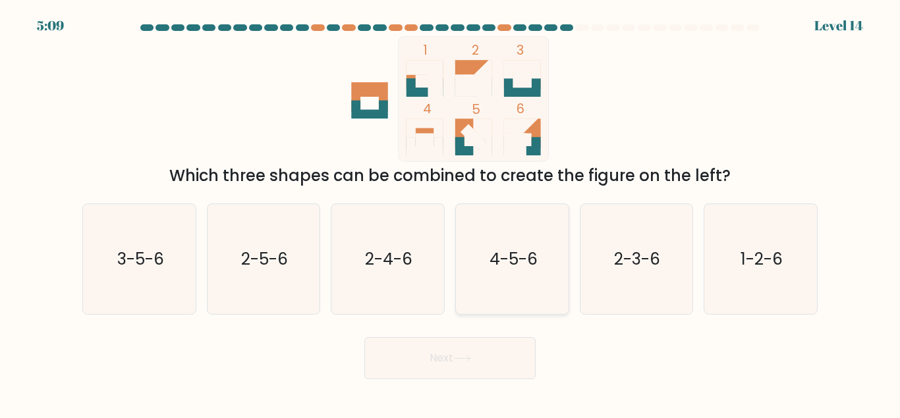
click at [524, 276] on icon "4-5-6" at bounding box center [512, 259] width 110 height 110
click at [451, 213] on input "d. 4-5-6" at bounding box center [450, 211] width 1 height 3
radio input "true"
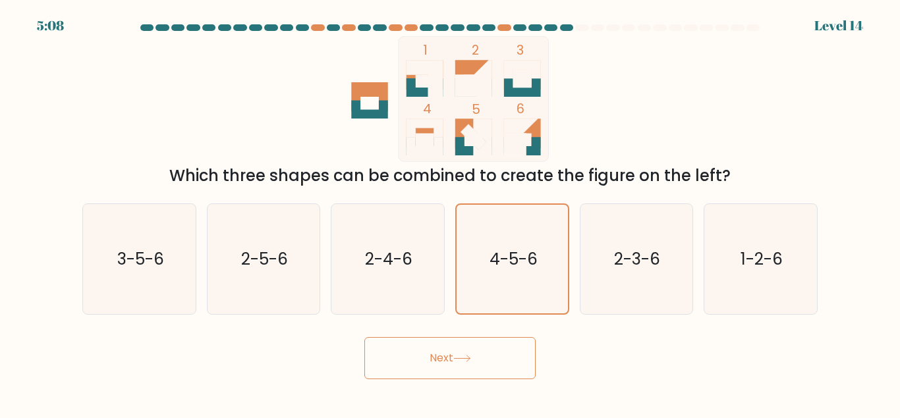
click at [475, 356] on button "Next" at bounding box center [449, 358] width 171 height 42
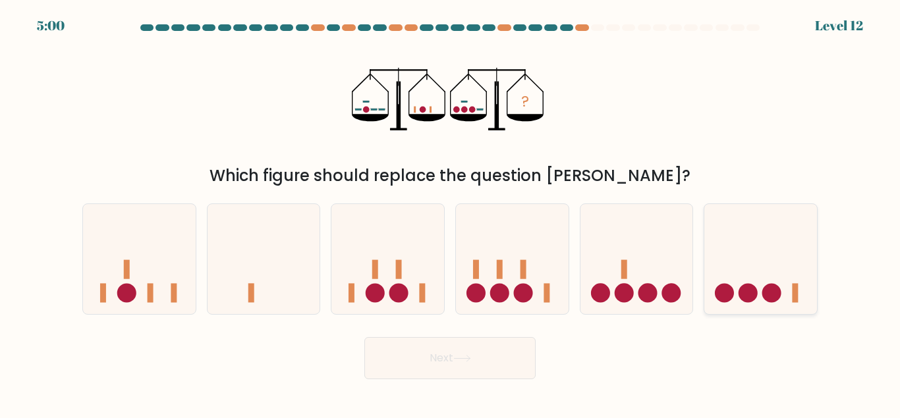
click at [721, 256] on icon at bounding box center [760, 259] width 113 height 93
click at [451, 213] on input "f." at bounding box center [450, 211] width 1 height 3
radio input "true"
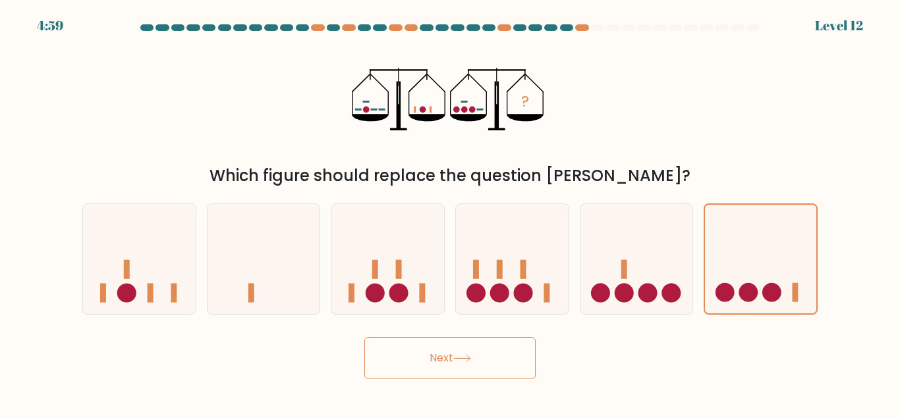
click at [493, 362] on button "Next" at bounding box center [449, 358] width 171 height 42
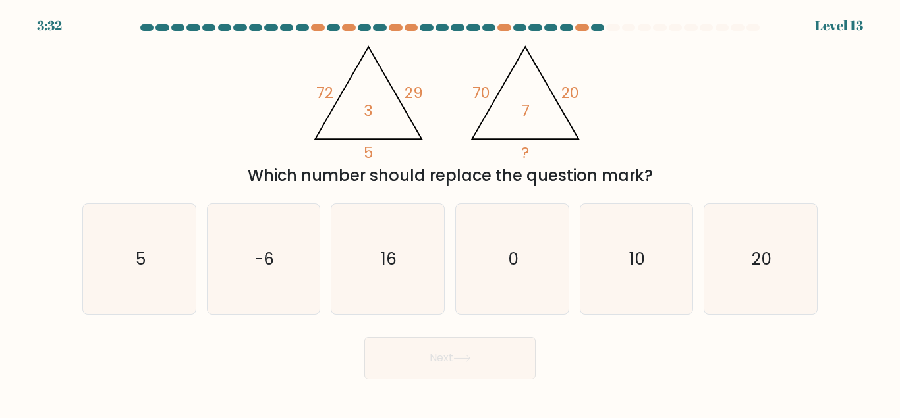
click at [704, 123] on div "@import url('https://fonts.googleapis.com/css?family=Abril+Fatface:400,100,100i…" at bounding box center [449, 112] width 751 height 152
click at [633, 256] on text "10" at bounding box center [638, 259] width 16 height 23
click at [451, 213] on input "e. 10" at bounding box center [450, 211] width 1 height 3
radio input "true"
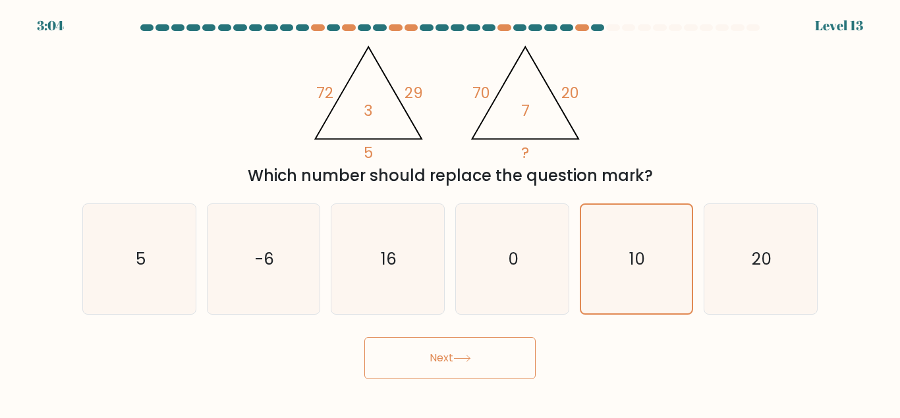
click at [491, 351] on button "Next" at bounding box center [449, 358] width 171 height 42
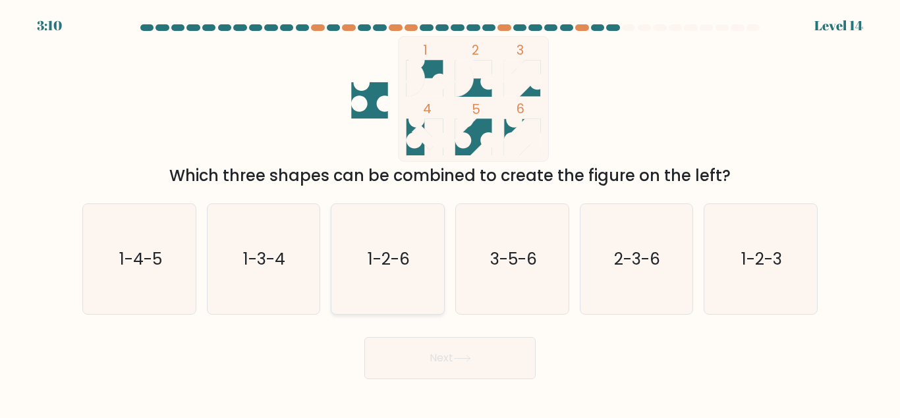
click at [430, 247] on icon "1-2-6" at bounding box center [388, 259] width 110 height 110
click at [450, 213] on input "c. 1-2-6" at bounding box center [450, 211] width 1 height 3
radio input "true"
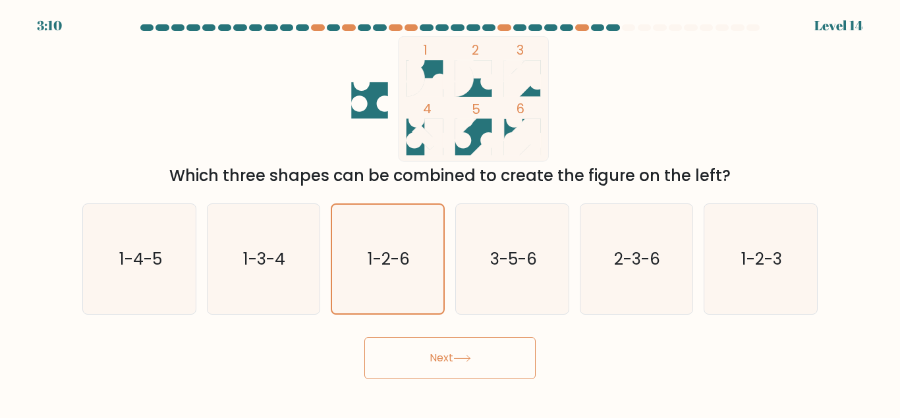
click at [434, 348] on button "Next" at bounding box center [449, 358] width 171 height 42
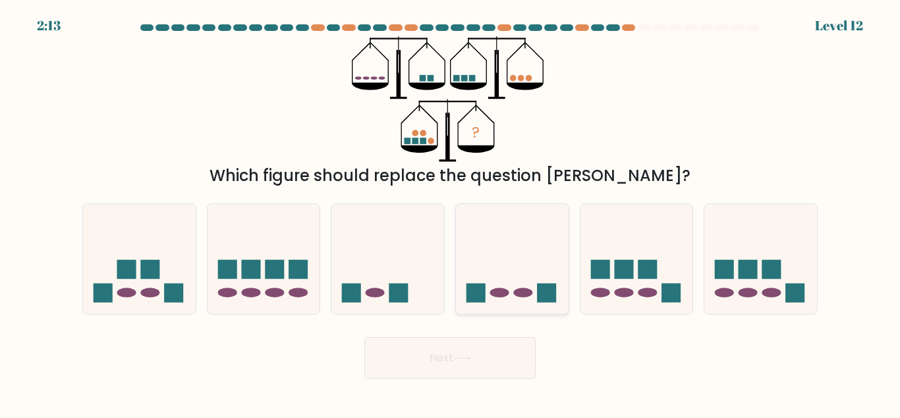
click at [482, 256] on icon at bounding box center [512, 259] width 113 height 93
click at [451, 213] on input "d." at bounding box center [450, 211] width 1 height 3
radio input "true"
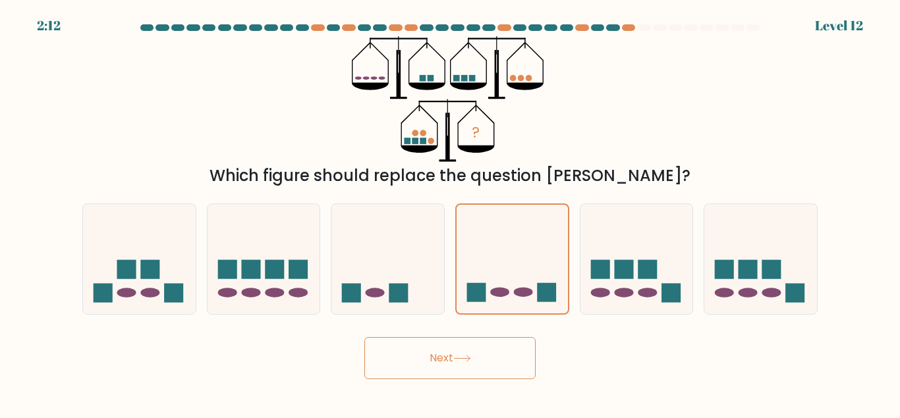
click at [419, 357] on button "Next" at bounding box center [449, 358] width 171 height 42
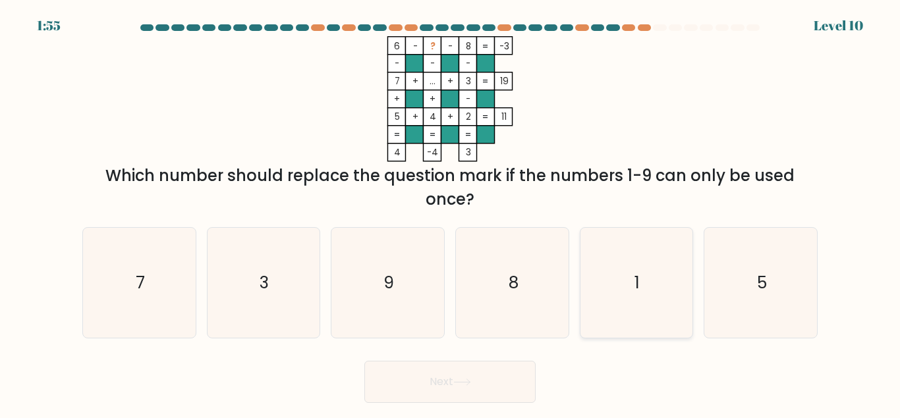
click at [613, 270] on icon "1" at bounding box center [636, 283] width 110 height 110
click at [451, 213] on input "e. 1" at bounding box center [450, 211] width 1 height 3
radio input "true"
click at [471, 383] on icon at bounding box center [462, 382] width 18 height 7
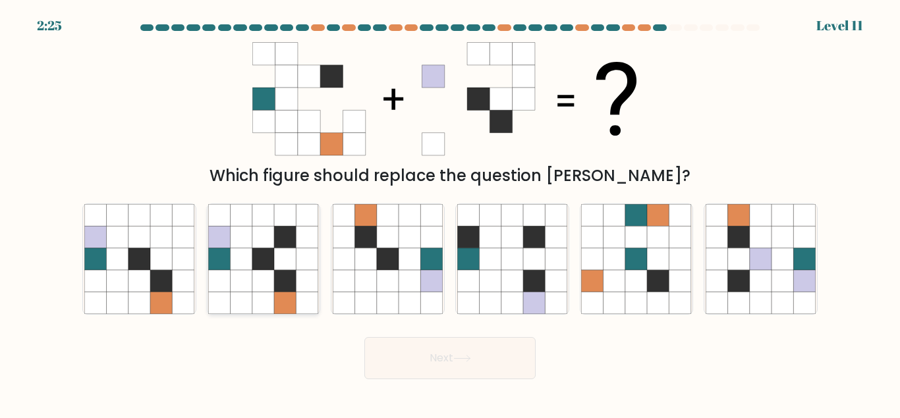
click at [251, 279] on icon at bounding box center [242, 281] width 22 height 22
click at [450, 213] on input "b." at bounding box center [450, 211] width 1 height 3
radio input "true"
click at [472, 379] on button "Next" at bounding box center [449, 358] width 171 height 42
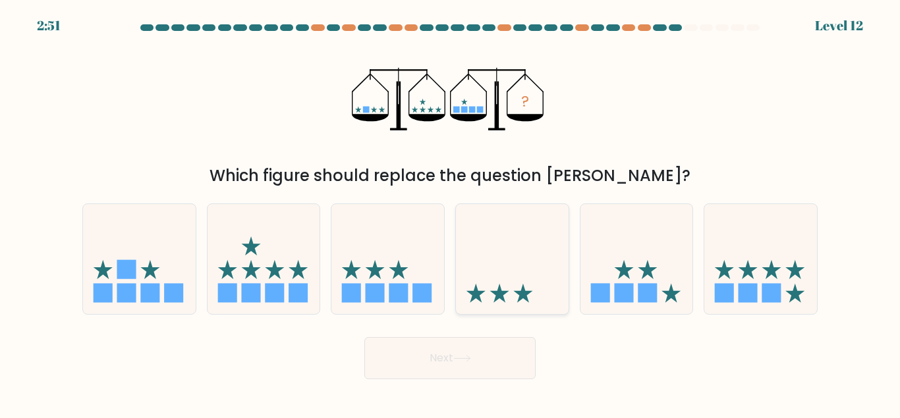
click at [539, 277] on icon at bounding box center [512, 259] width 113 height 93
click at [451, 213] on input "d." at bounding box center [450, 211] width 1 height 3
radio input "true"
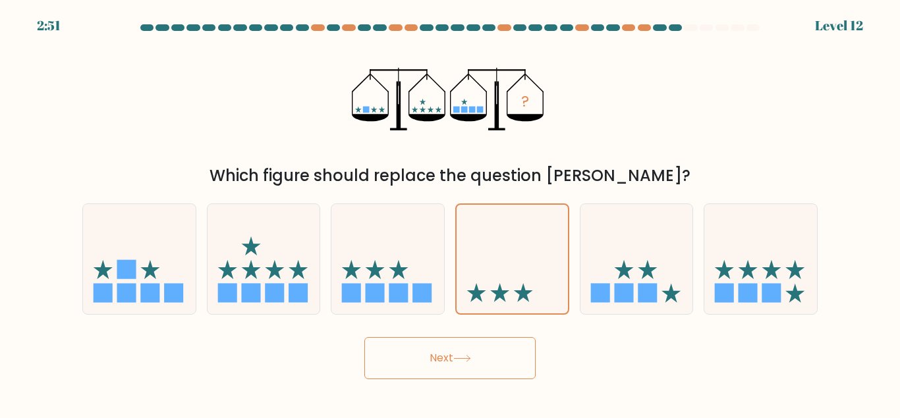
click at [468, 339] on button "Next" at bounding box center [449, 358] width 171 height 42
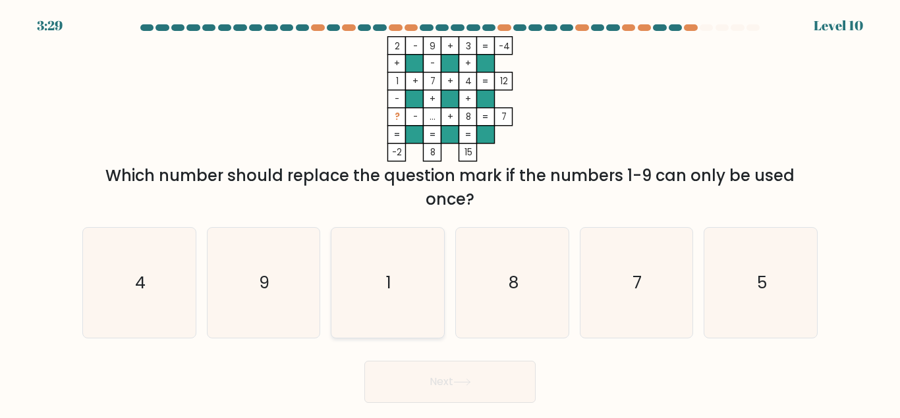
click at [395, 294] on icon "1" at bounding box center [388, 283] width 110 height 110
click at [450, 213] on input "c. 1" at bounding box center [450, 211] width 1 height 3
radio input "true"
click at [412, 370] on button "Next" at bounding box center [449, 382] width 171 height 42
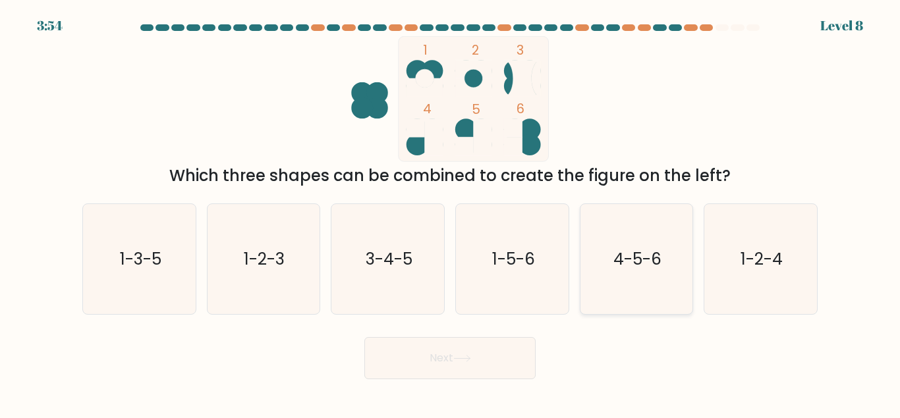
click at [644, 267] on icon "4-5-6" at bounding box center [636, 259] width 110 height 110
click at [451, 213] on input "e. 4-5-6" at bounding box center [450, 211] width 1 height 3
radio input "true"
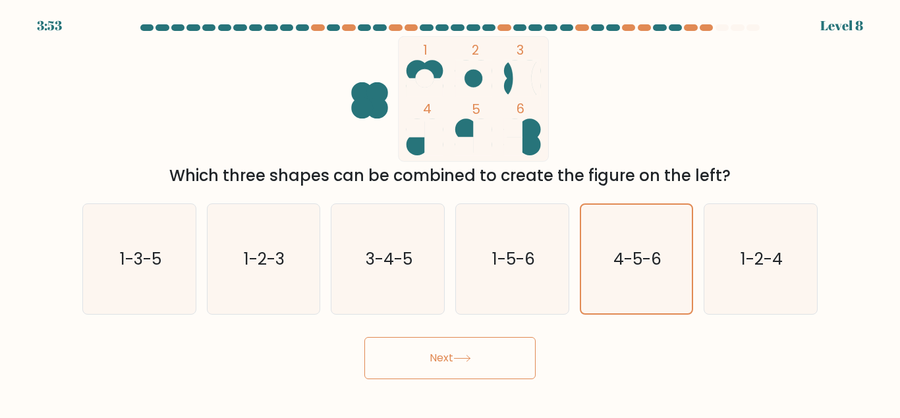
click at [479, 354] on button "Next" at bounding box center [449, 358] width 171 height 42
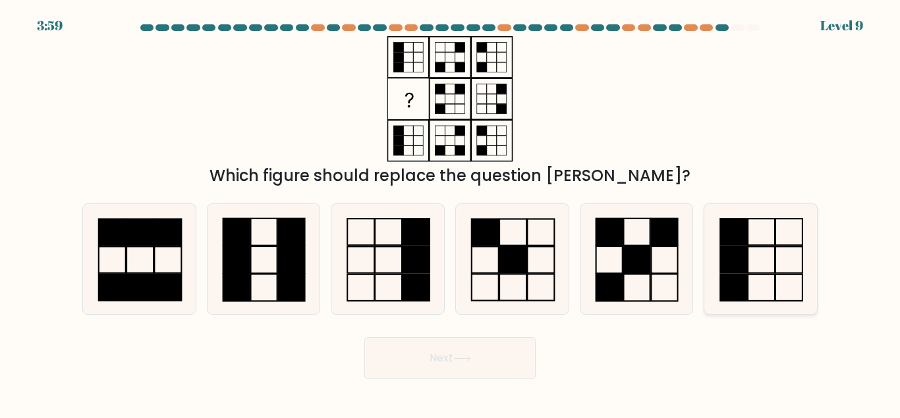
click at [770, 242] on icon at bounding box center [761, 259] width 110 height 110
click at [451, 213] on input "f." at bounding box center [450, 211] width 1 height 3
radio input "true"
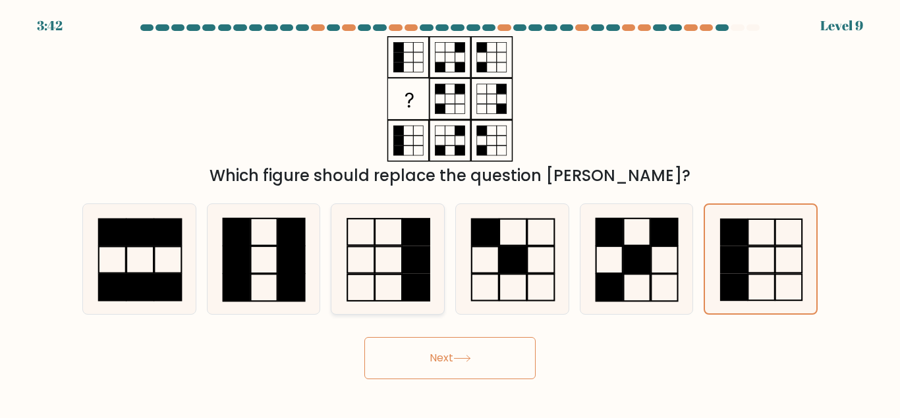
click at [397, 275] on rect at bounding box center [388, 288] width 27 height 26
click at [450, 213] on input "c." at bounding box center [450, 211] width 1 height 3
radio input "true"
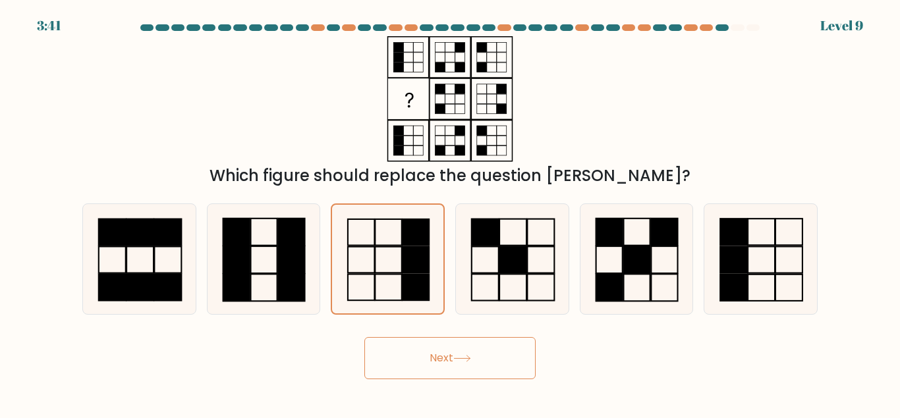
click at [426, 362] on button "Next" at bounding box center [449, 358] width 171 height 42
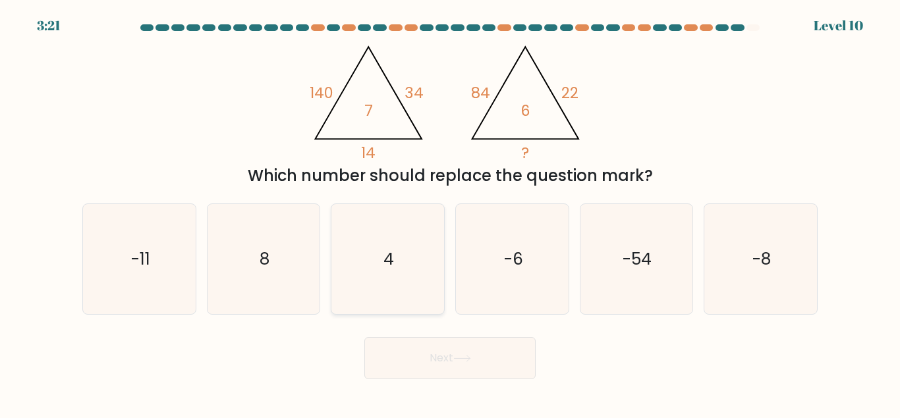
click at [413, 270] on icon "4" at bounding box center [388, 259] width 110 height 110
click at [450, 213] on input "c. 4" at bounding box center [450, 211] width 1 height 3
radio input "true"
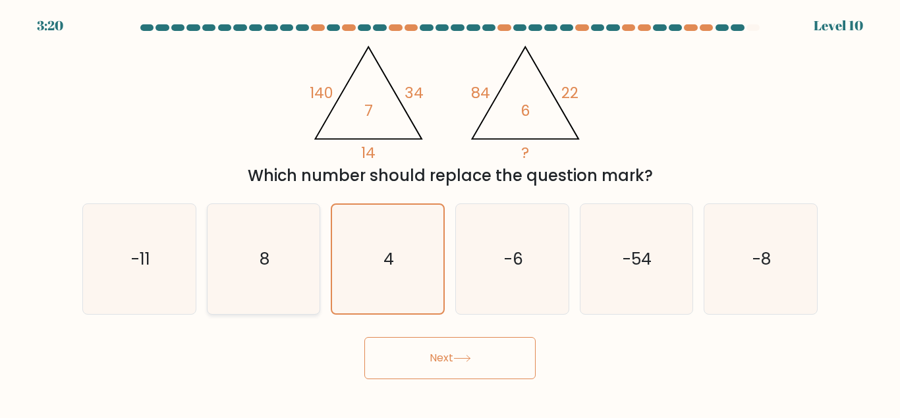
click at [266, 271] on icon "8" at bounding box center [263, 259] width 110 height 110
click at [450, 213] on input "b. 8" at bounding box center [450, 211] width 1 height 3
radio input "true"
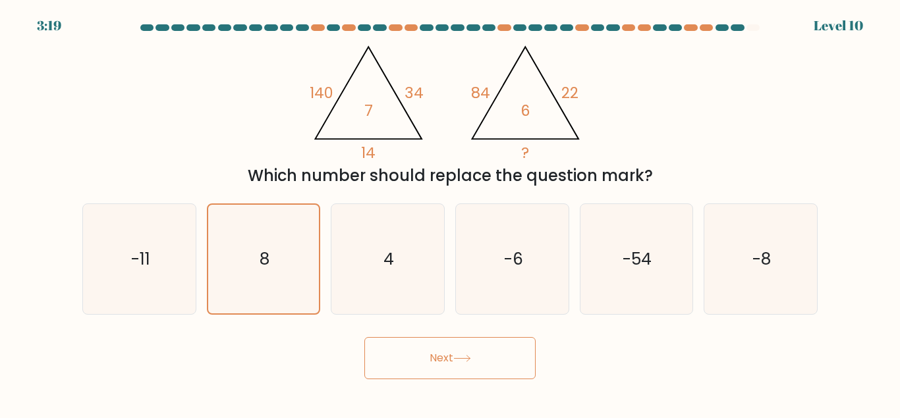
click at [408, 360] on button "Next" at bounding box center [449, 358] width 171 height 42
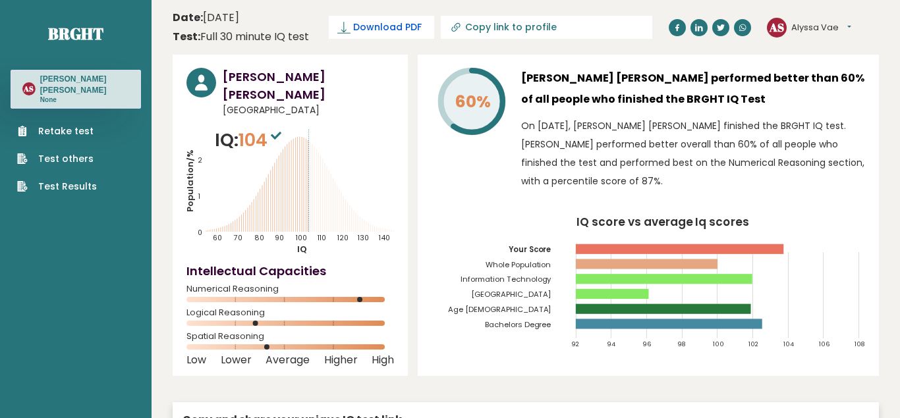
click at [374, 24] on span "Download PDF" at bounding box center [387, 27] width 69 height 14
